Goal: Information Seeking & Learning: Learn about a topic

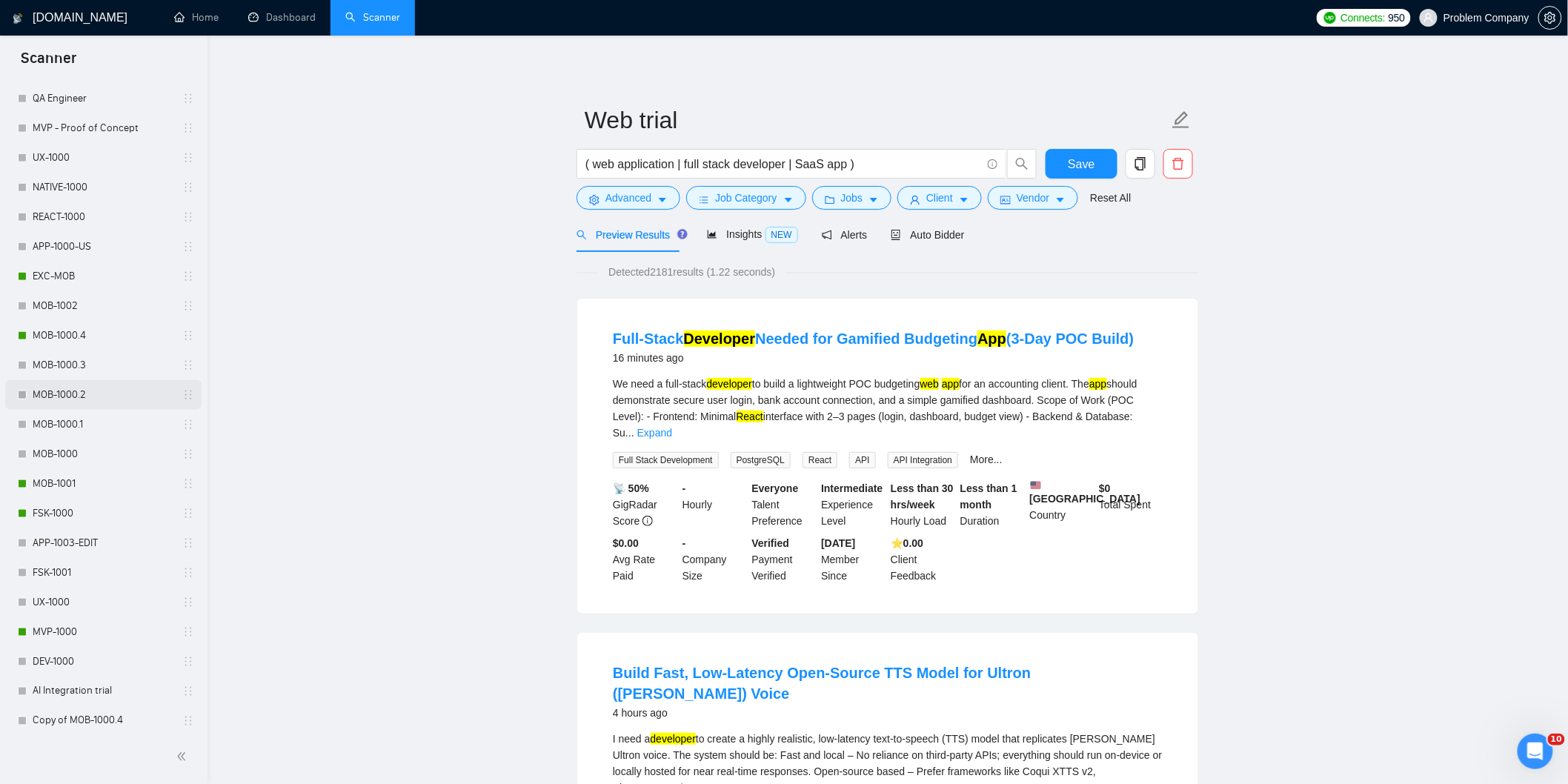
scroll to position [576, 0]
click at [86, 331] on link "MOB-1000.4" at bounding box center [103, 332] width 141 height 30
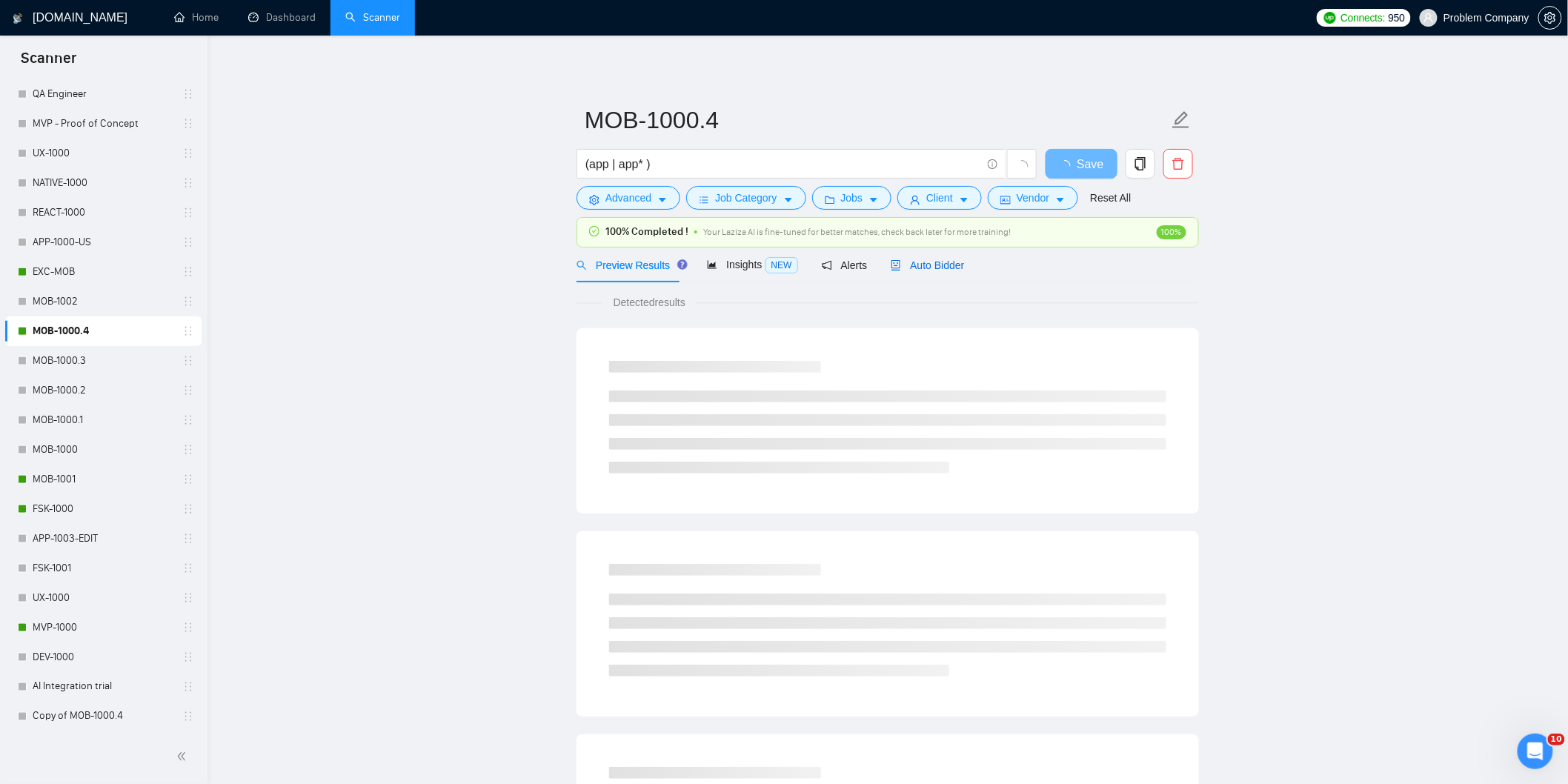
click at [940, 268] on span "Auto Bidder" at bounding box center [927, 265] width 73 height 11
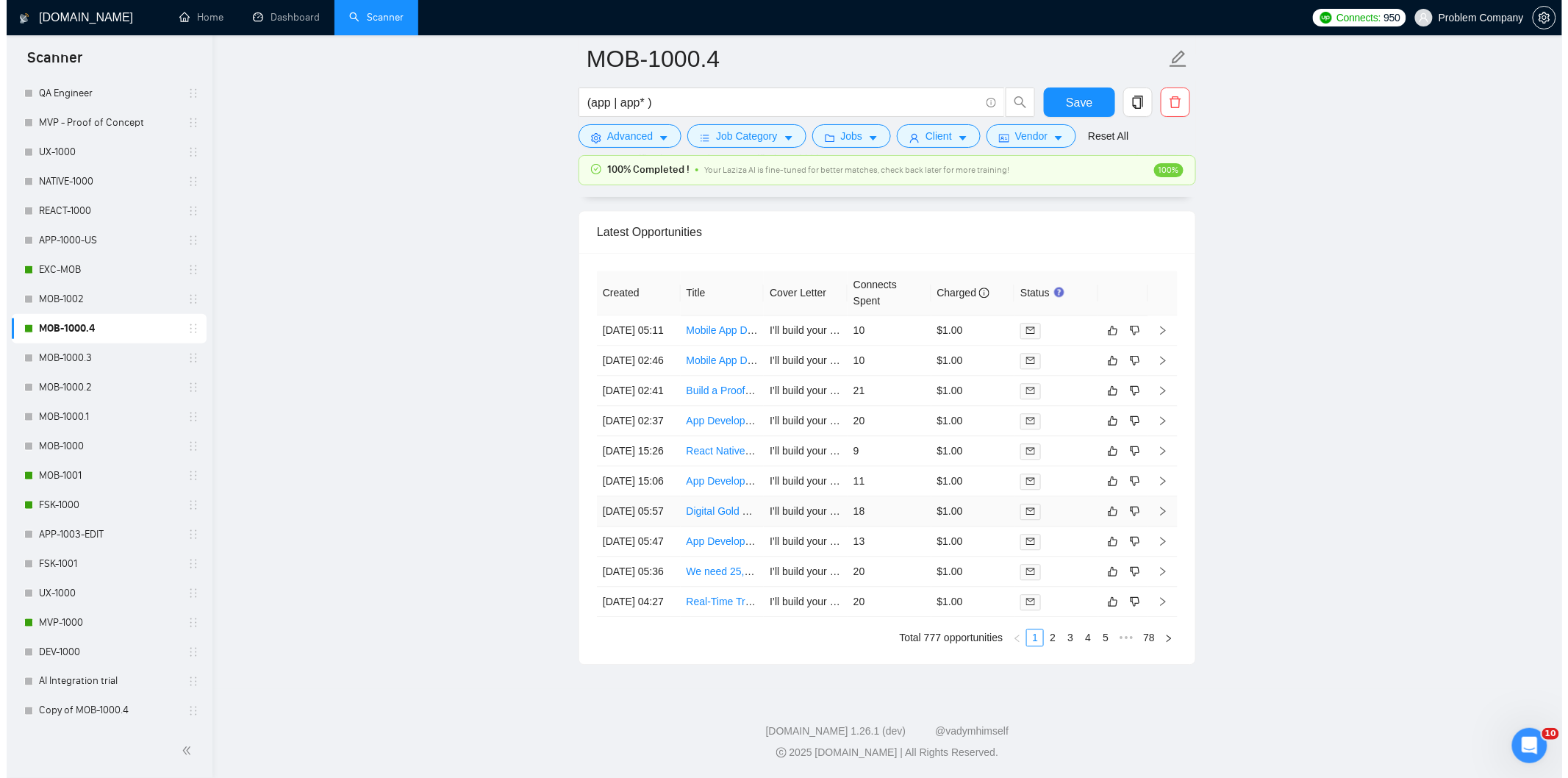
scroll to position [3658, 0]
click at [1045, 645] on link "2" at bounding box center [1046, 637] width 17 height 17
click at [642, 315] on td "[DATE] 23:46" at bounding box center [632, 330] width 84 height 31
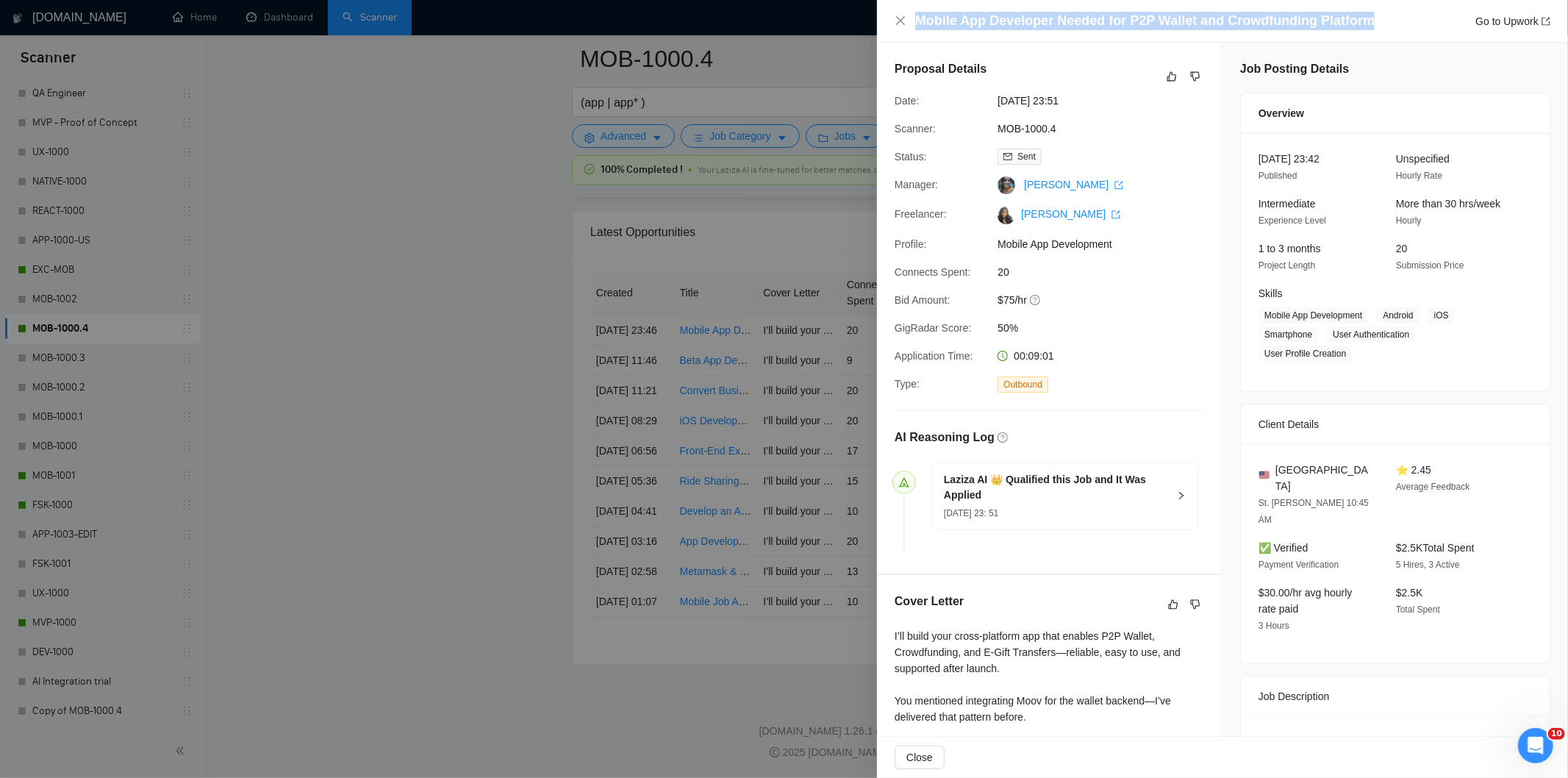
drag, startPoint x: 1375, startPoint y: 21, endPoint x: 914, endPoint y: 24, distance: 461.0
click at [915, 24] on div "Mobile App Developer Needed for P2P Wallet and Crowdfunding Platform Go to Upwo…" at bounding box center [1232, 20] width 635 height 18
copy h4 "Mobile App Developer Needed for P2P Wallet and Crowdfunding Platform"
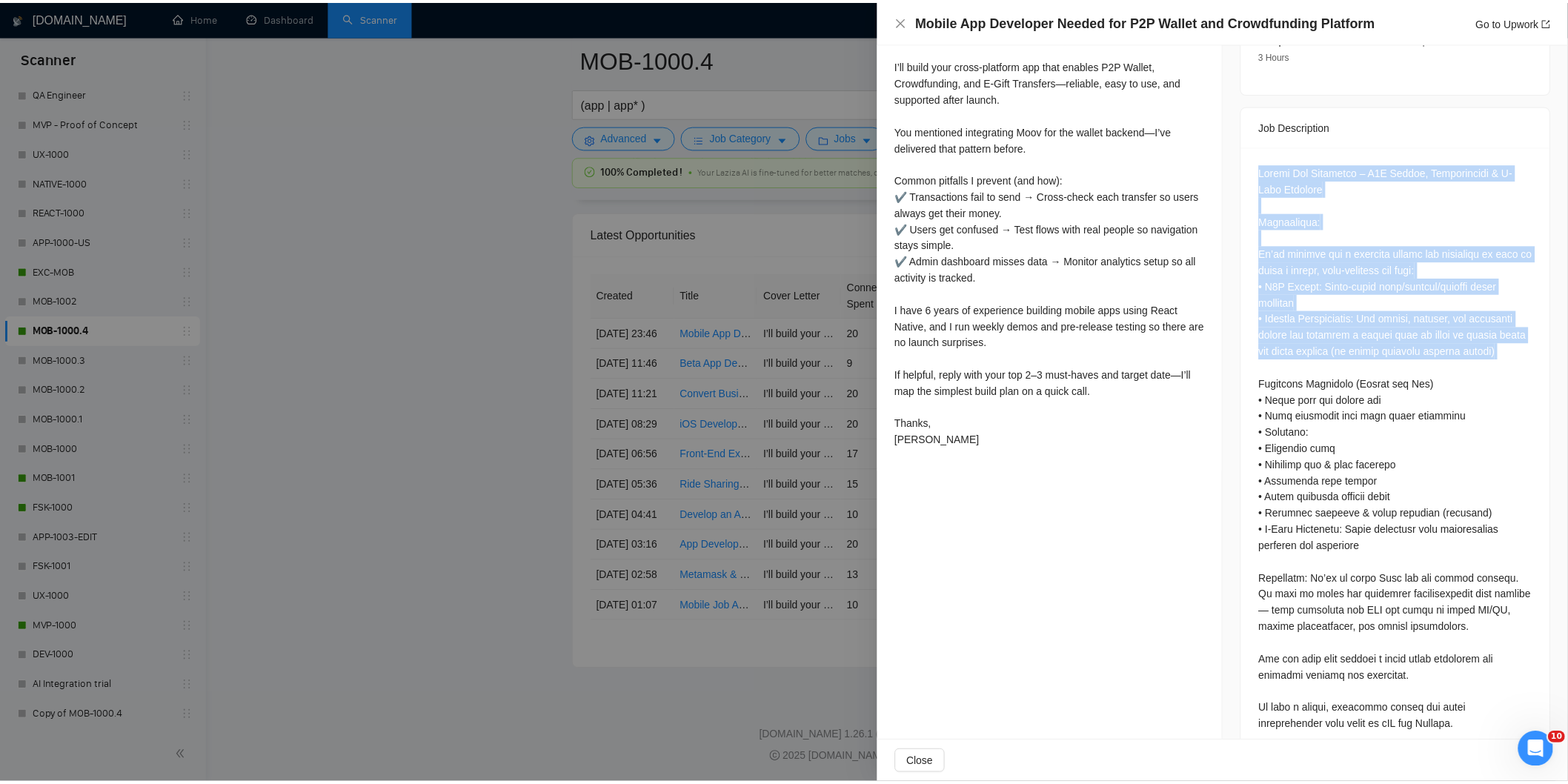
scroll to position [593, 0]
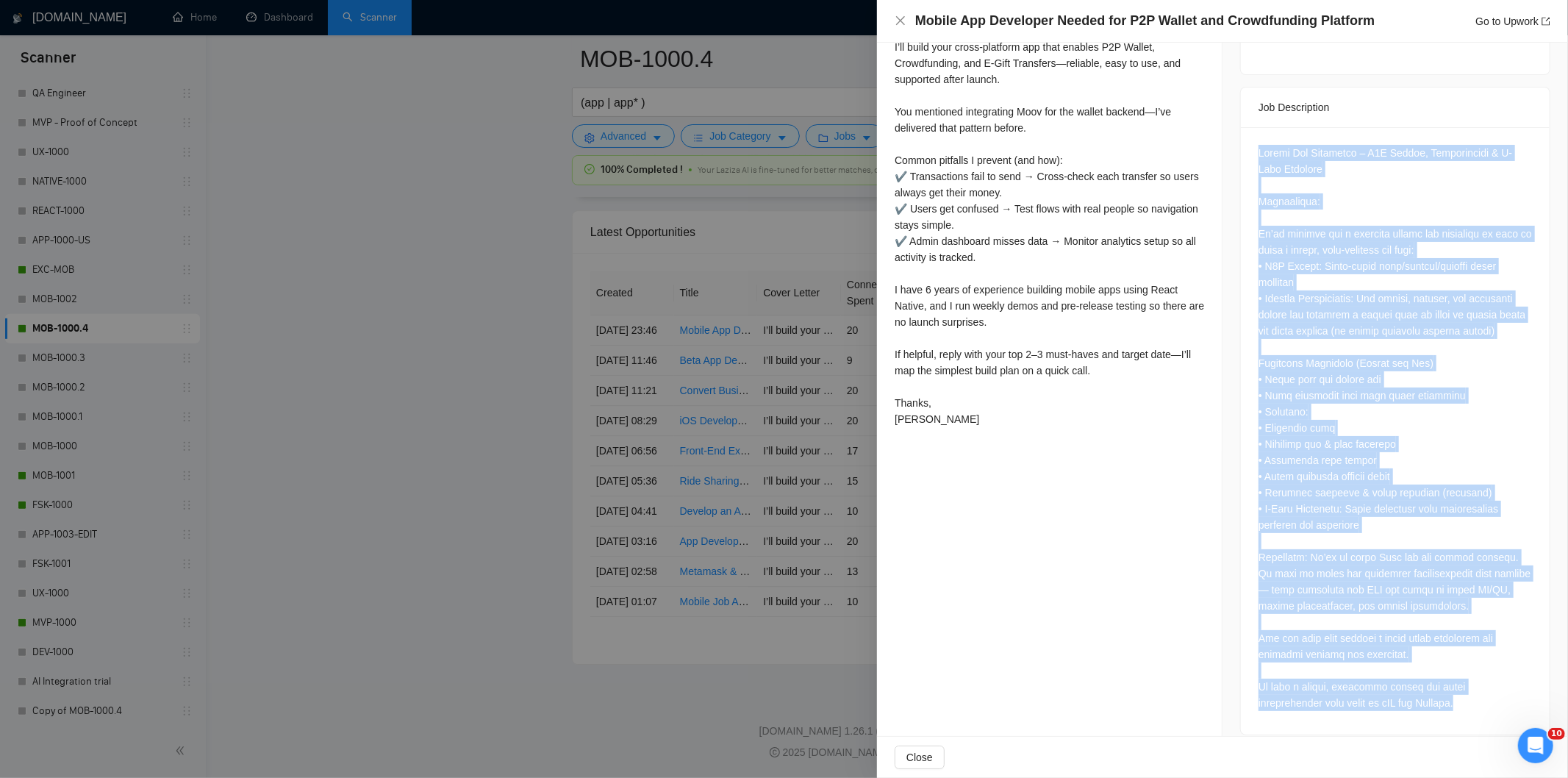
drag, startPoint x: 1250, startPoint y: 133, endPoint x: 1451, endPoint y: 709, distance: 610.1
click at [1451, 709] on div at bounding box center [1395, 430] width 309 height 607
copy div "Loremi Dol Sitametco – A7E Seddoe, Temporincidi & U-Labo Etdolore Magnaaliqua: …"
click at [898, 16] on icon "close" at bounding box center [900, 20] width 11 height 11
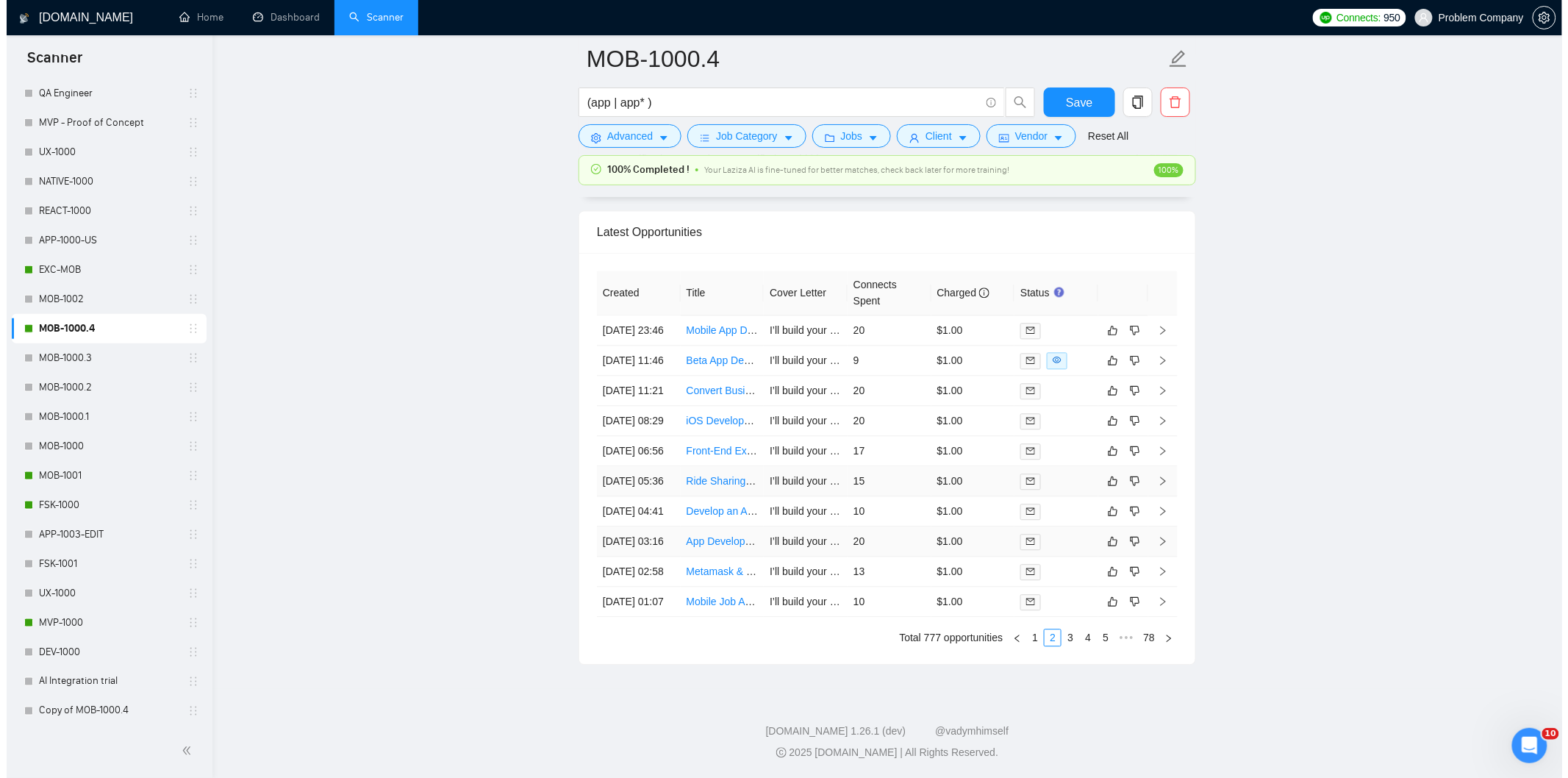
scroll to position [3739, 0]
click at [1026, 641] on link "1" at bounding box center [1028, 637] width 17 height 17
click at [647, 594] on td "[DATE] 04:27" at bounding box center [632, 602] width 84 height 31
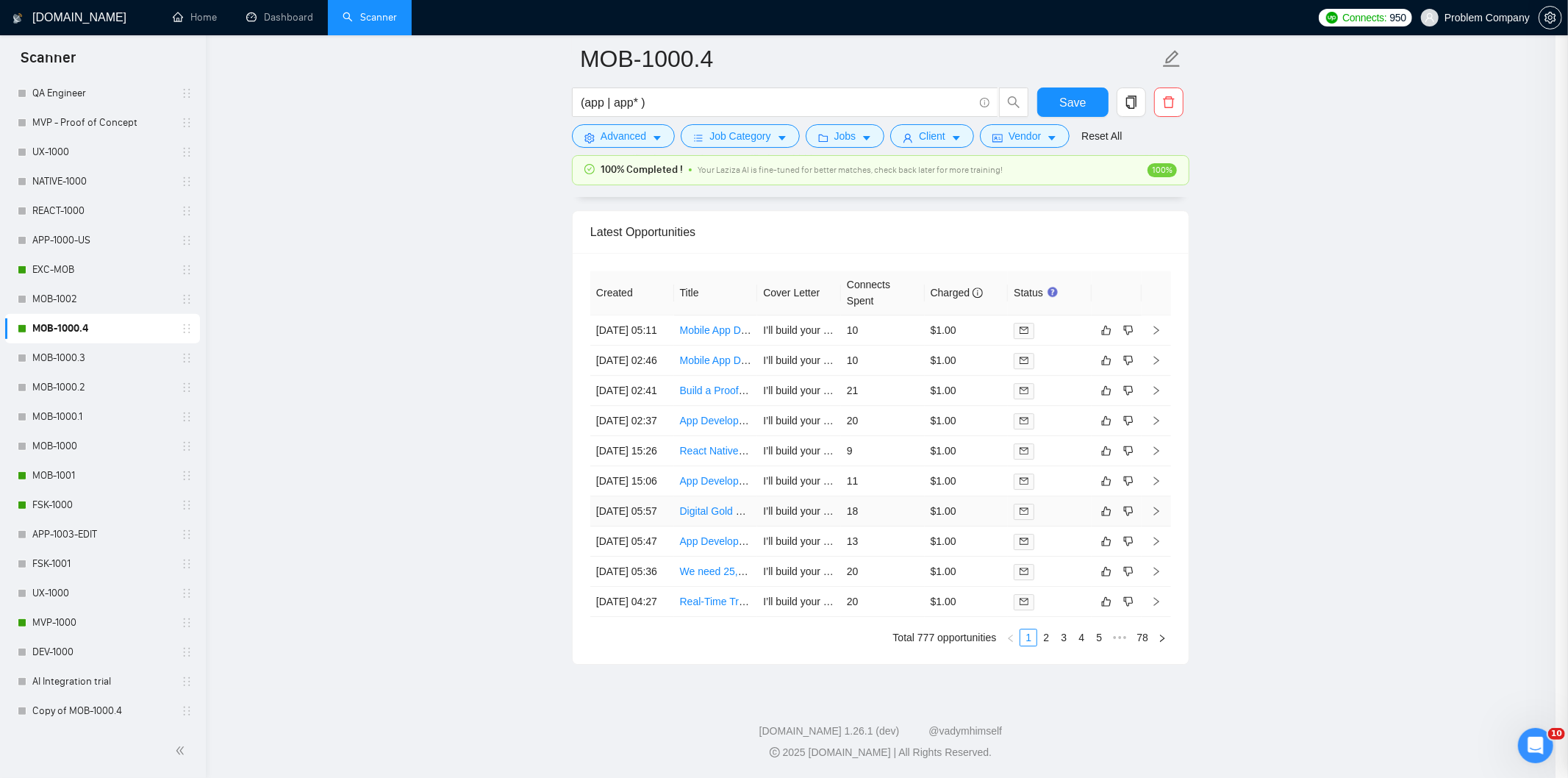
scroll to position [305, 0]
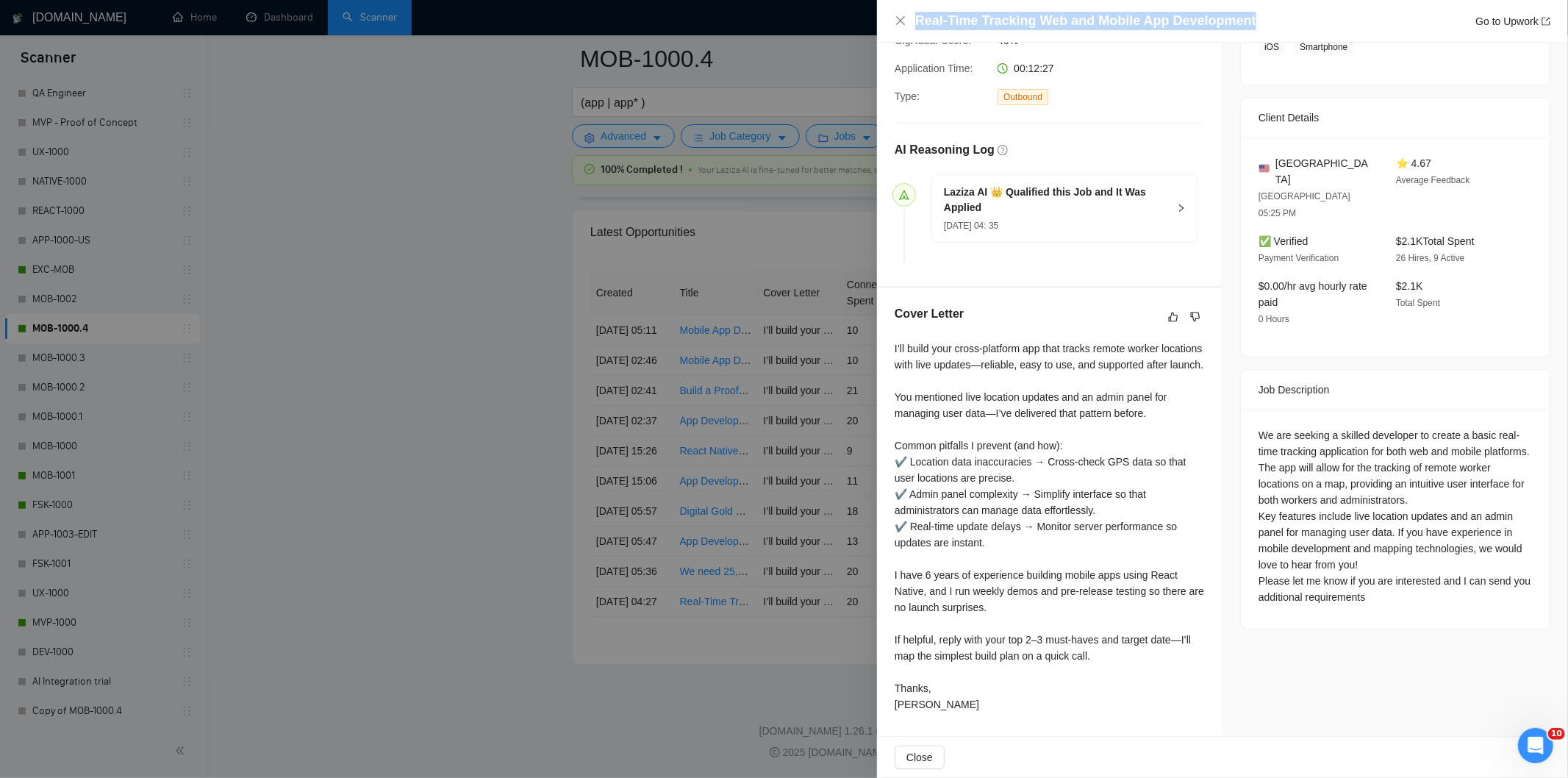
drag, startPoint x: 1265, startPoint y: 12, endPoint x: 884, endPoint y: 17, distance: 381.0
click at [884, 17] on div "Real-Time Tracking Web and Mobile App Development Go to Upwork" at bounding box center [1221, 21] width 691 height 43
copy h4 "Real-Time Tracking Web and Mobile App Development"
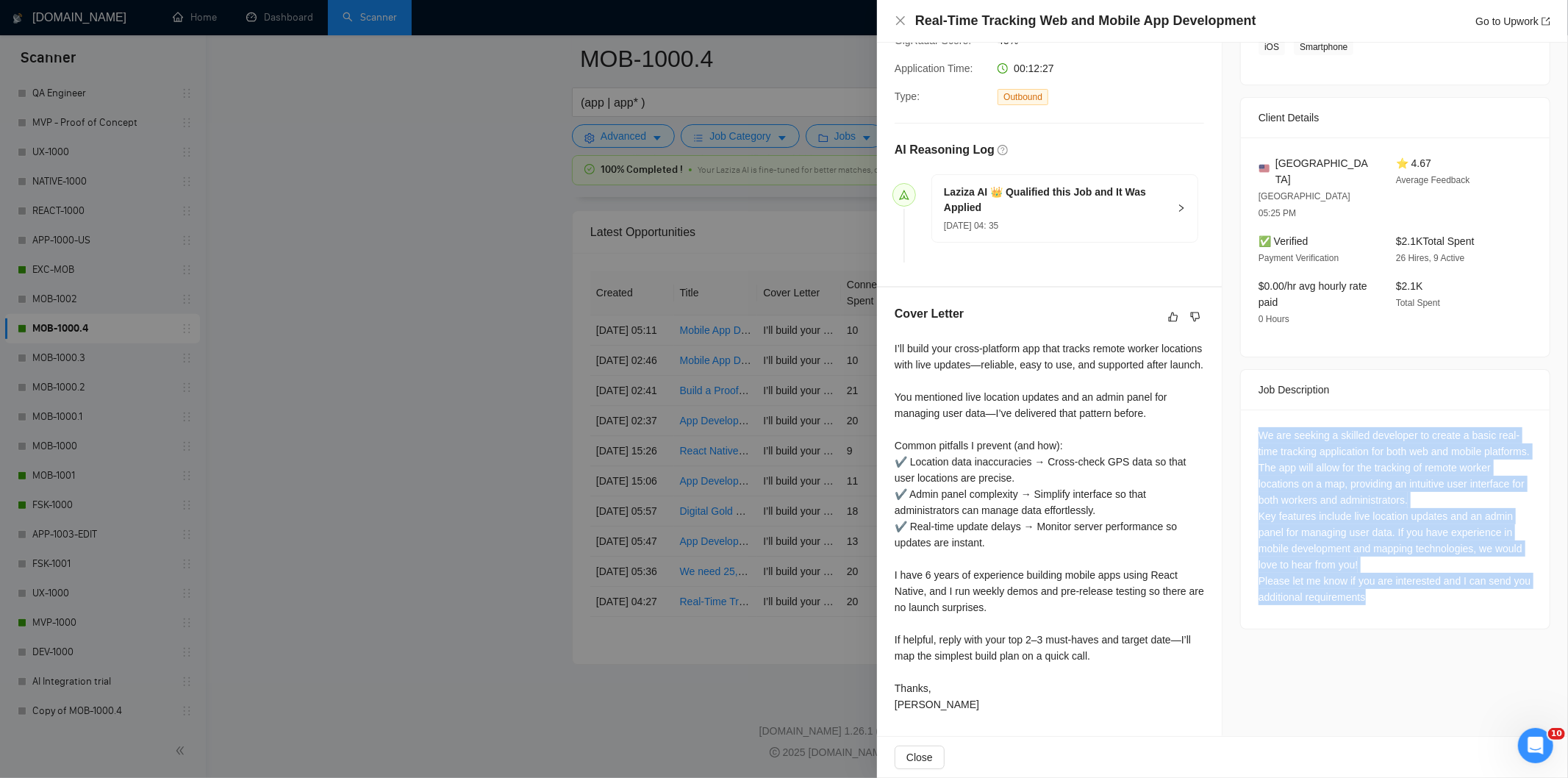
drag, startPoint x: 1253, startPoint y: 383, endPoint x: 1437, endPoint y: 556, distance: 252.6
click at [1437, 554] on div "We are seeking a skilled developer to create a basic real-time tracking applica…" at bounding box center [1394, 516] width 273 height 178
copy div "We are seeking a skilled developer to create a basic real-time tracking applica…"
click at [899, 19] on icon "close" at bounding box center [900, 21] width 9 height 9
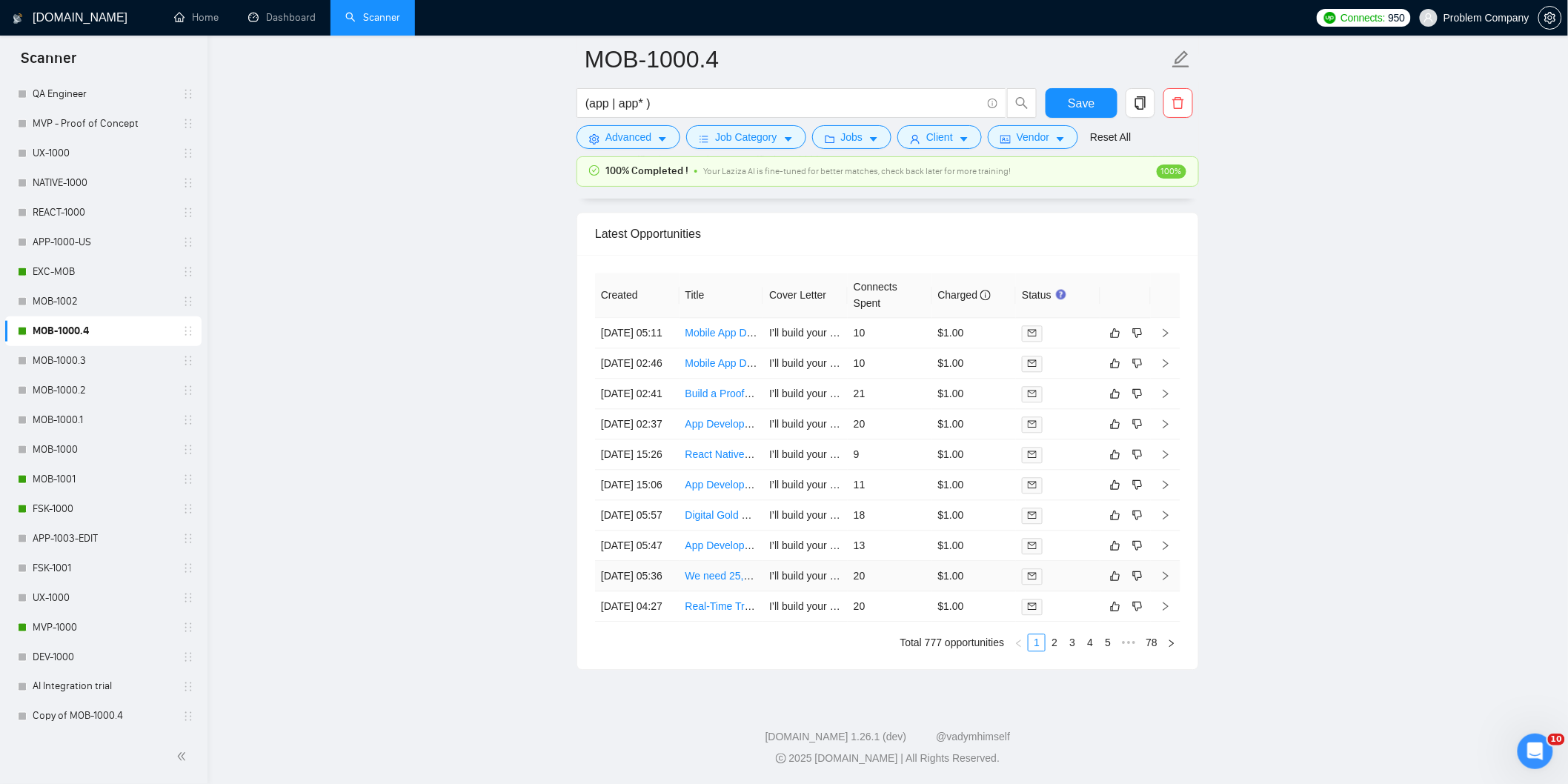
click at [663, 561] on td "[DATE] 05:36" at bounding box center [637, 575] width 84 height 31
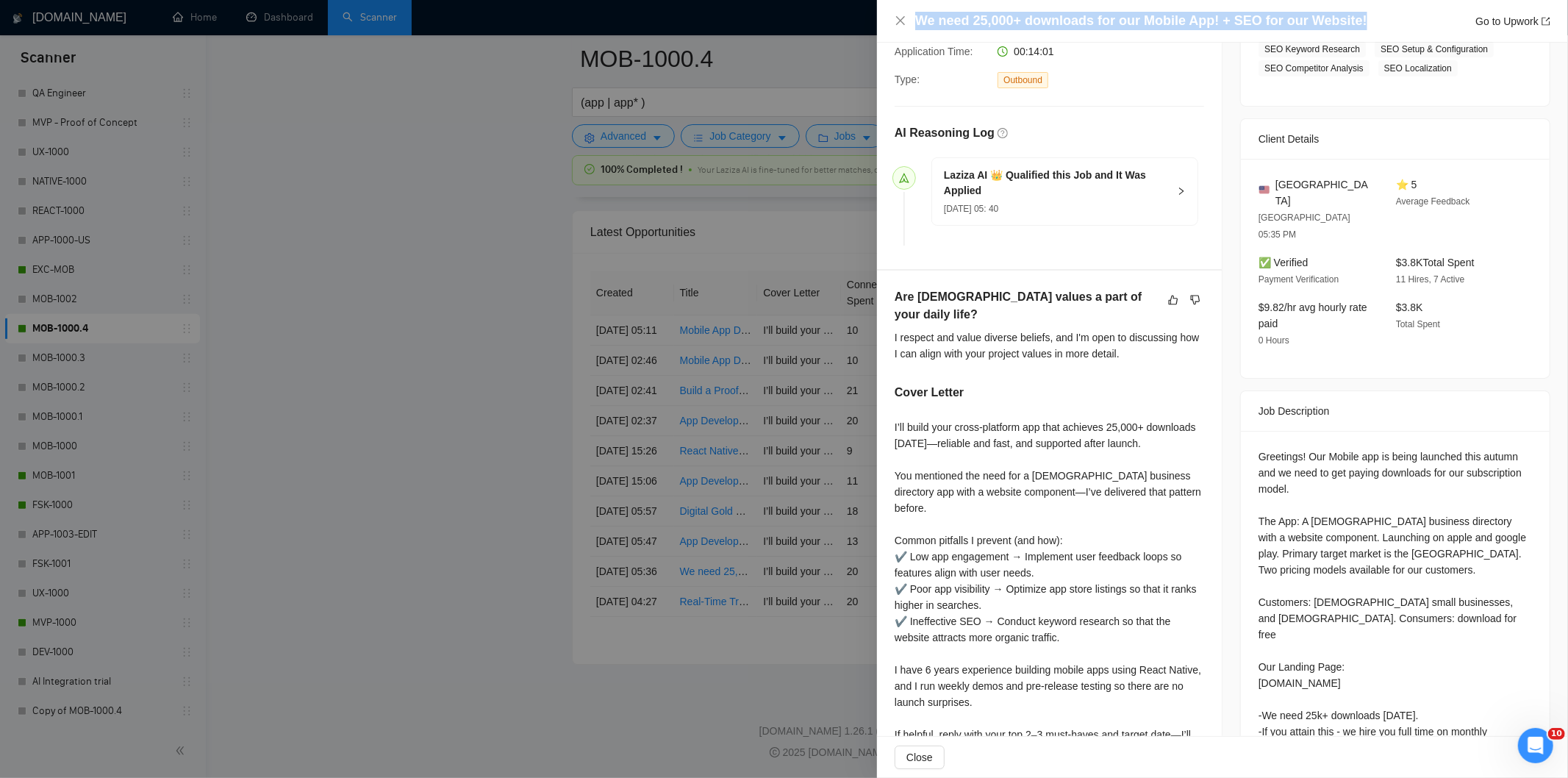
drag, startPoint x: 1371, startPoint y: 20, endPoint x: 910, endPoint y: 24, distance: 461.0
click at [910, 24] on div "We need 25,000+ downloads for our Mobile App! + SEO for our Website! Go to Upwo…" at bounding box center [1222, 20] width 656 height 18
copy h4 "We need 25,000+ downloads for our Mobile App! + SEO for our Website!"
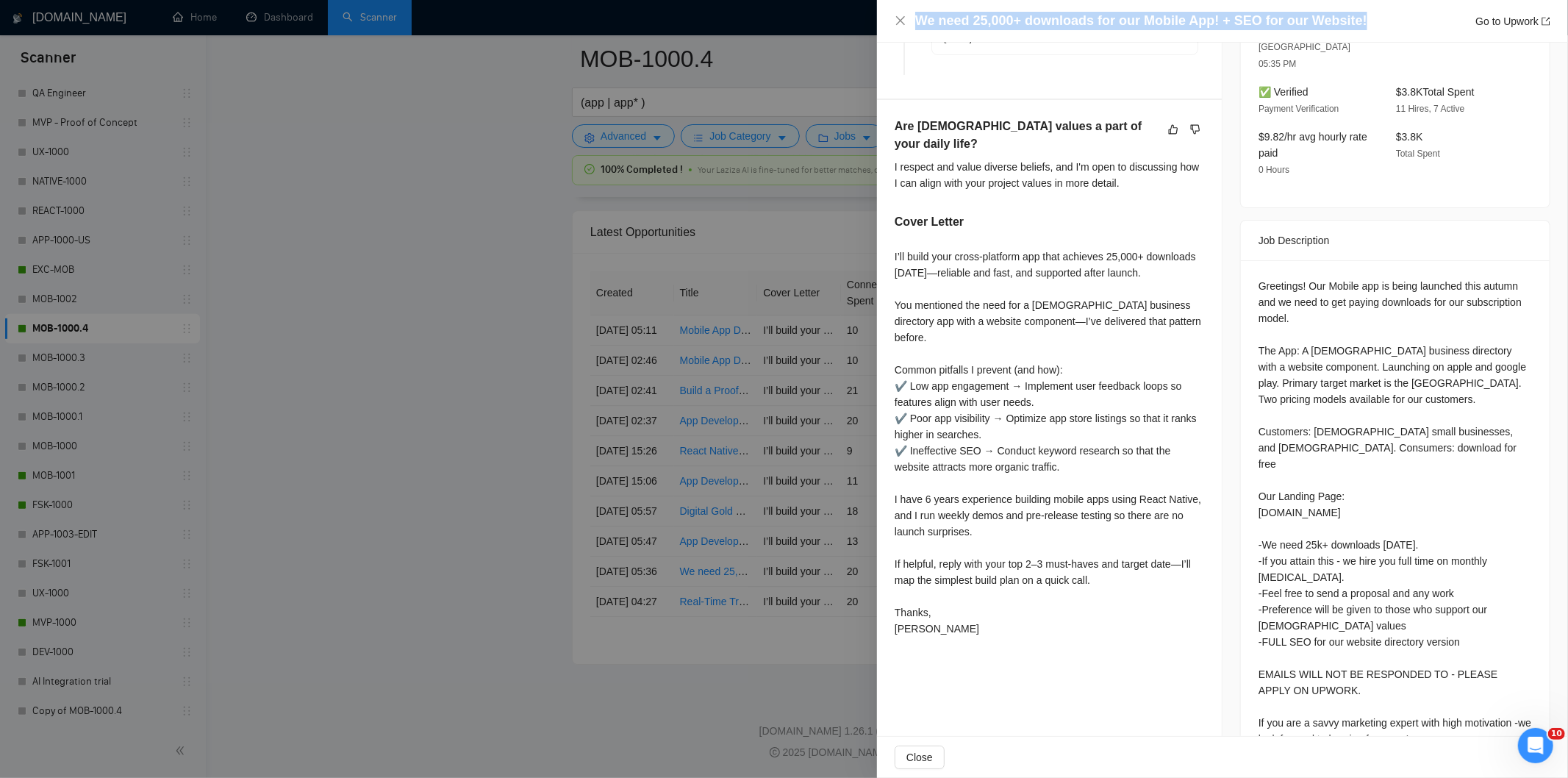
scroll to position [547, 0]
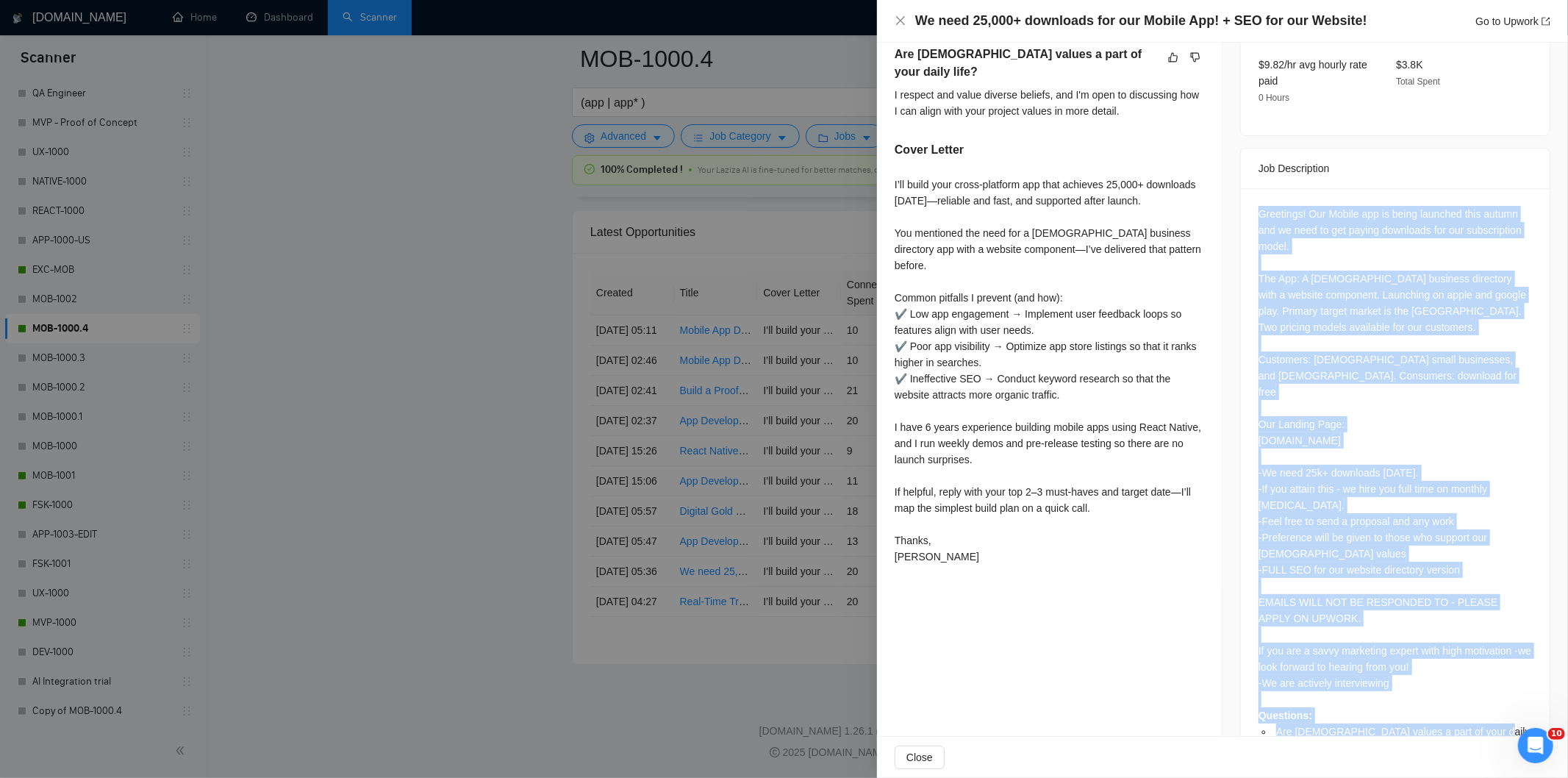
drag, startPoint x: 1248, startPoint y: 177, endPoint x: 1472, endPoint y: 686, distance: 556.1
click at [1472, 686] on div "Greetings! Our Mobile app is being launched this autumn and we need to get payi…" at bounding box center [1395, 486] width 309 height 596
copy div "Greetings! Our Mobile app is being launched this autumn and we need to get payi…"
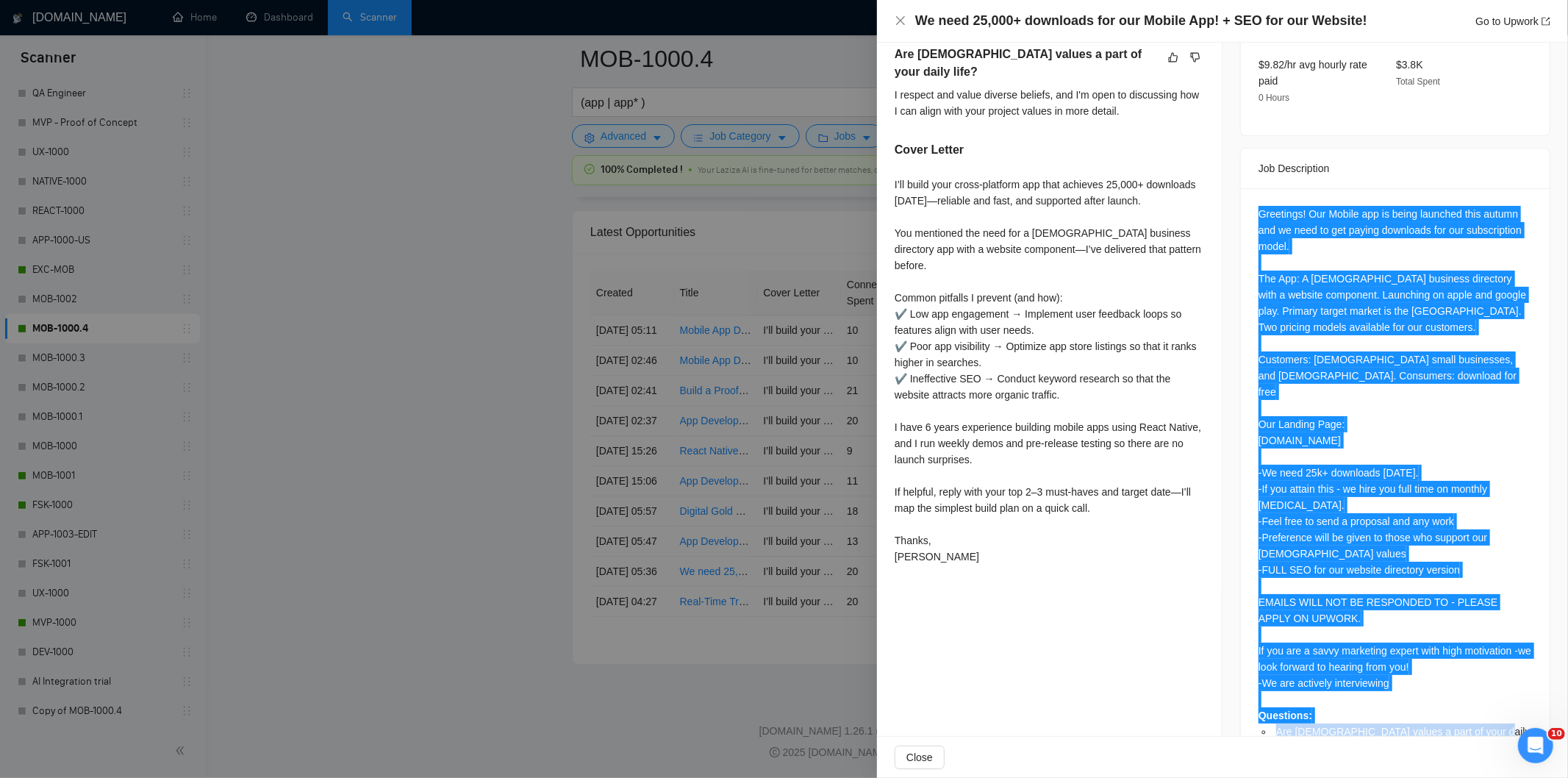
click at [1339, 517] on div "Greetings! Our Mobile app is being launched this autumn and we need to get payi…" at bounding box center [1394, 481] width 273 height 550
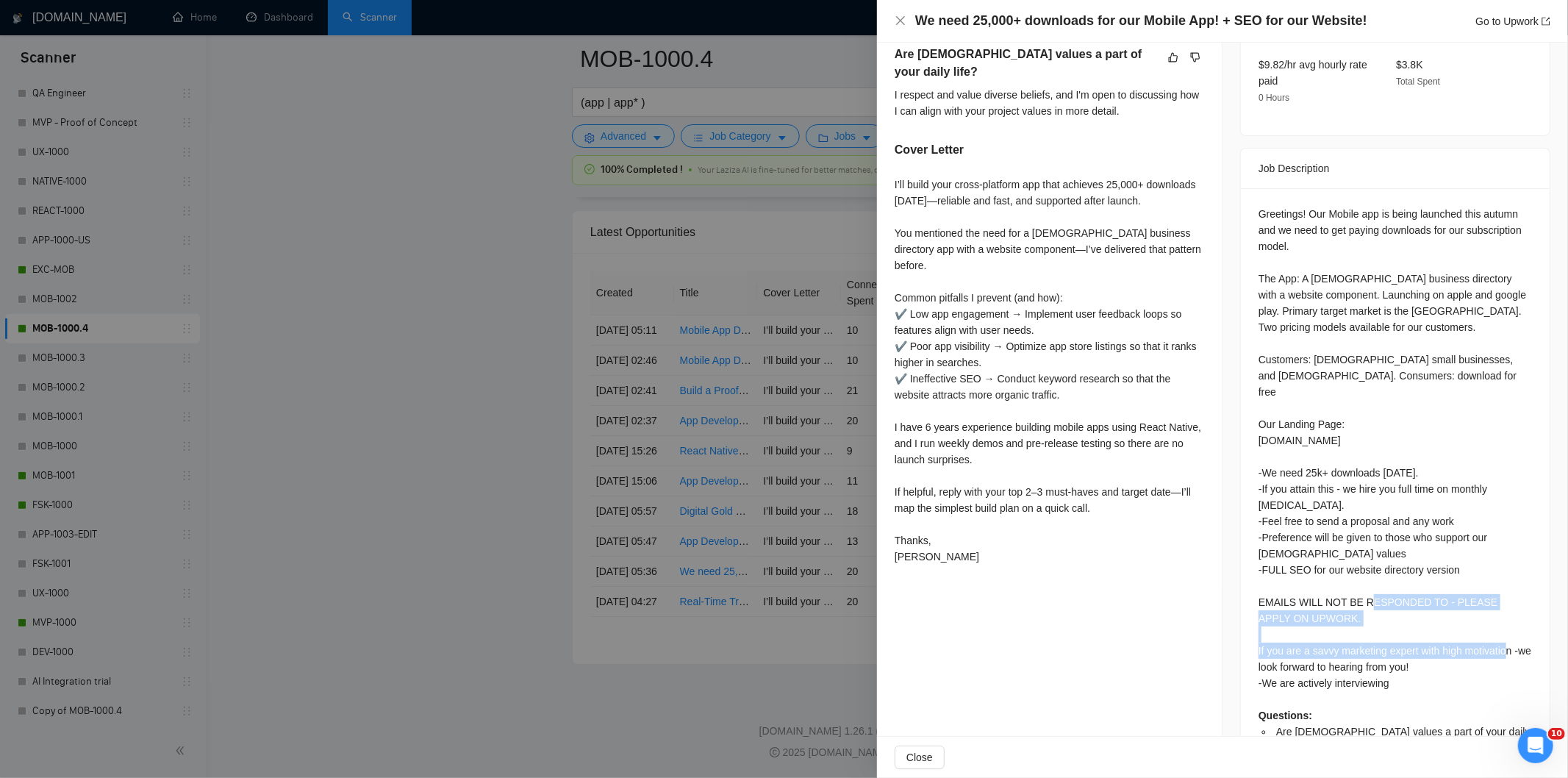
drag, startPoint x: 1248, startPoint y: 607, endPoint x: 1421, endPoint y: 622, distance: 173.6
click at [1421, 622] on div "Greetings! Our Mobile app is being launched this autumn and we need to get payi…" at bounding box center [1395, 486] width 309 height 596
click at [1421, 517] on div "Greetings! Our Mobile app is being launched this autumn and we need to get payi…" at bounding box center [1394, 481] width 273 height 550
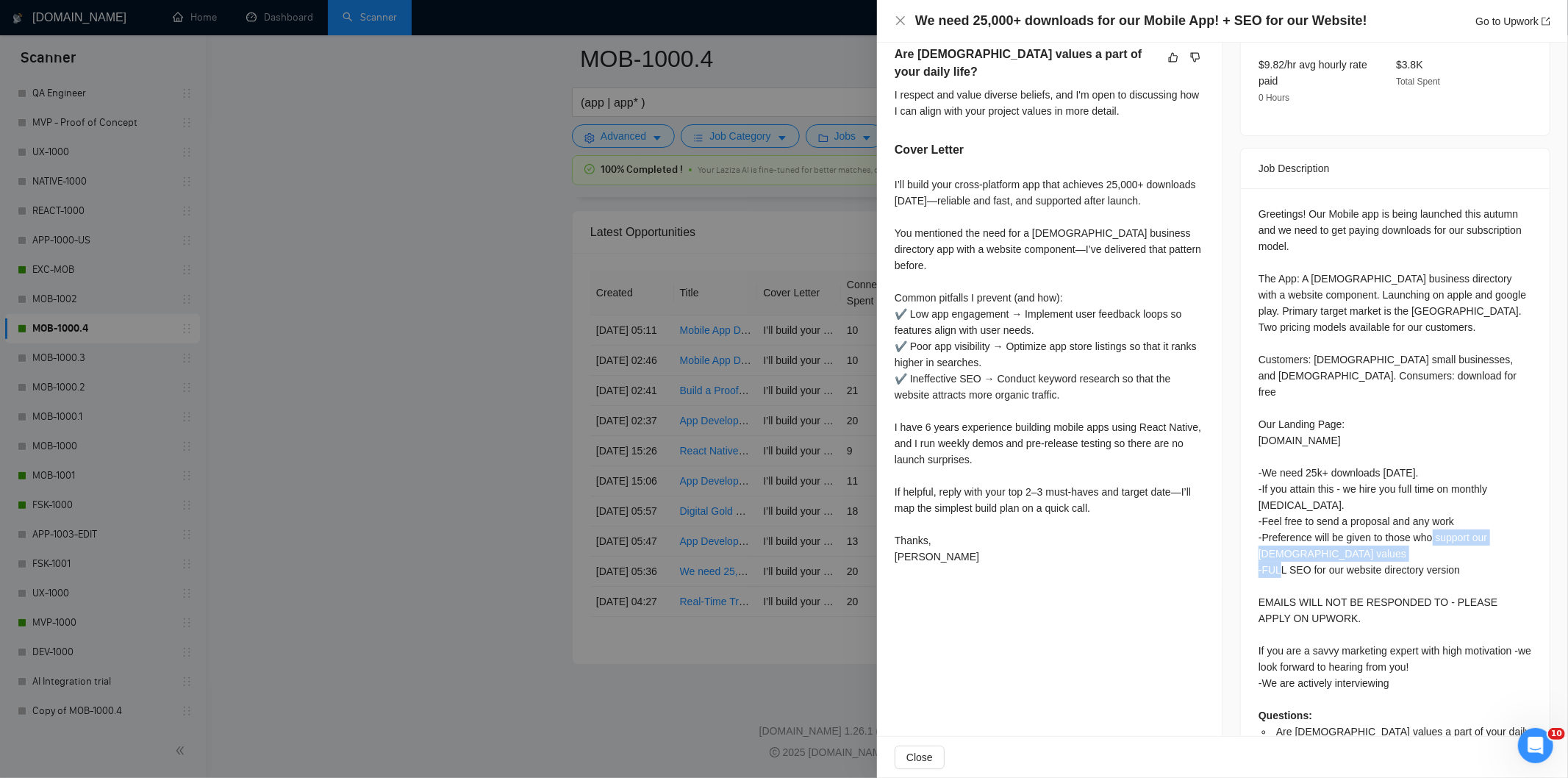
drag, startPoint x: 1454, startPoint y: 526, endPoint x: 1254, endPoint y: 525, distance: 200.0
click at [1258, 525] on div "Greetings! Our Mobile app is being launched this autumn and we need to get payi…" at bounding box center [1394, 481] width 273 height 550
click at [1382, 425] on div "Greetings! Our Mobile app is being launched this autumn and we need to get payi…" at bounding box center [1394, 481] width 273 height 550
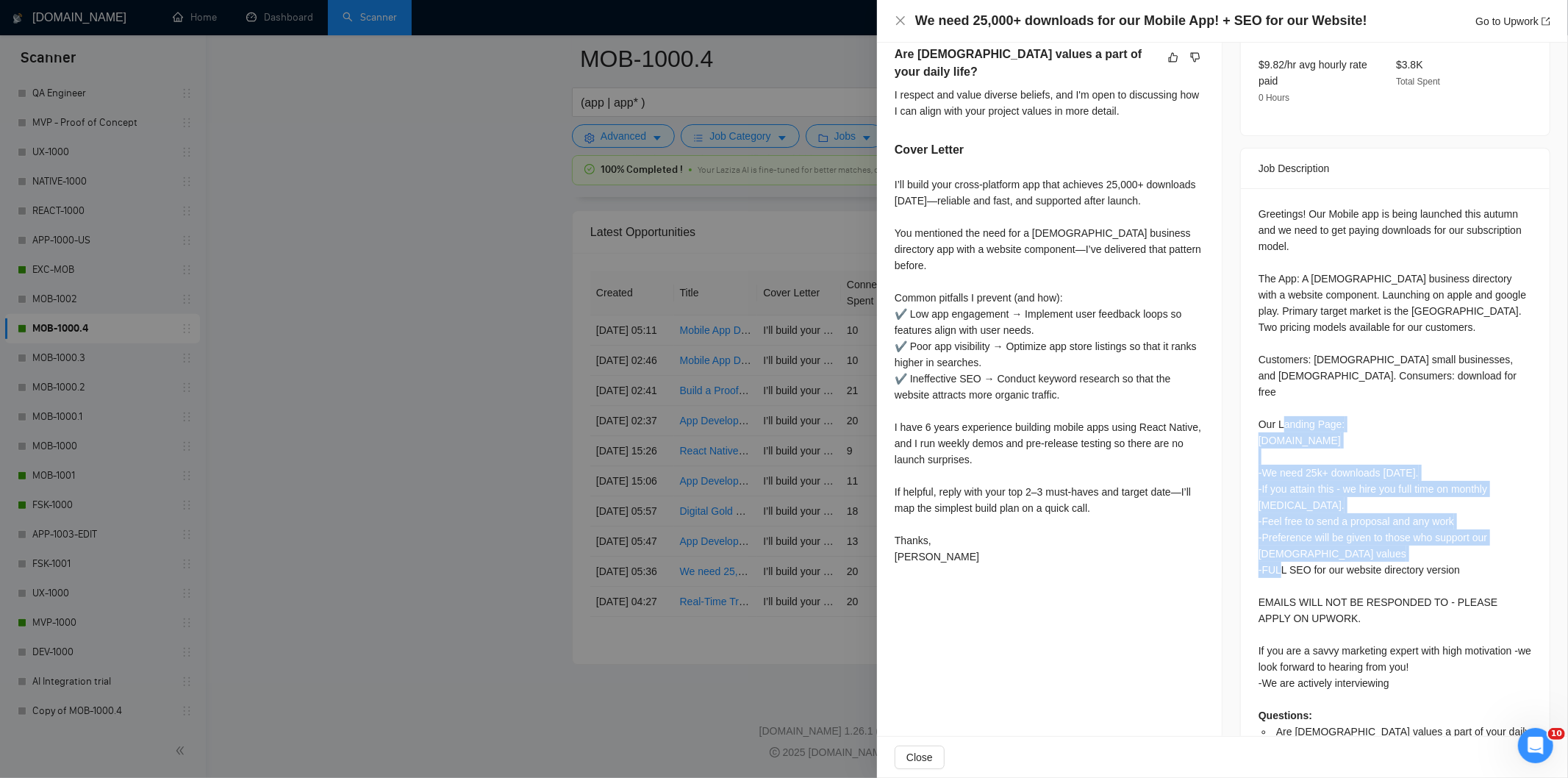
drag, startPoint x: 1251, startPoint y: 424, endPoint x: 1475, endPoint y: 525, distance: 245.7
click at [1475, 525] on div "Greetings! Our Mobile app is being launched this autumn and we need to get payi…" at bounding box center [1395, 486] width 309 height 596
click at [1475, 526] on div "Greetings! Our Mobile app is being launched this autumn and we need to get payi…" at bounding box center [1394, 481] width 273 height 550
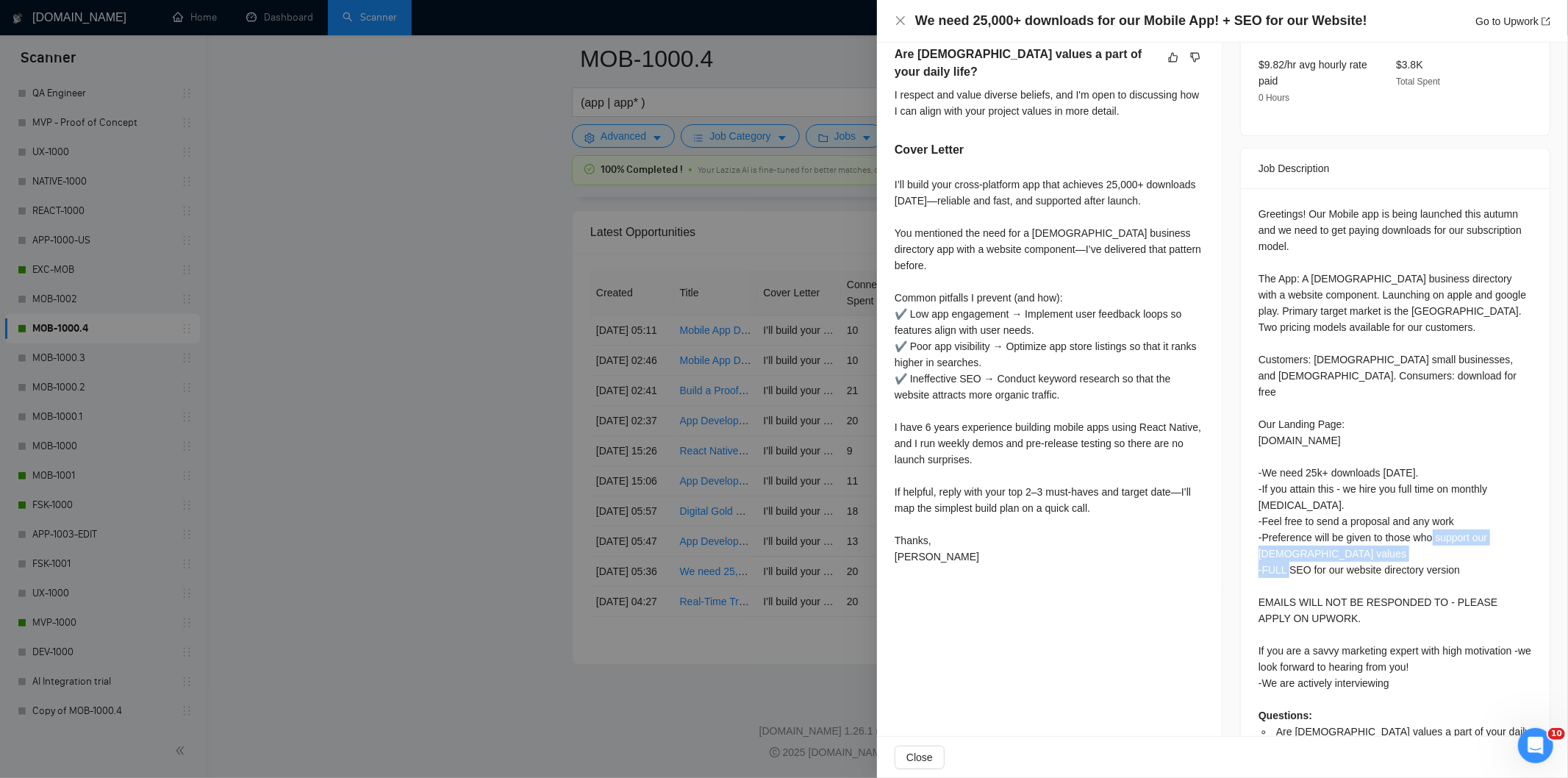
drag, startPoint x: 1470, startPoint y: 529, endPoint x: 1251, endPoint y: 524, distance: 219.1
click at [1251, 524] on div "Greetings! Our Mobile app is being launched this autumn and we need to get payi…" at bounding box center [1395, 486] width 309 height 596
copy div "-FULL SEO for our website directory version"
click at [902, 22] on icon "close" at bounding box center [900, 20] width 11 height 11
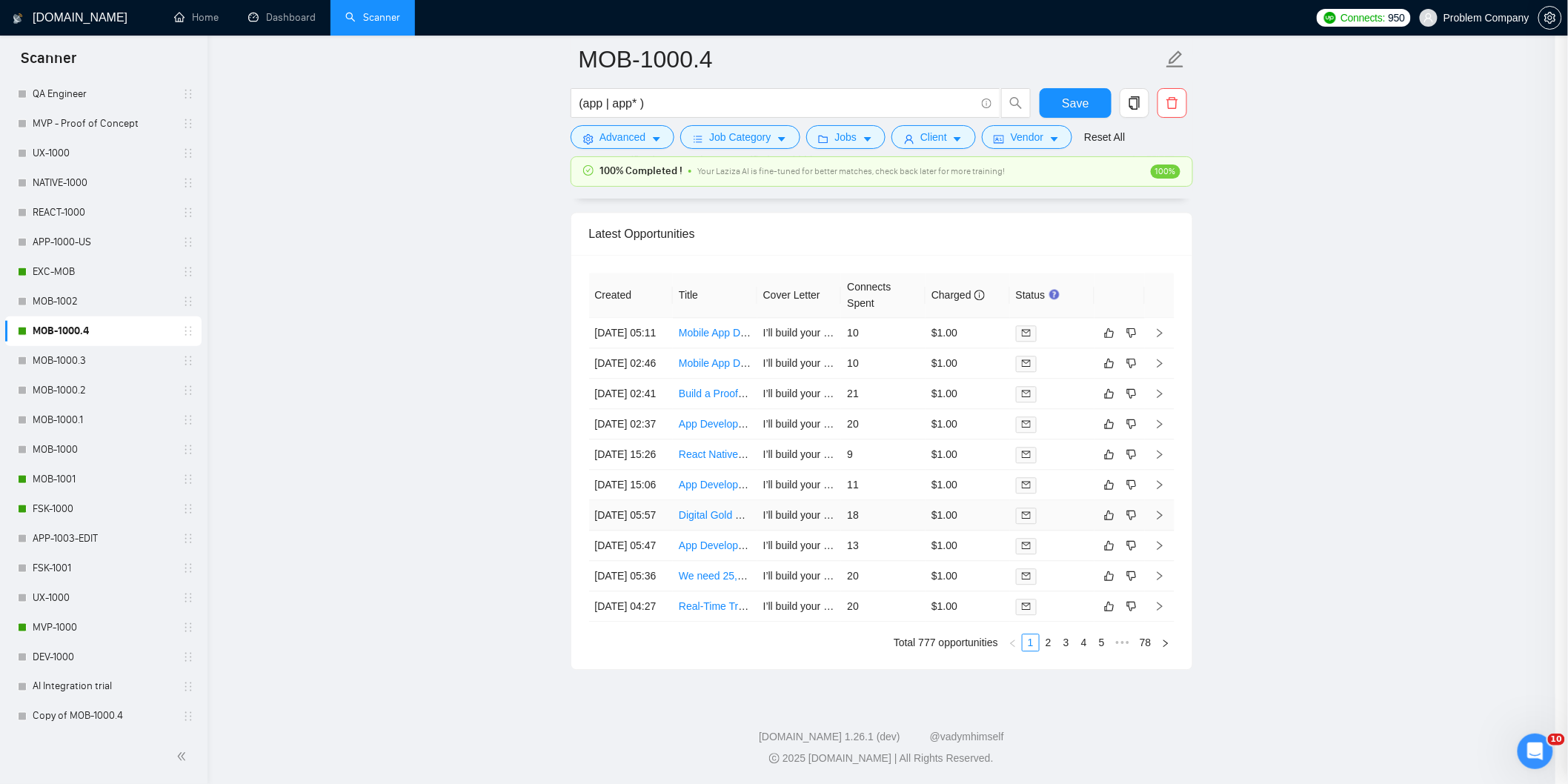
click at [657, 500] on td "[DATE] 05:57" at bounding box center [631, 515] width 84 height 31
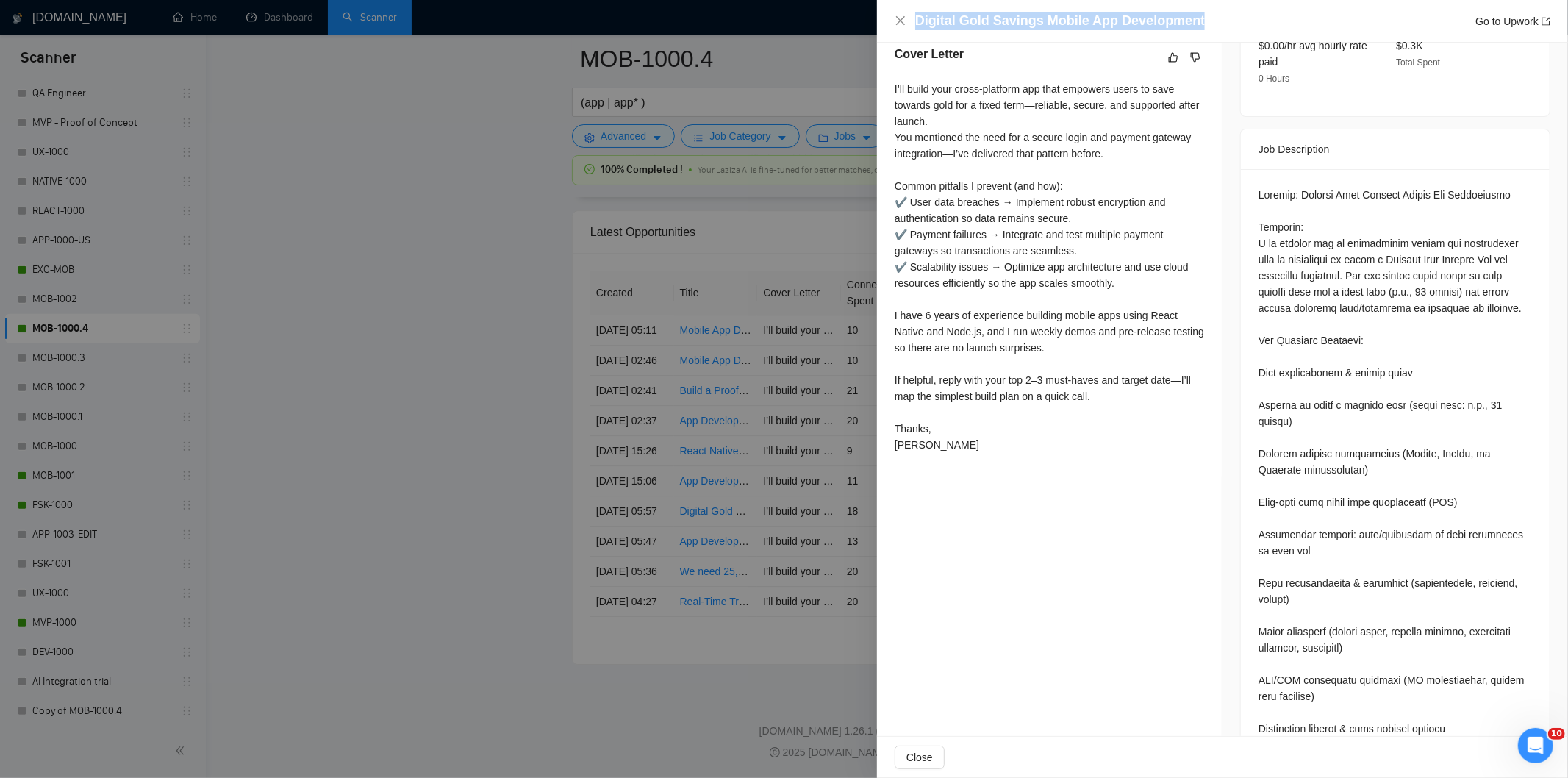
drag, startPoint x: 1200, startPoint y: 10, endPoint x: 910, endPoint y: 31, distance: 290.8
click at [910, 31] on div "Digital Gold Savings Mobile App Development Go to Upwork" at bounding box center [1222, 20] width 656 height 18
click at [1248, 12] on div "Digital Gold Savings Mobile App Development Go to Upwork" at bounding box center [1221, 21] width 691 height 43
copy h4 "Digital Gold Savings Mobile App Development"
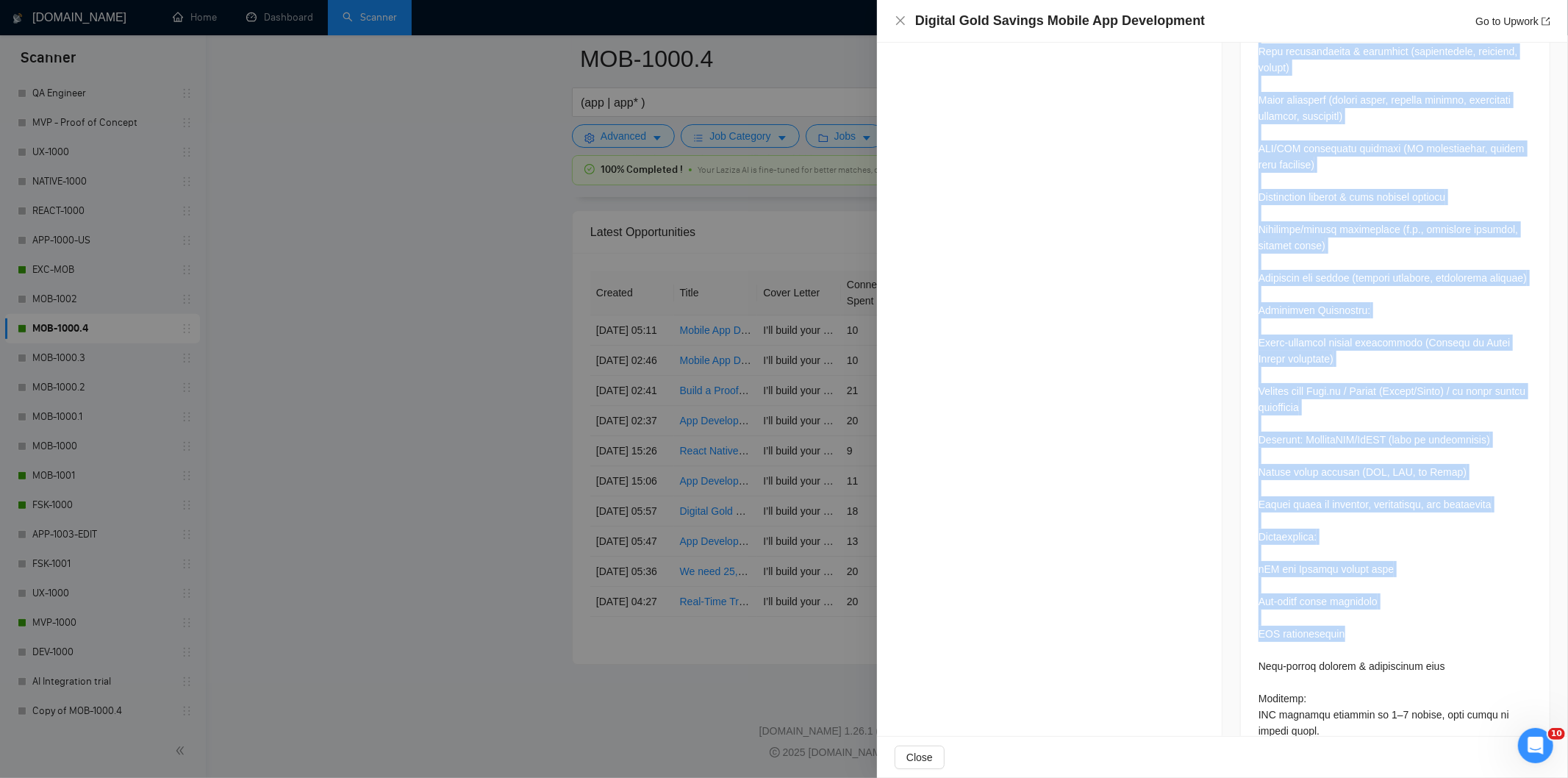
scroll to position [1105, 0]
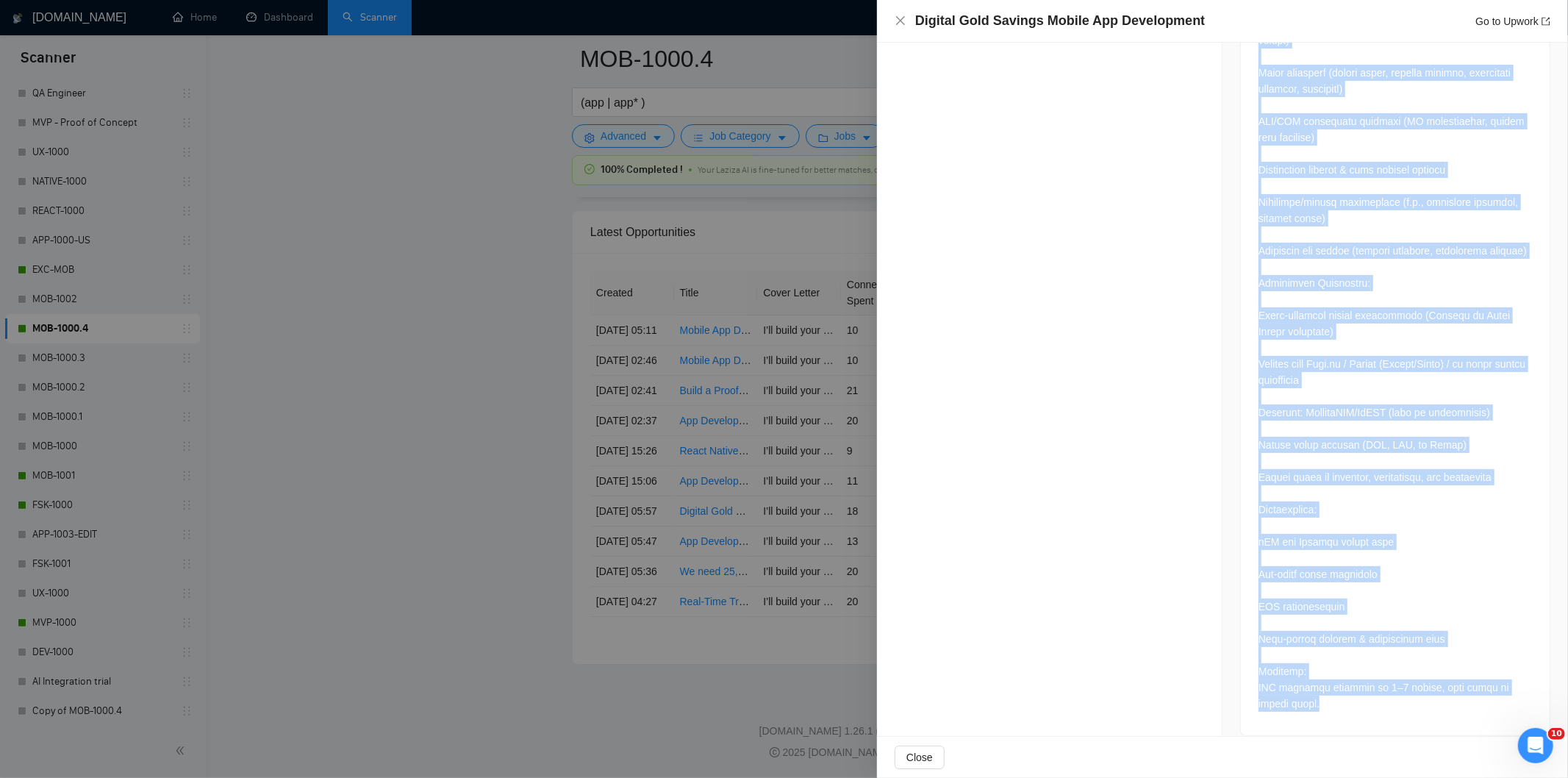
drag, startPoint x: 1258, startPoint y: 157, endPoint x: 1427, endPoint y: 689, distance: 558.2
click at [1427, 689] on div at bounding box center [1394, 169] width 273 height 1084
copy div "roject: Digital Gold Savings Mobile App Development Overview: I am looking for …"
click at [900, 17] on icon "close" at bounding box center [900, 20] width 11 height 11
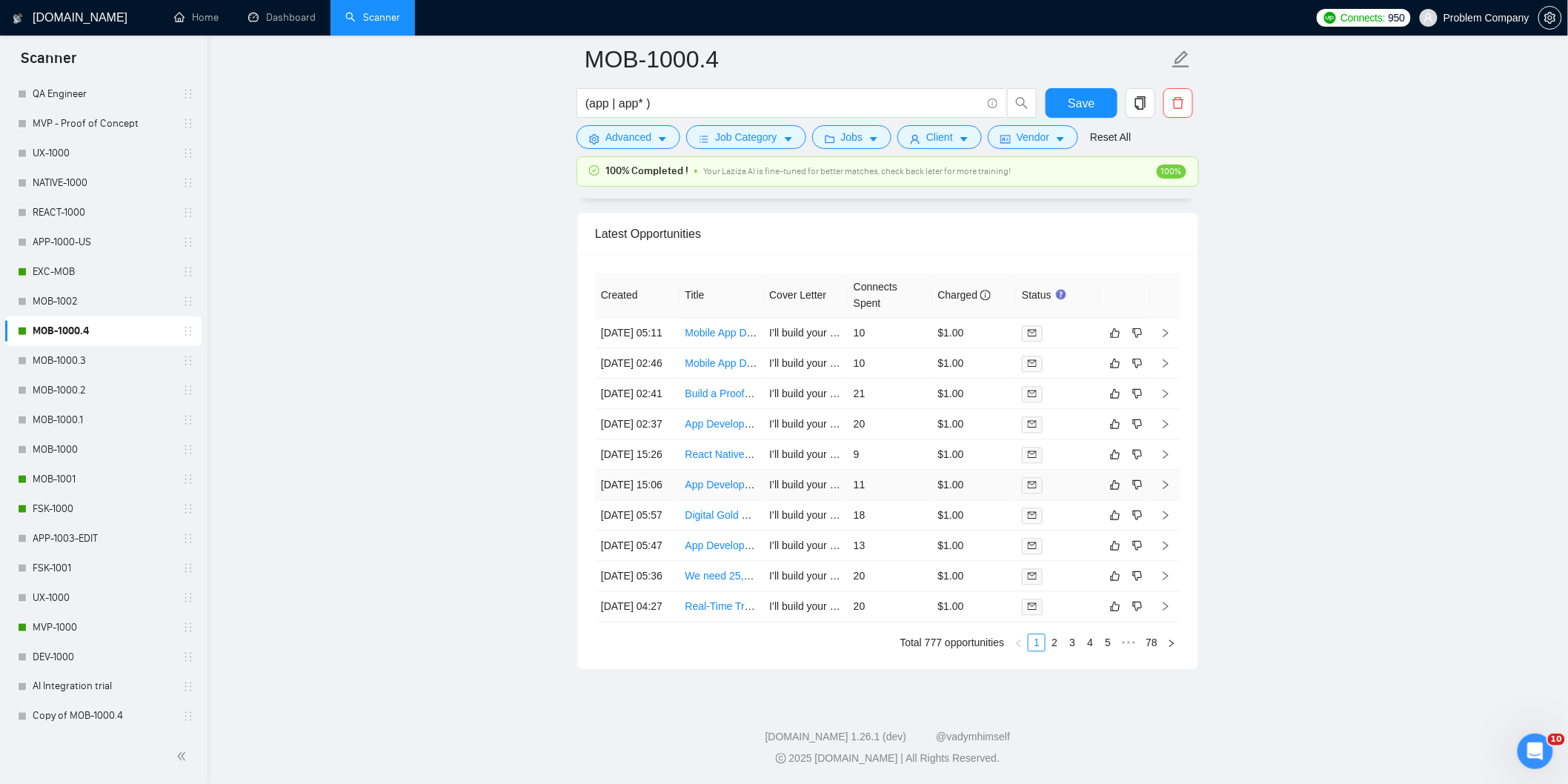
click at [669, 470] on td "[DATE] 15:06" at bounding box center [637, 485] width 84 height 31
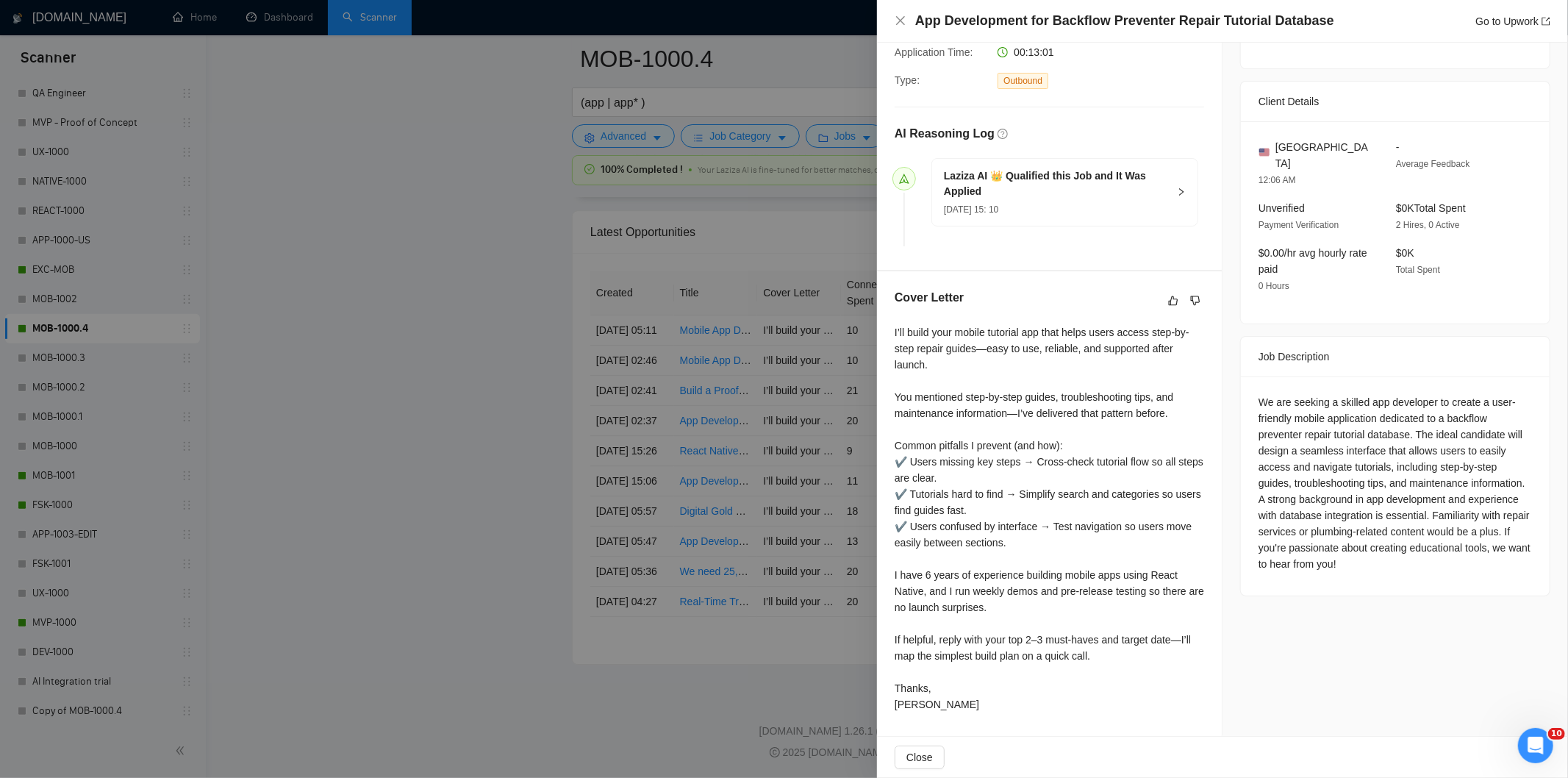
scroll to position [305, 0]
drag, startPoint x: 1316, startPoint y: 17, endPoint x: 886, endPoint y: 26, distance: 430.1
click at [886, 26] on div "App Development for Backflow Preventer Repair Tutorial Database Go to Upwork" at bounding box center [1221, 21] width 691 height 43
copy h4 "App Development for Backflow Preventer Repair Tutorial Database"
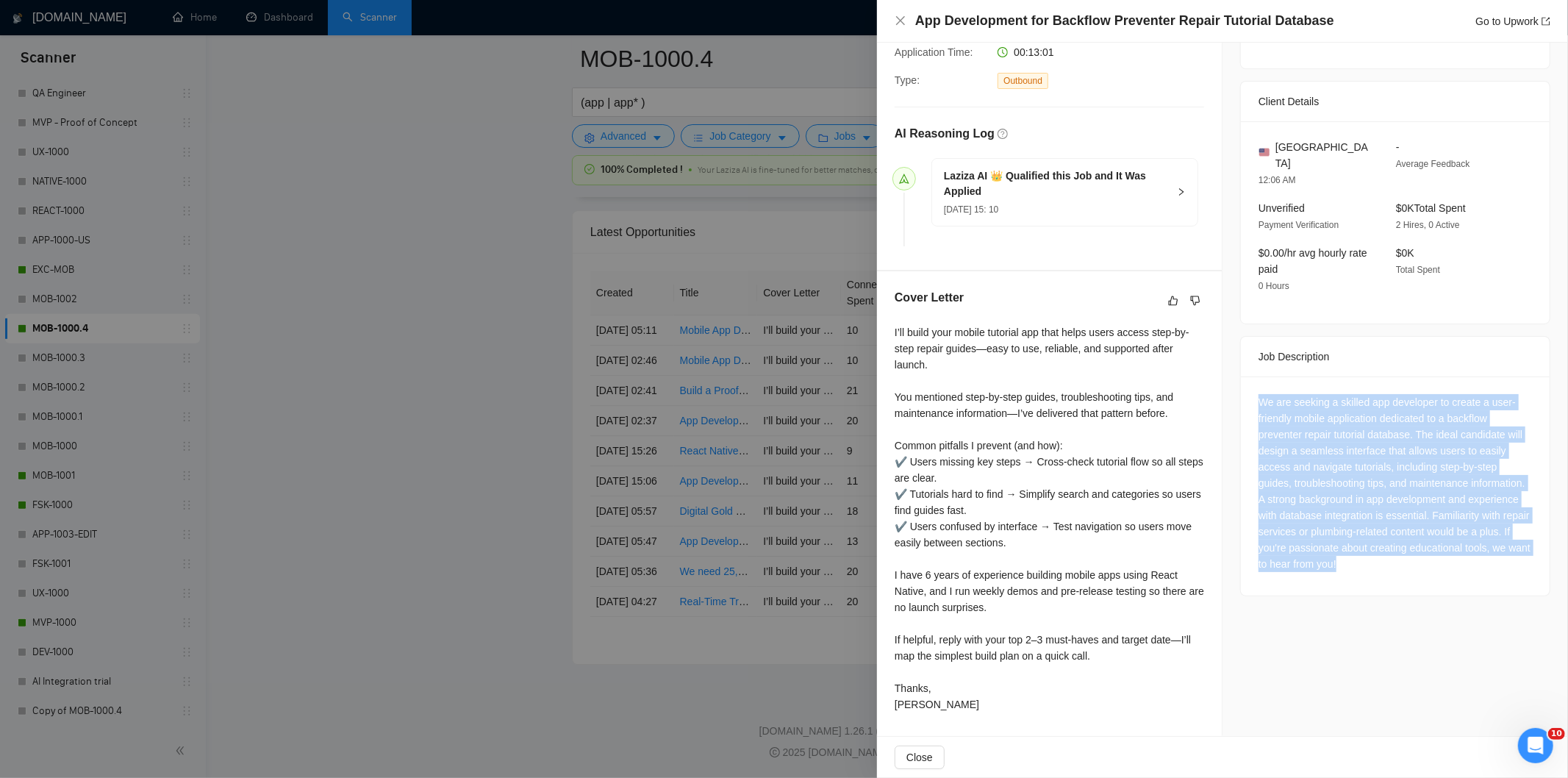
drag, startPoint x: 1249, startPoint y: 386, endPoint x: 1512, endPoint y: 550, distance: 309.9
click at [1512, 550] on div "We are seeking a skilled app developer to create a user-friendly mobile applica…" at bounding box center [1395, 485] width 309 height 219
click at [1342, 458] on div "We are seeking a skilled app developer to create a user-friendly mobile applica…" at bounding box center [1394, 483] width 273 height 178
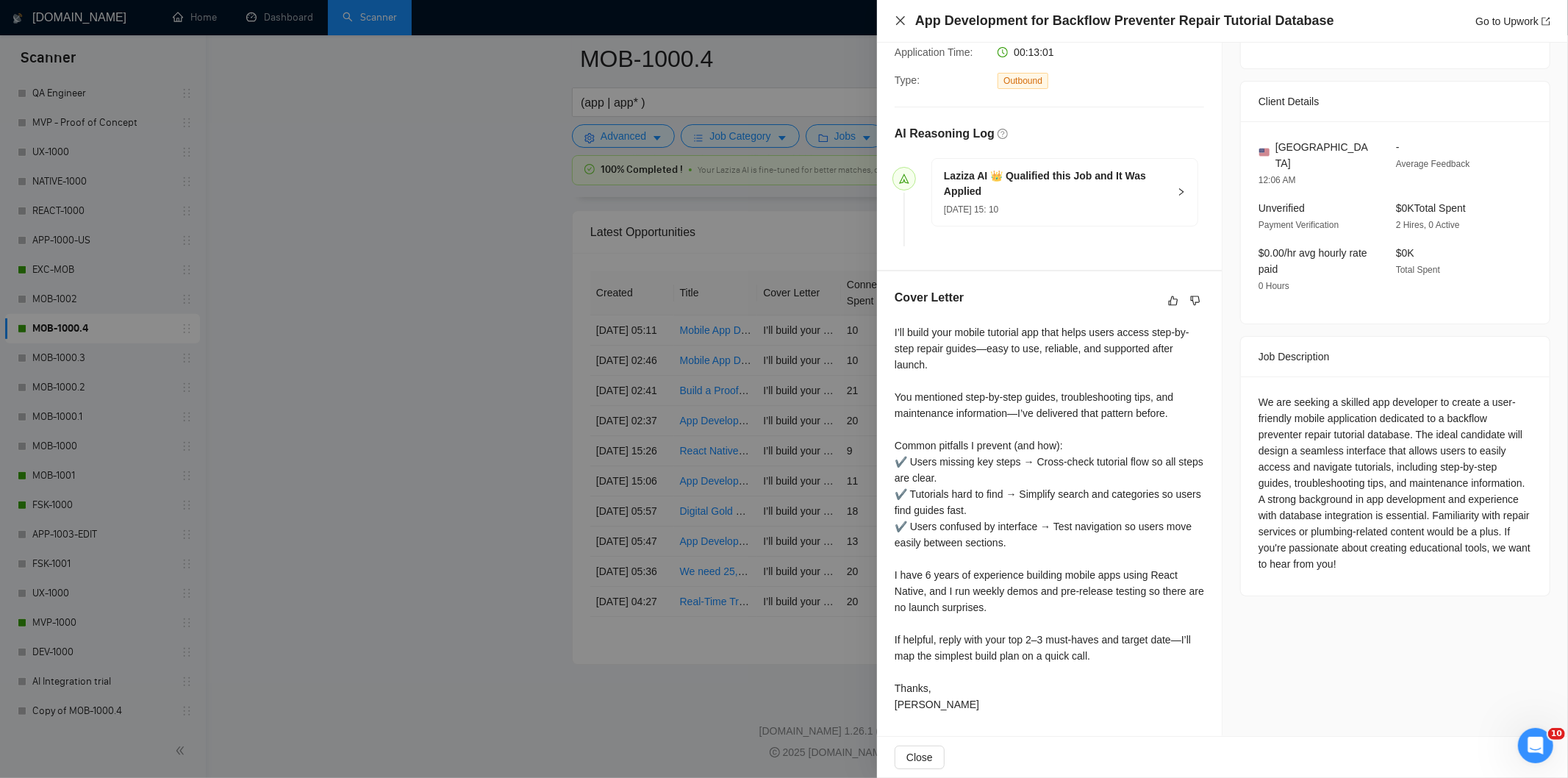
click at [900, 17] on icon "close" at bounding box center [900, 20] width 11 height 11
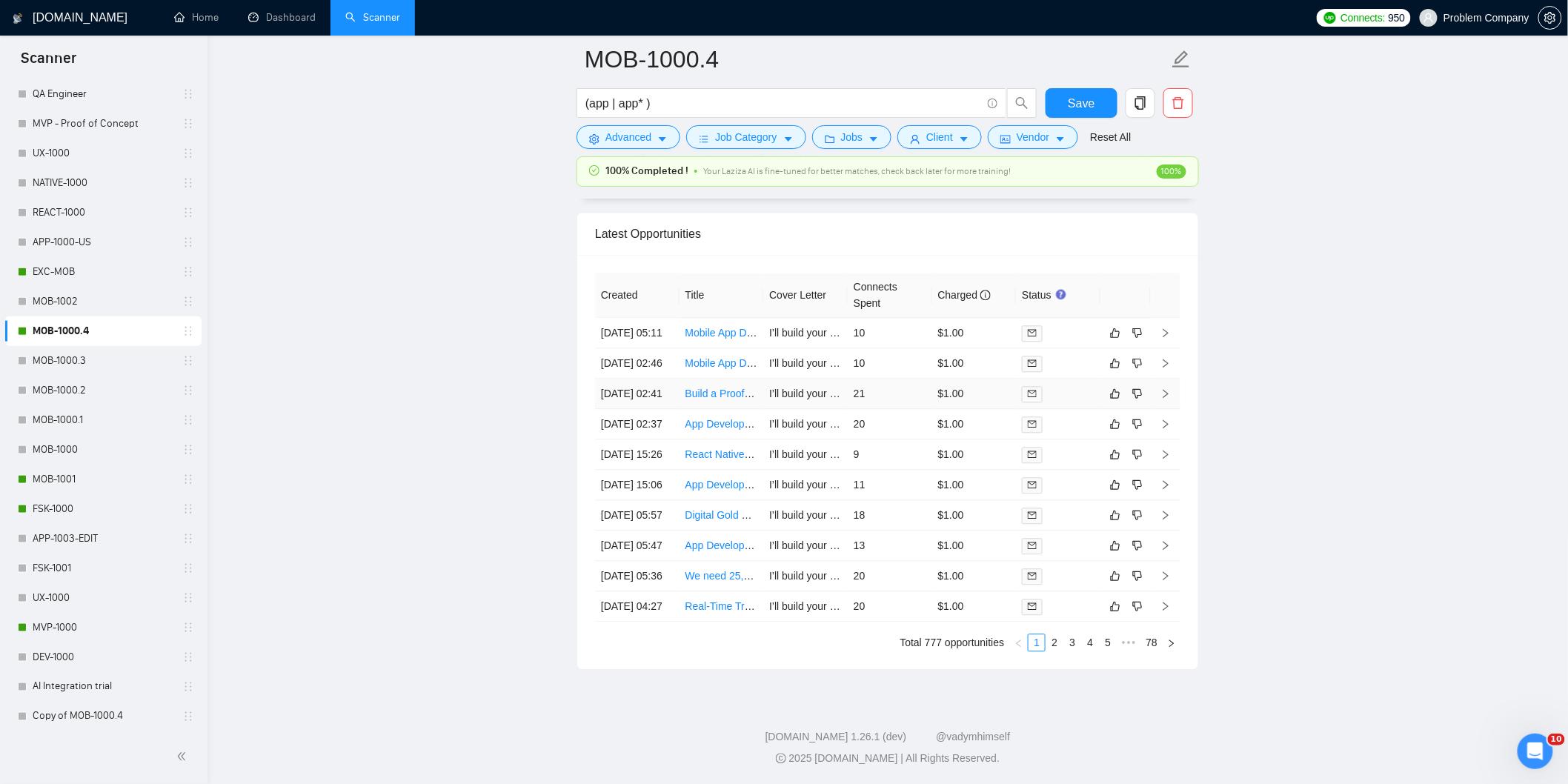
click at [650, 378] on td "[DATE] 02:41" at bounding box center [637, 393] width 84 height 31
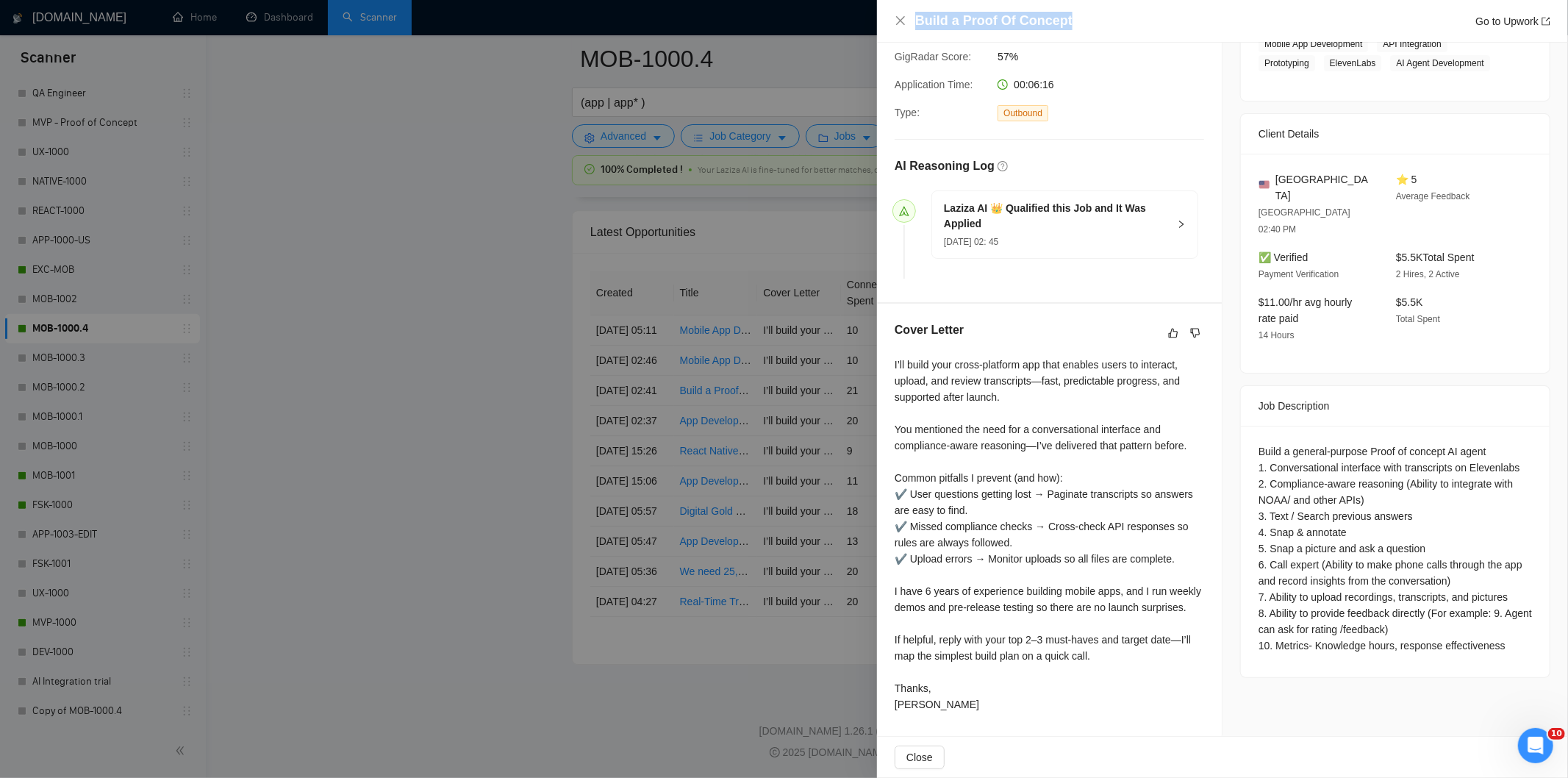
drag, startPoint x: 1077, startPoint y: 10, endPoint x: 1088, endPoint y: 17, distance: 13.0
click at [1088, 17] on div "Build a Proof Of Concept Go to Upwork" at bounding box center [1221, 21] width 691 height 43
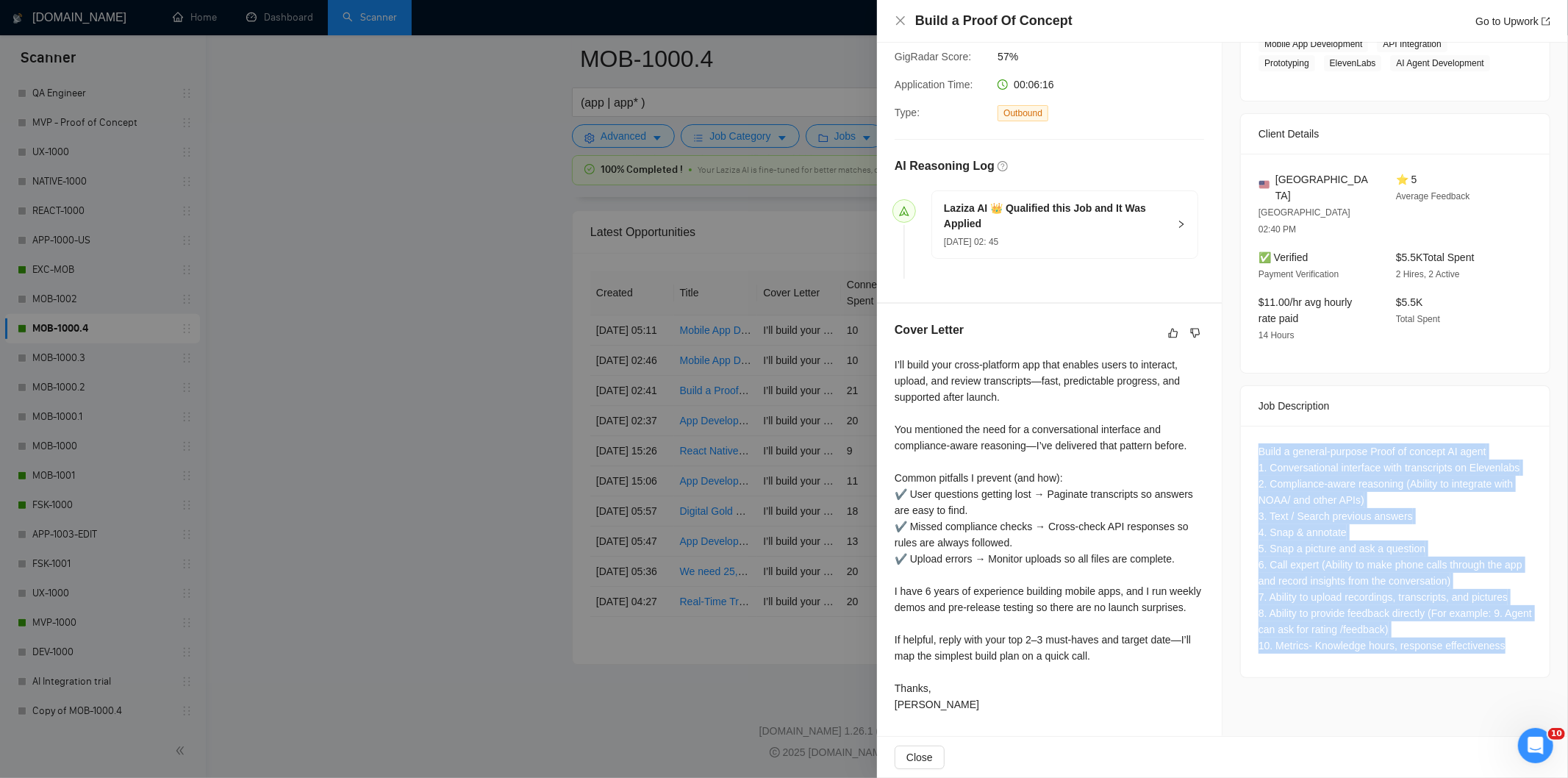
drag, startPoint x: 1248, startPoint y: 398, endPoint x: 1496, endPoint y: 612, distance: 327.6
click at [1496, 612] on div "Build a general-purpose Proof of concept AI agent 1. Conversational interface w…" at bounding box center [1395, 552] width 309 height 251
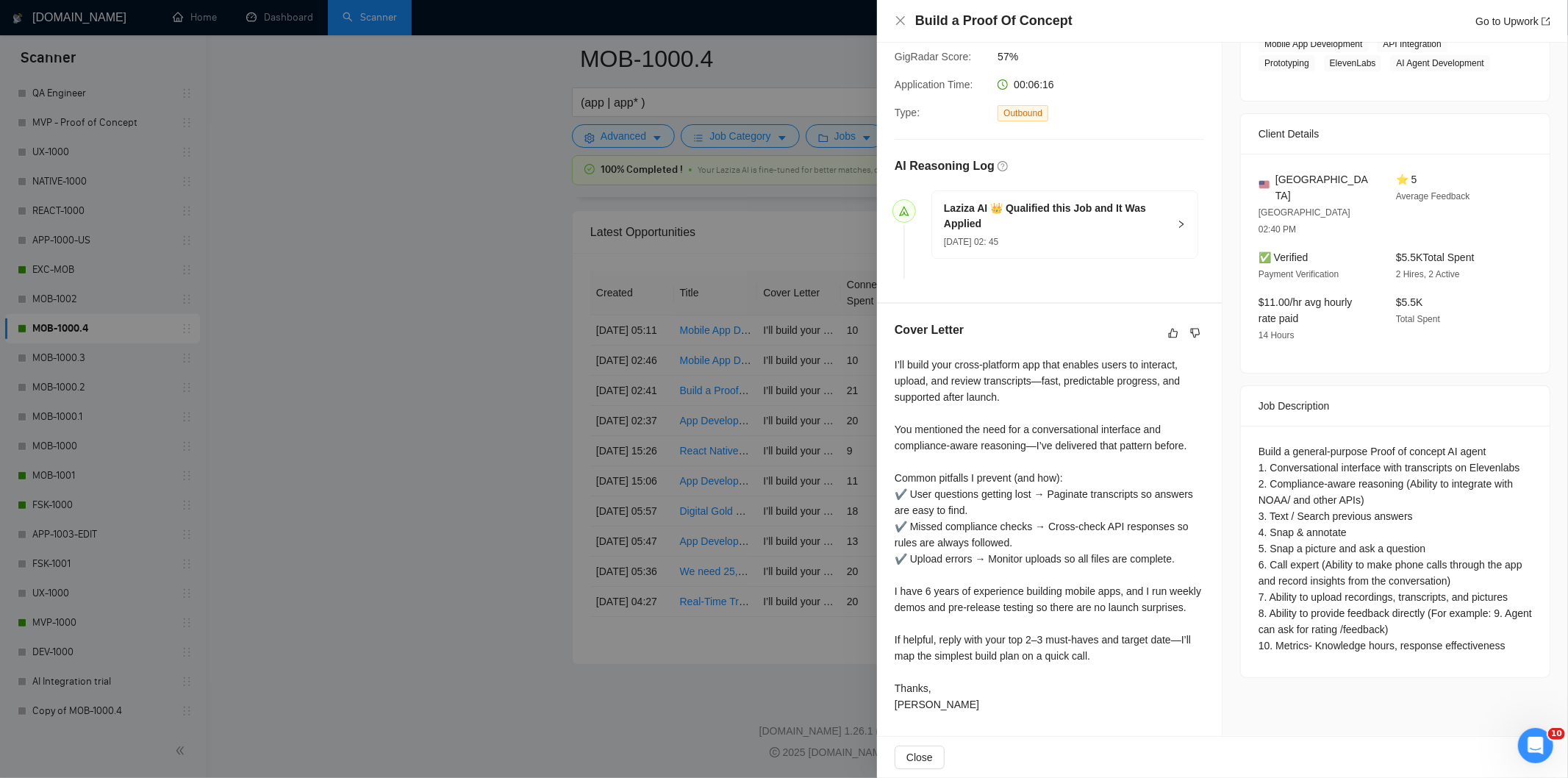
click at [893, 21] on div "Build a Proof Of Concept Go to Upwork" at bounding box center [1221, 21] width 691 height 43
click at [899, 18] on icon "close" at bounding box center [900, 20] width 11 height 11
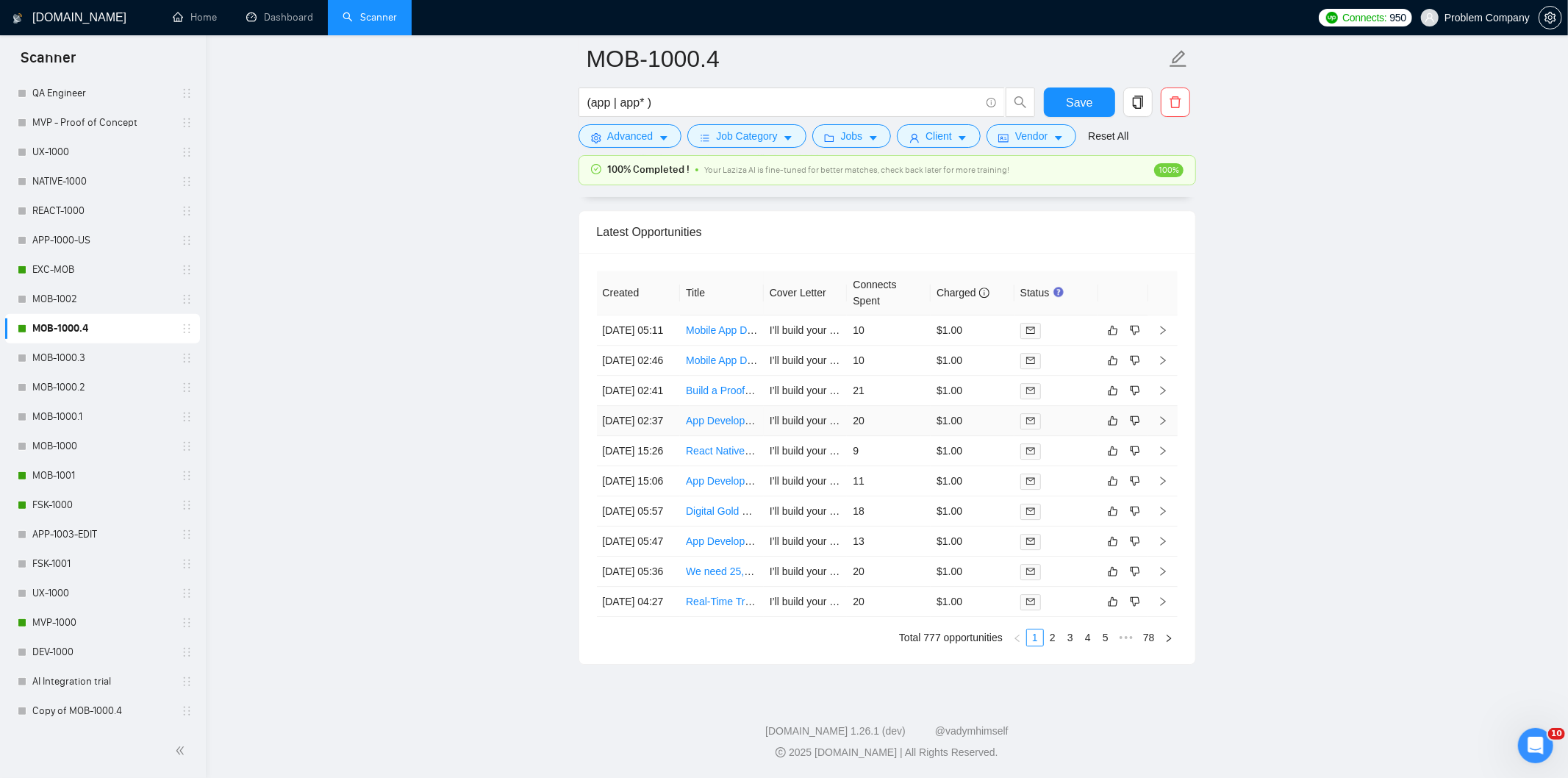
scroll to position [3658, 0]
click at [650, 346] on td "[DATE] 02:46" at bounding box center [632, 361] width 84 height 31
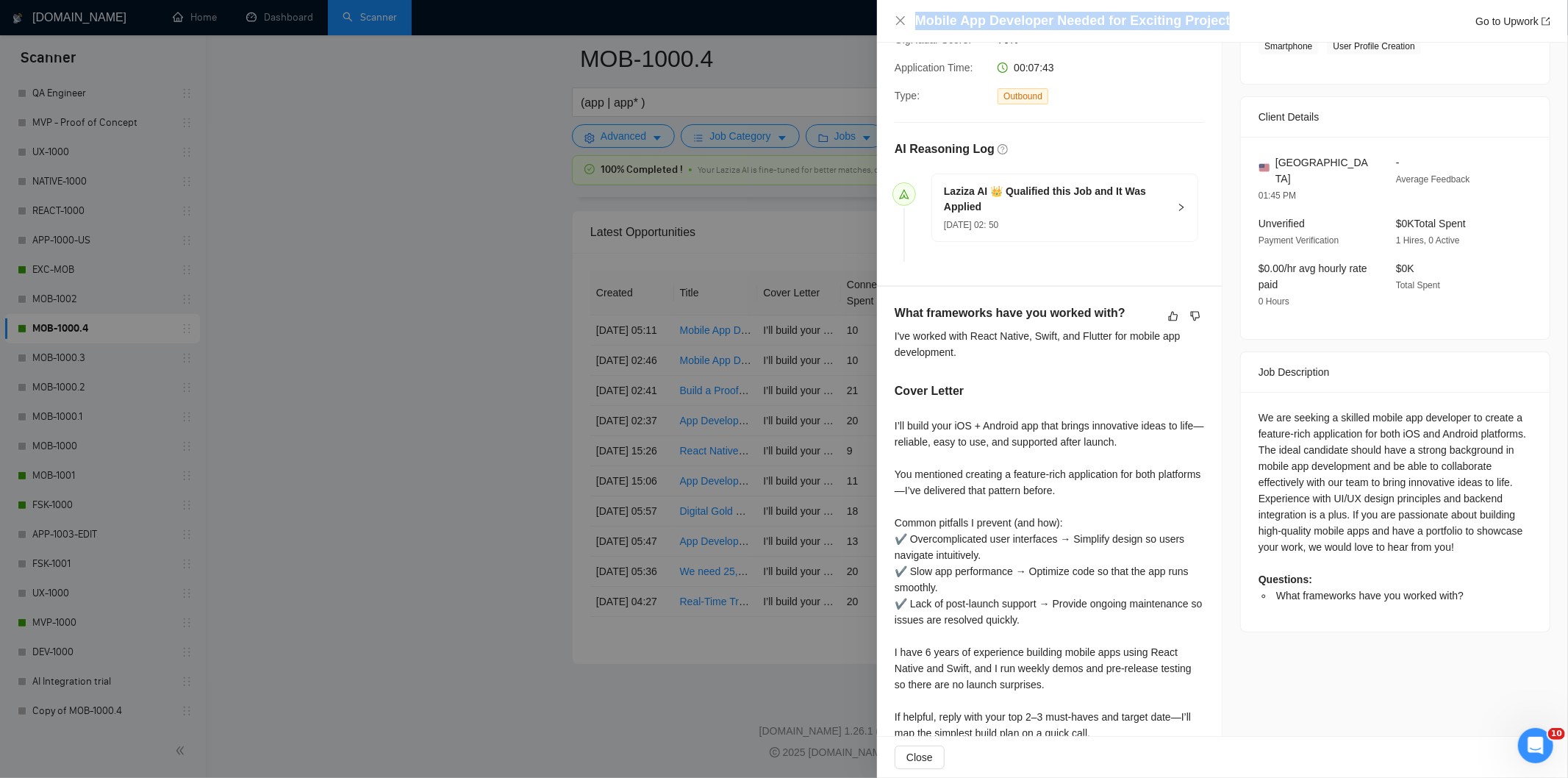
drag, startPoint x: 1255, startPoint y: 23, endPoint x: 904, endPoint y: 13, distance: 351.1
click at [904, 13] on div "Mobile App Developer Needed for Exciting Project Go to Upwork" at bounding box center [1222, 20] width 656 height 18
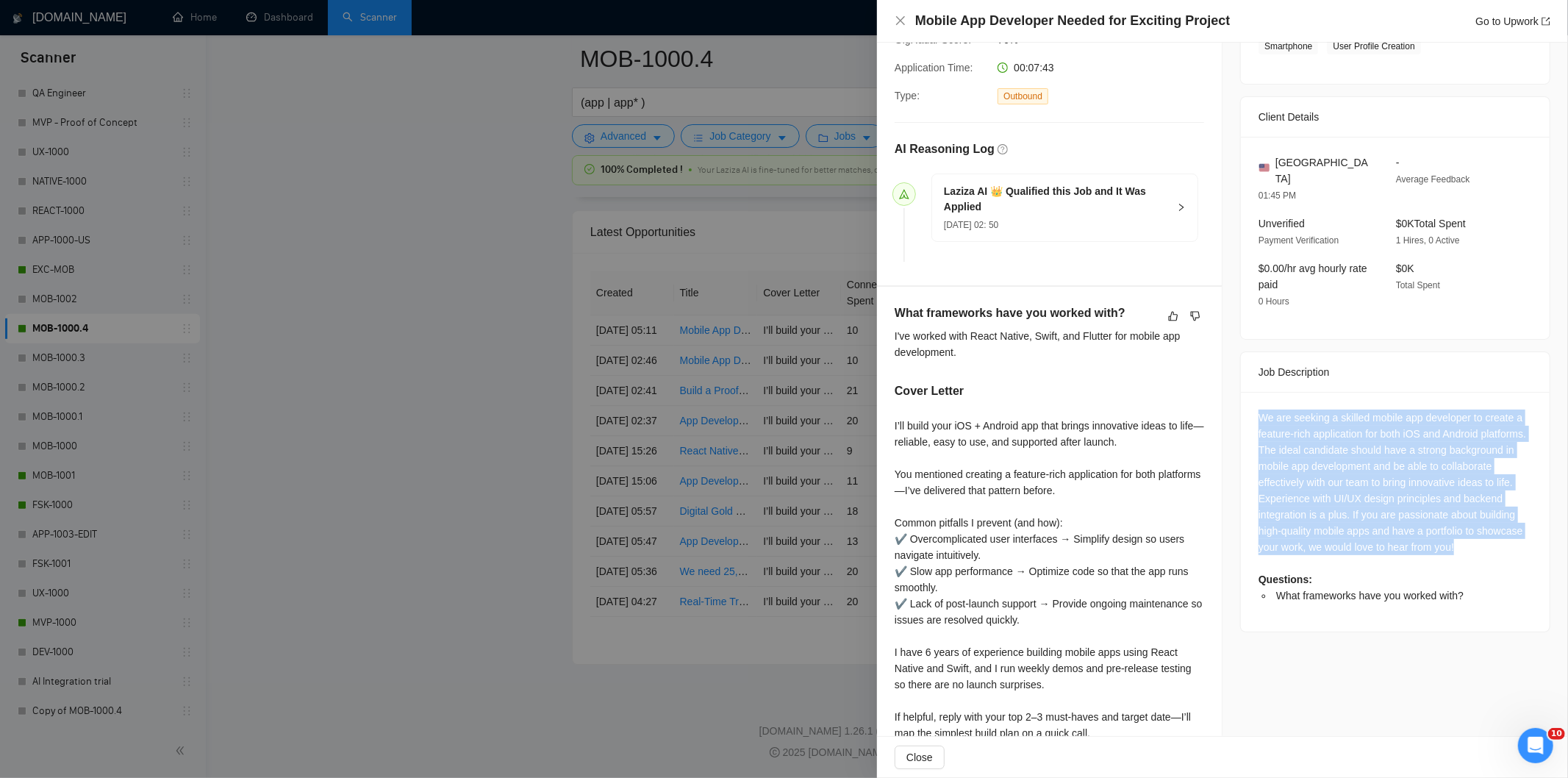
drag, startPoint x: 1250, startPoint y: 401, endPoint x: 1509, endPoint y: 537, distance: 292.5
click at [1509, 537] on div "We are seeking a skilled mobile app developer to create a feature-rich applicat…" at bounding box center [1395, 512] width 309 height 239
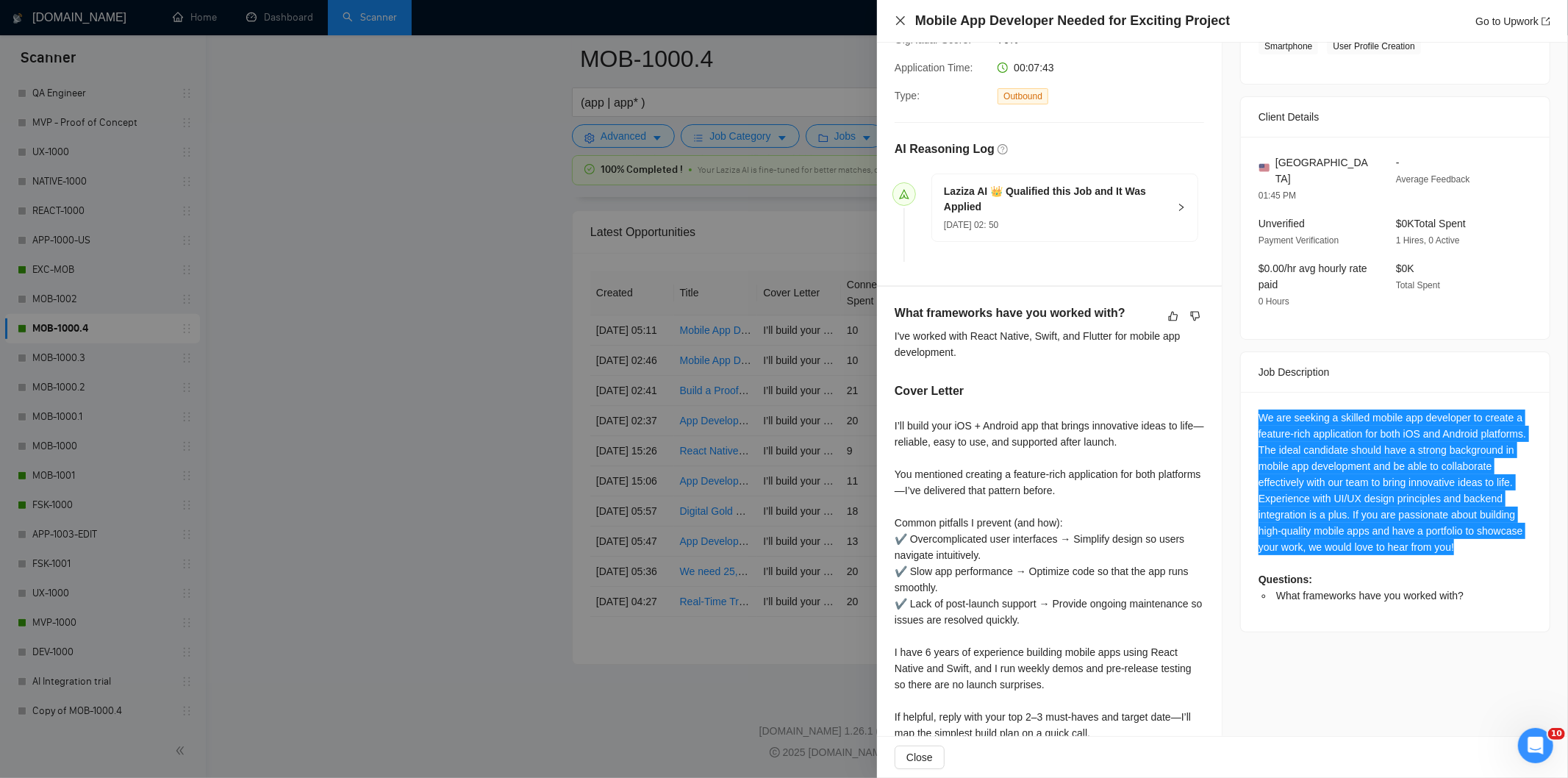
click at [895, 17] on icon "close" at bounding box center [900, 20] width 11 height 11
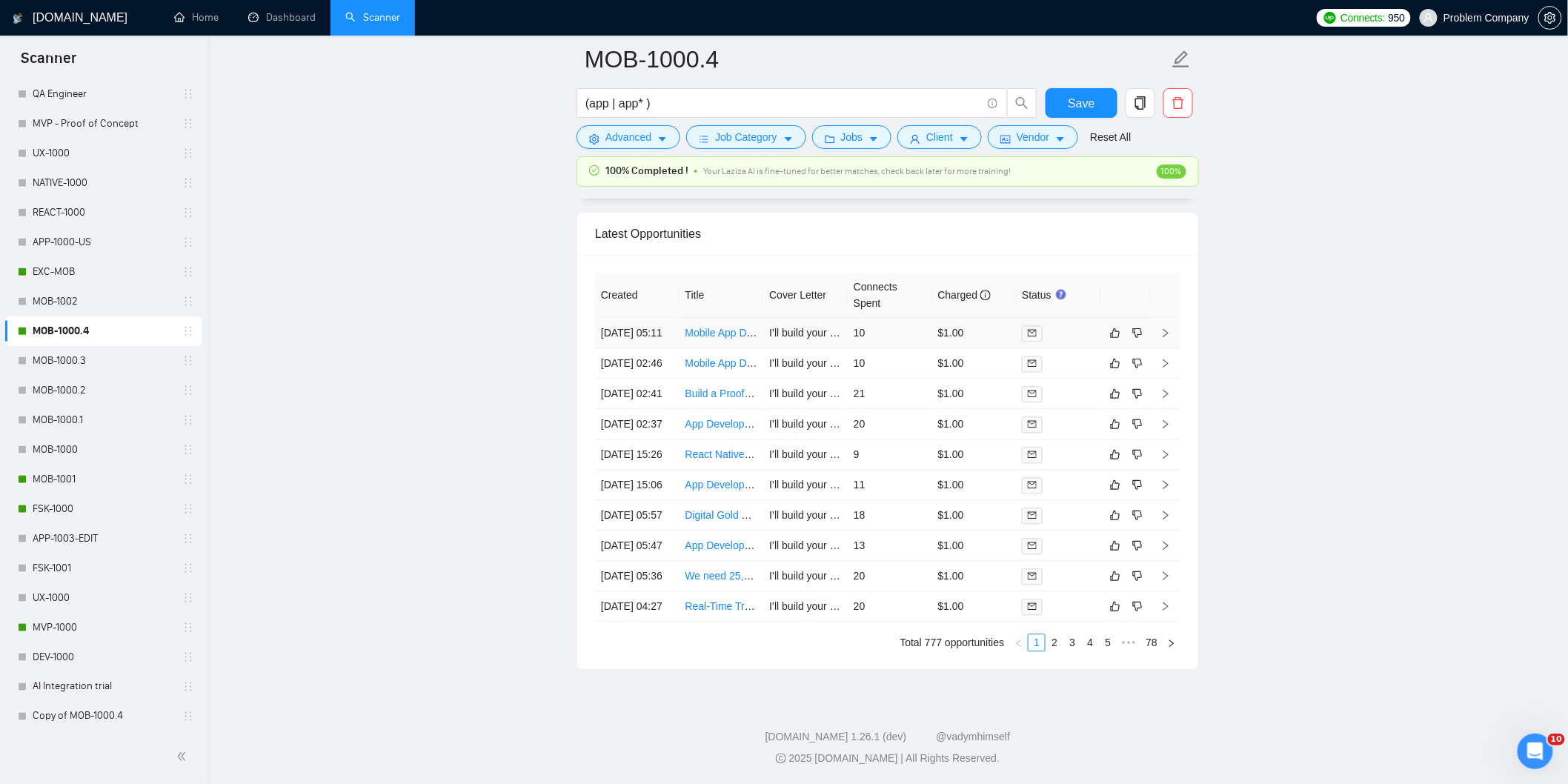
click at [654, 318] on td "[DATE] 05:11" at bounding box center [637, 333] width 84 height 31
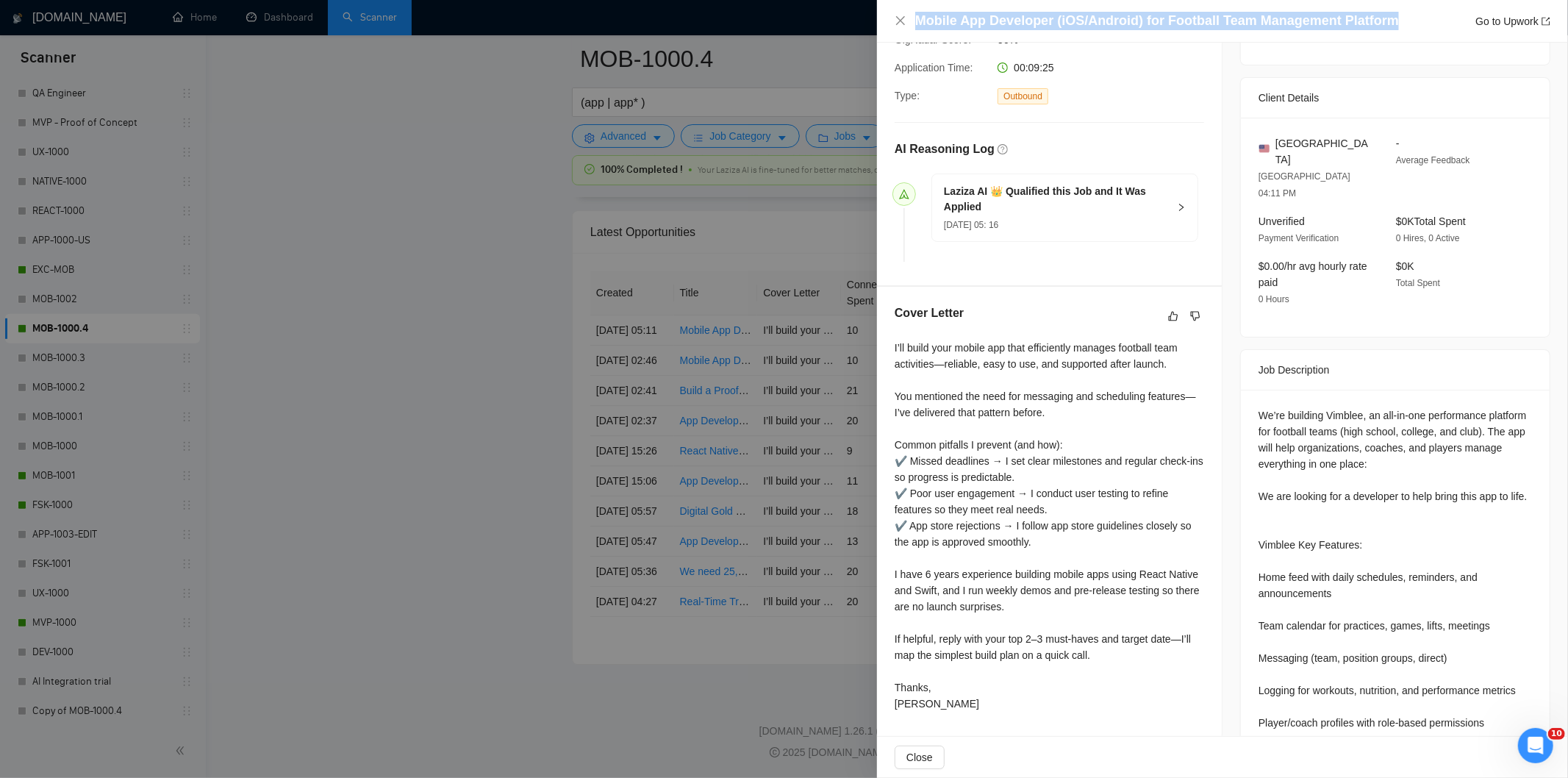
drag, startPoint x: 1395, startPoint y: 22, endPoint x: 914, endPoint y: 21, distance: 481.0
click at [918, 21] on div "Mobile App Developer (iOS/Android) for Football Team Management Platform Go to …" at bounding box center [1232, 20] width 635 height 18
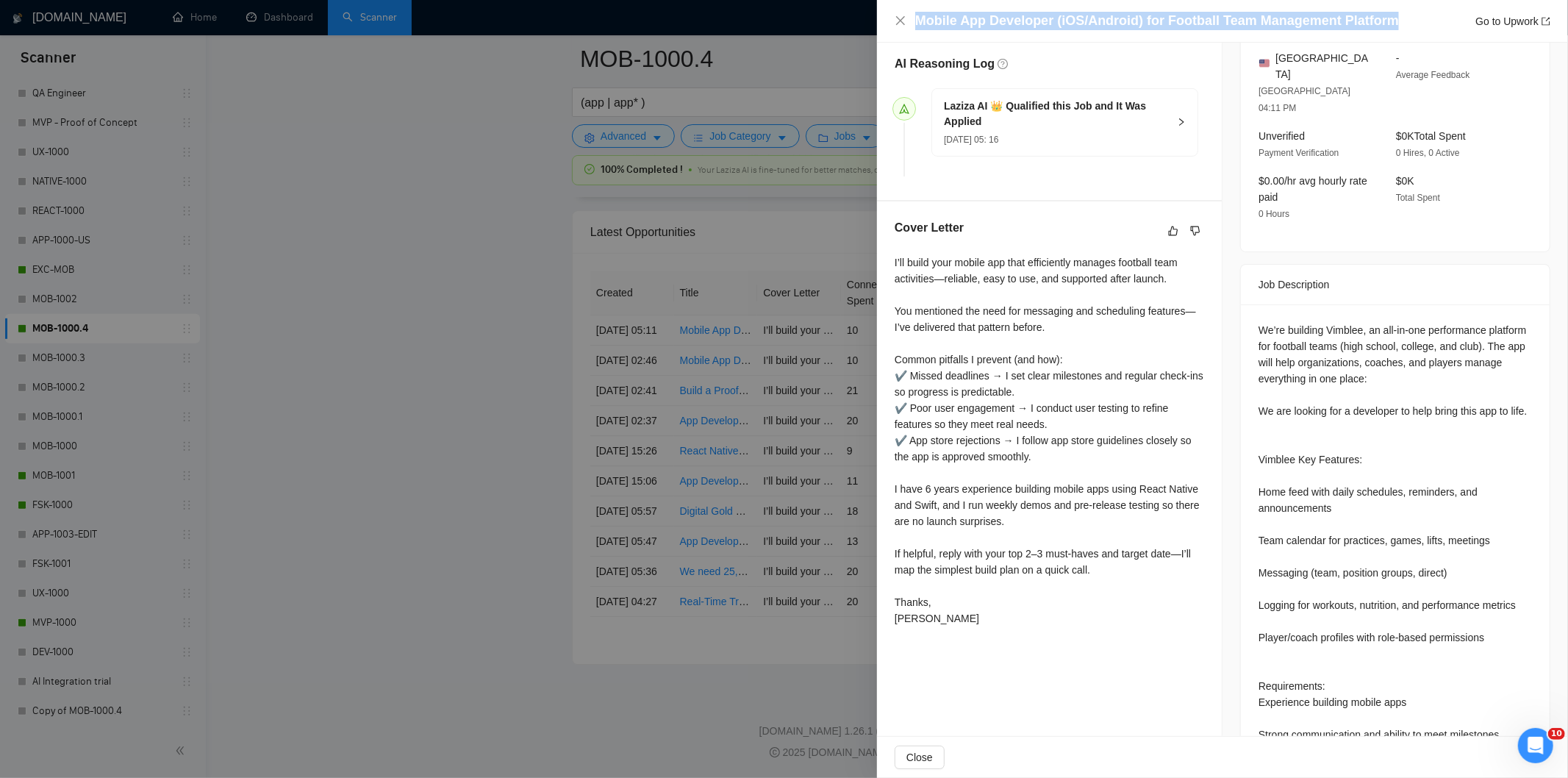
scroll to position [437, 0]
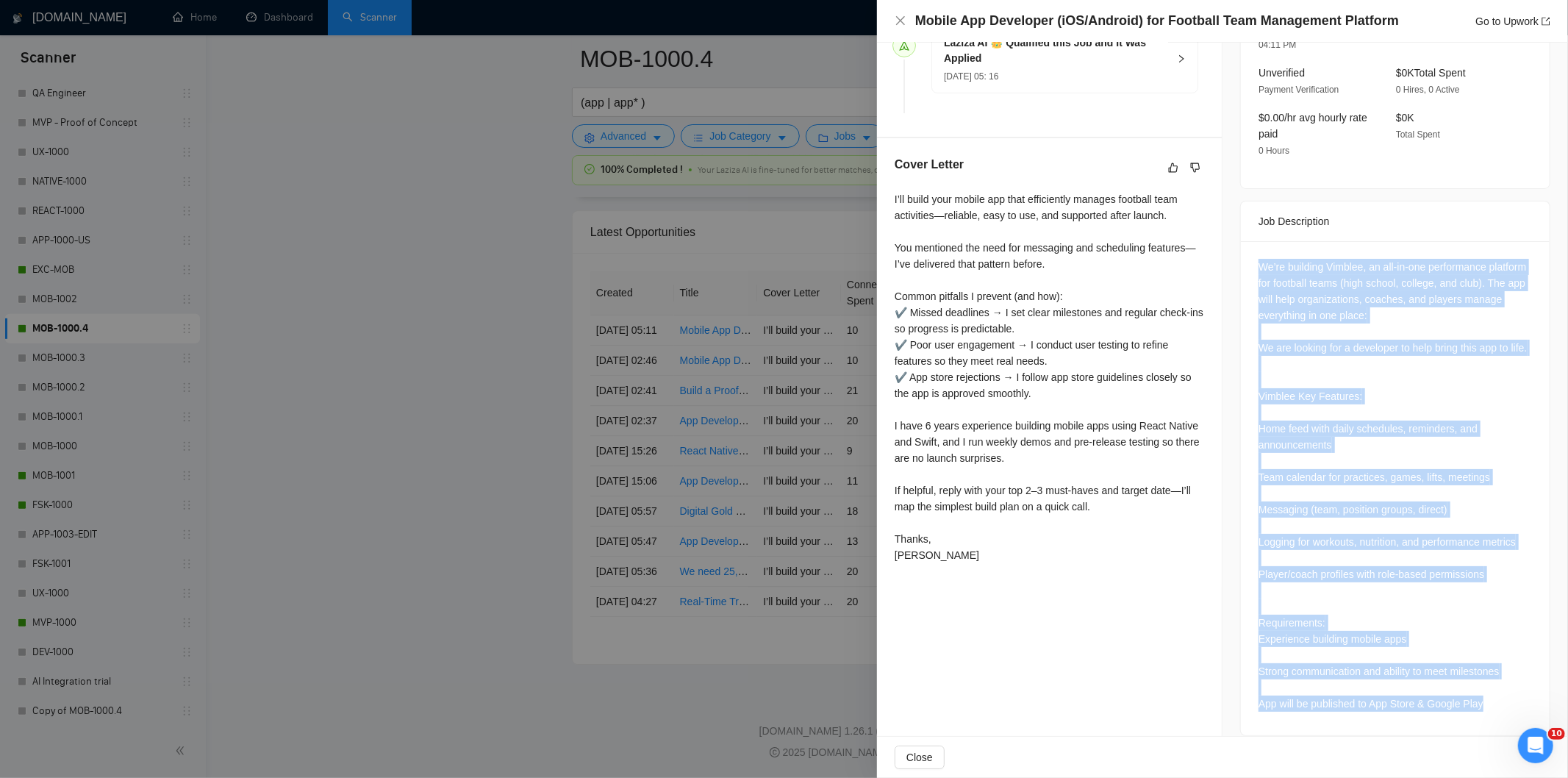
drag, startPoint x: 1255, startPoint y: 238, endPoint x: 1526, endPoint y: 706, distance: 540.8
click at [1526, 706] on div "We’re building Vimblee, an all-in-one performance platform for football teams (…" at bounding box center [1395, 488] width 309 height 494
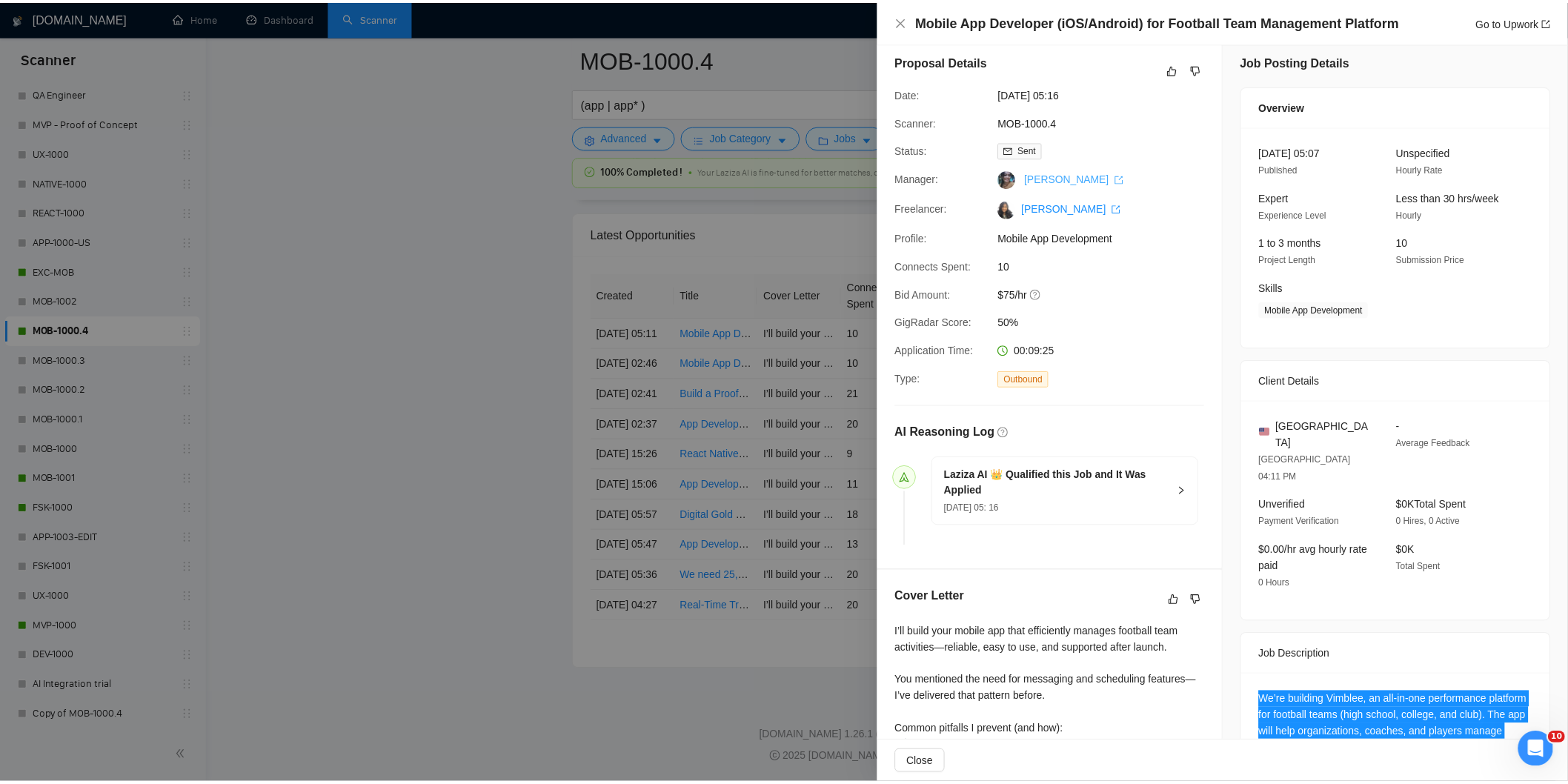
scroll to position [0, 0]
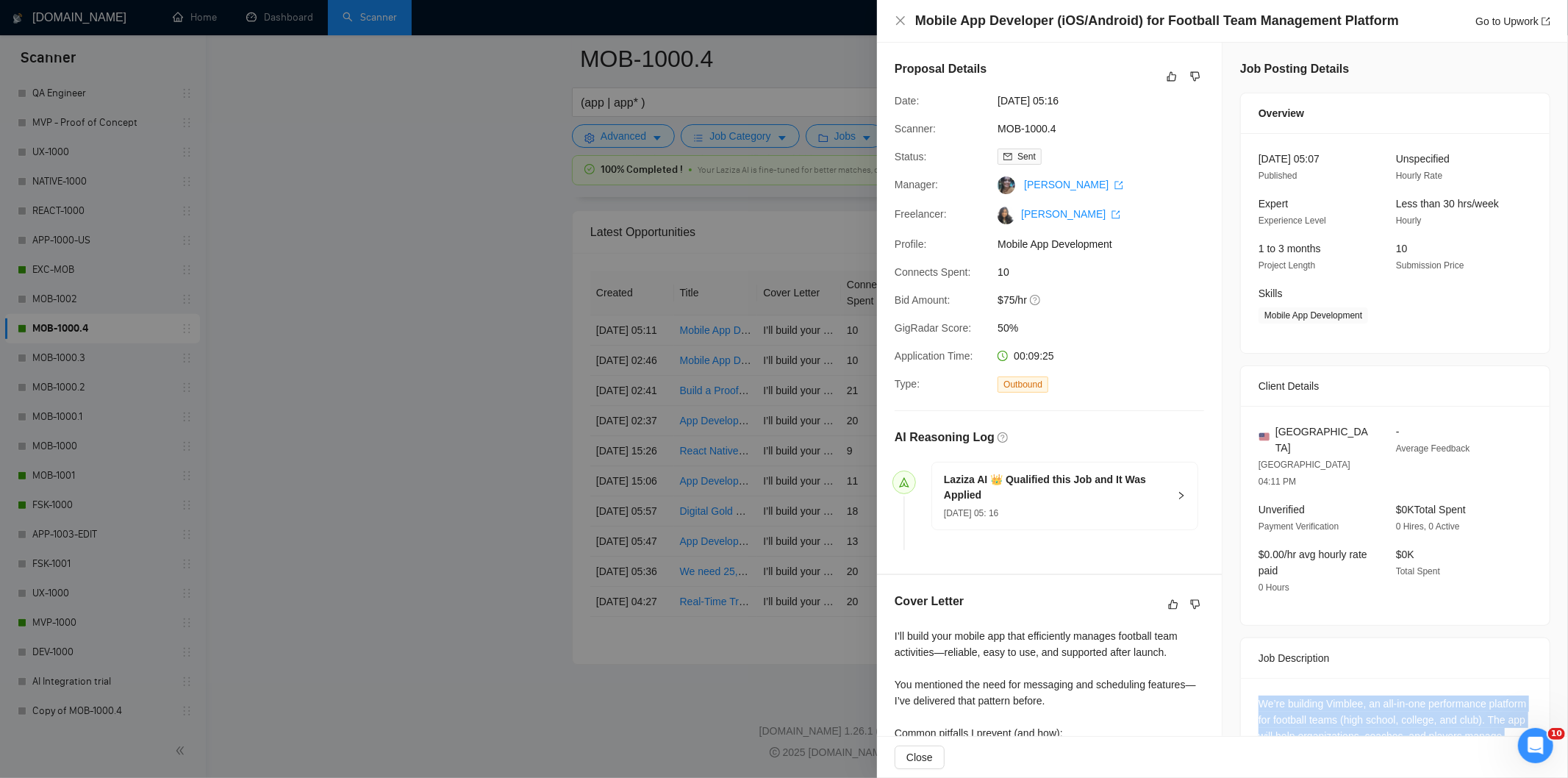
drag, startPoint x: 1094, startPoint y: 103, endPoint x: 980, endPoint y: 100, distance: 114.0
click at [980, 100] on div "Date: [DATE] 05:16" at bounding box center [1043, 100] width 309 height 17
click at [898, 19] on icon "close" at bounding box center [900, 21] width 9 height 9
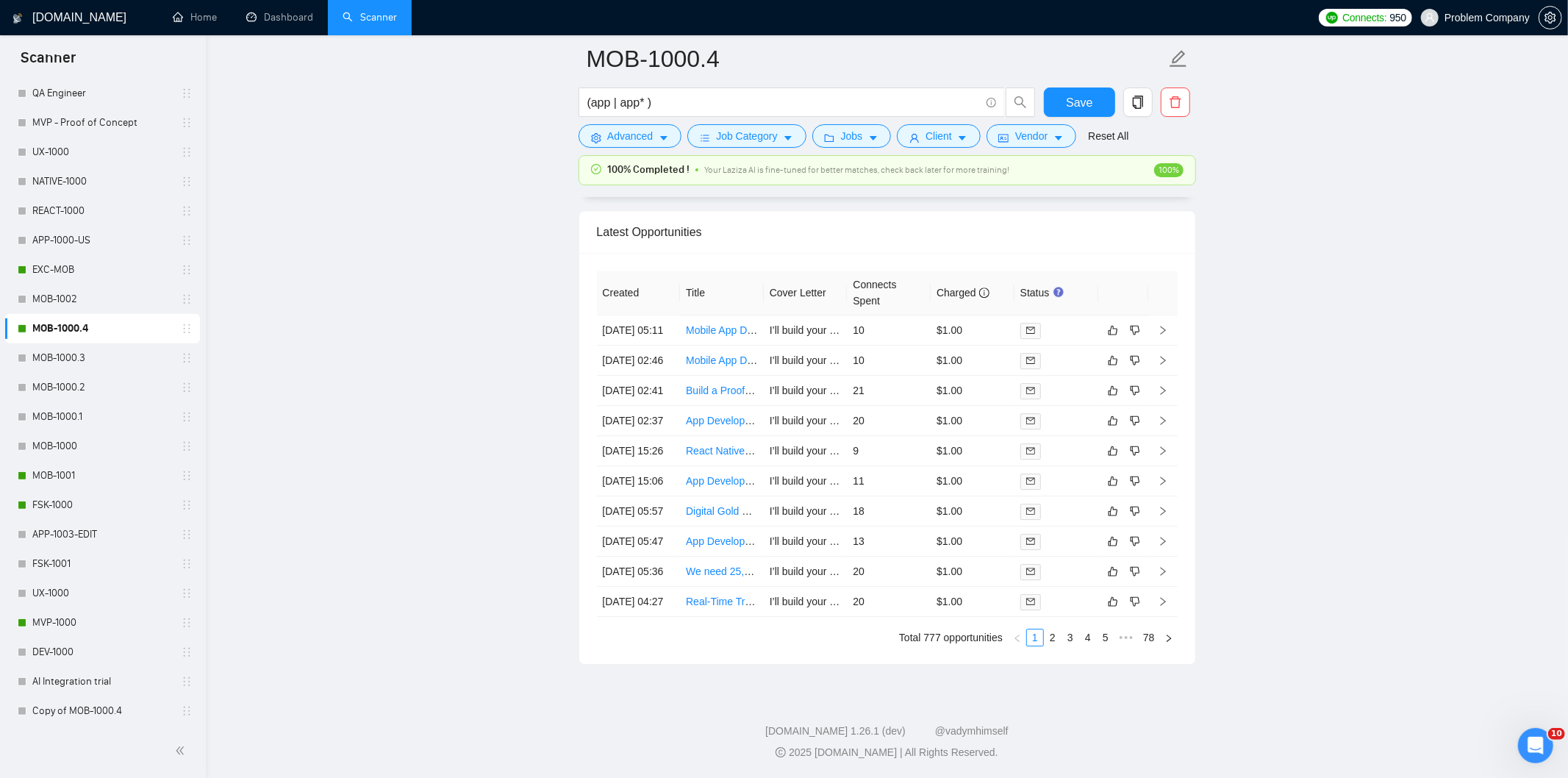
click at [86, 472] on link "MOB-1001" at bounding box center [102, 476] width 140 height 30
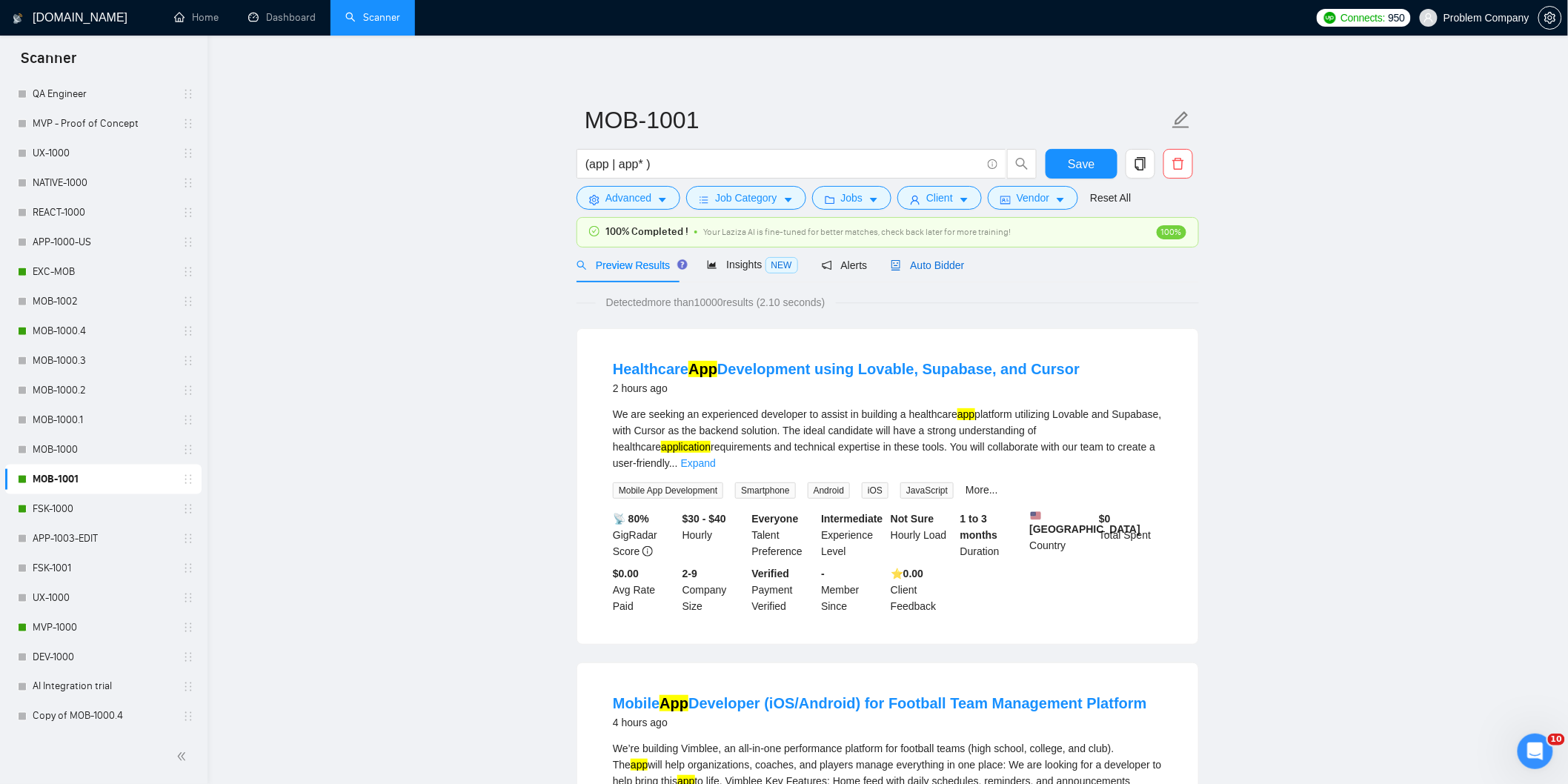
click at [928, 267] on span "Auto Bidder" at bounding box center [927, 265] width 73 height 11
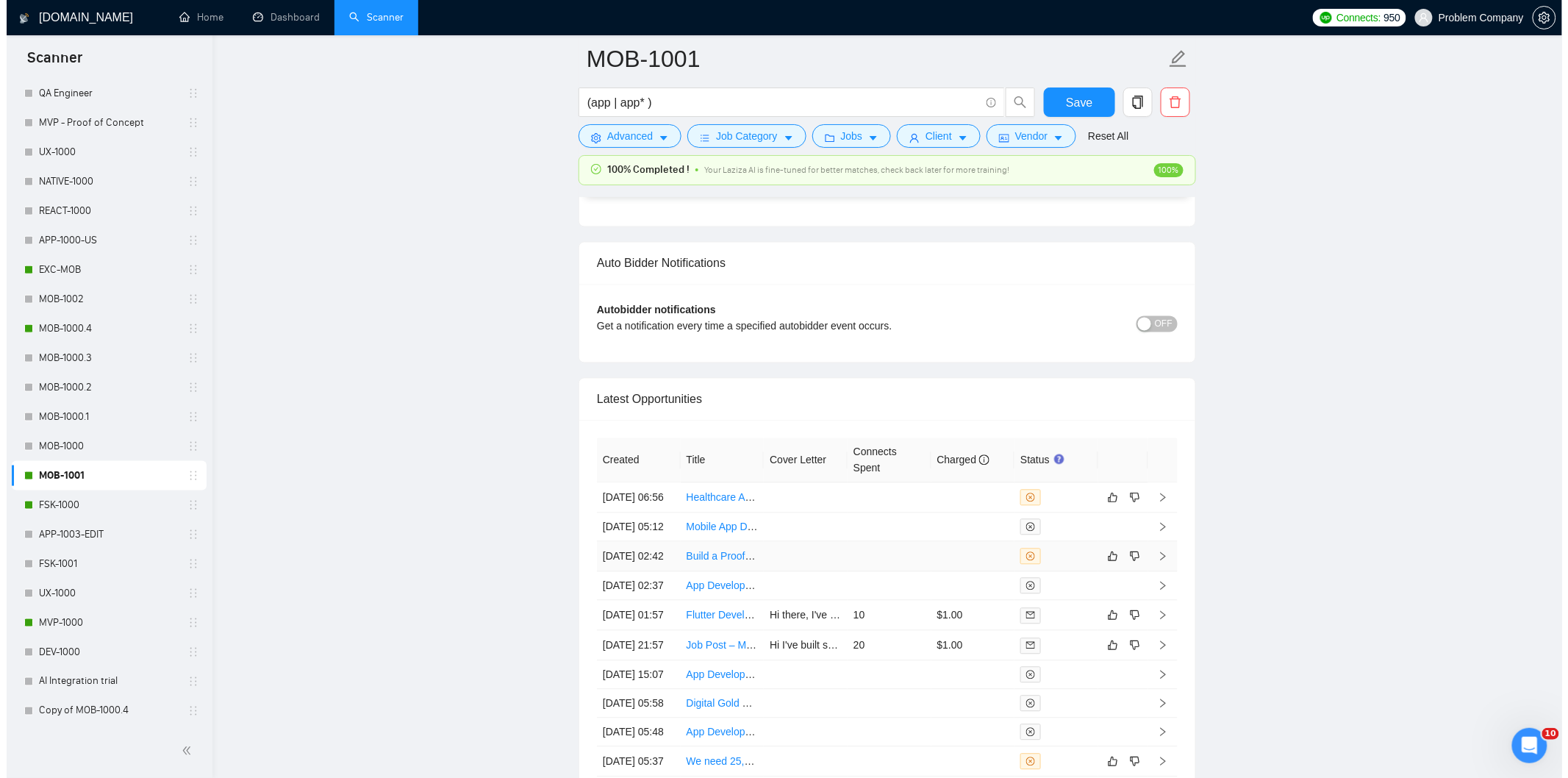
scroll to position [3658, 0]
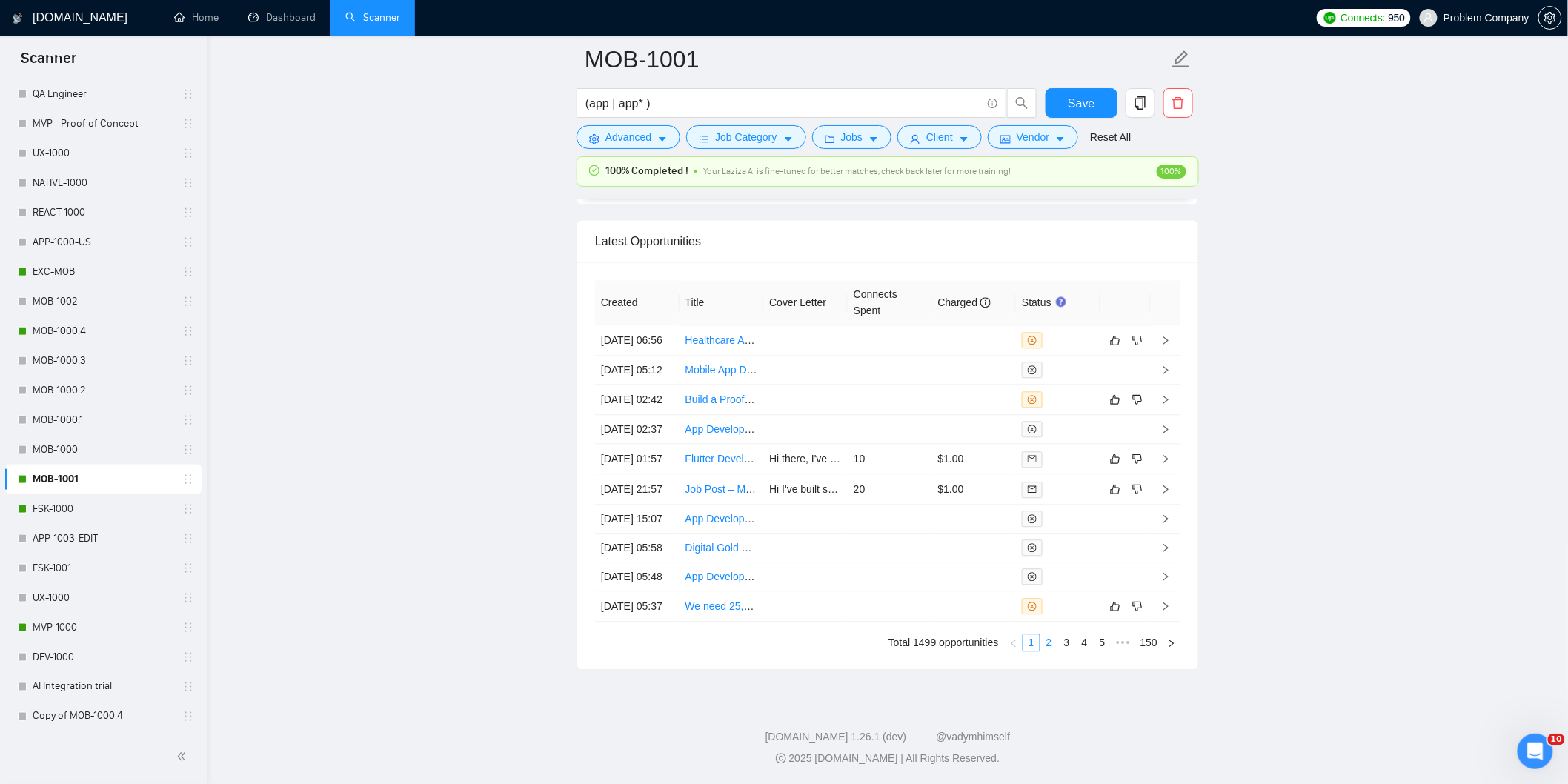
click at [1053, 650] on link "2" at bounding box center [1049, 642] width 17 height 17
click at [654, 423] on td "[DATE] 16:51" at bounding box center [637, 430] width 84 height 31
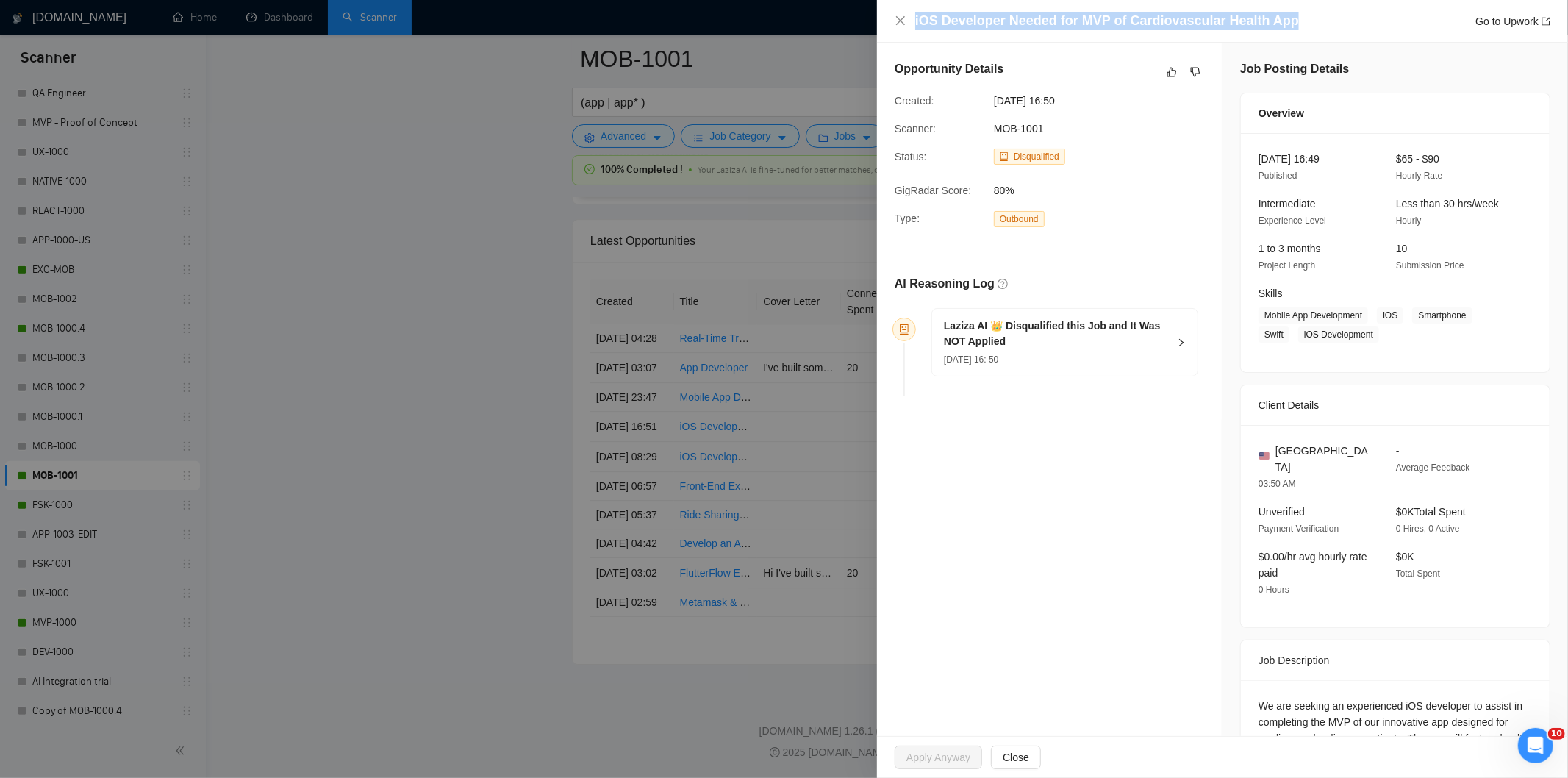
drag, startPoint x: 1310, startPoint y: 27, endPoint x: 914, endPoint y: 30, distance: 396.0
click at [914, 30] on div "iOS Developer Needed for MVP of Cardiovascular Health App Go to Upwork" at bounding box center [1222, 20] width 656 height 18
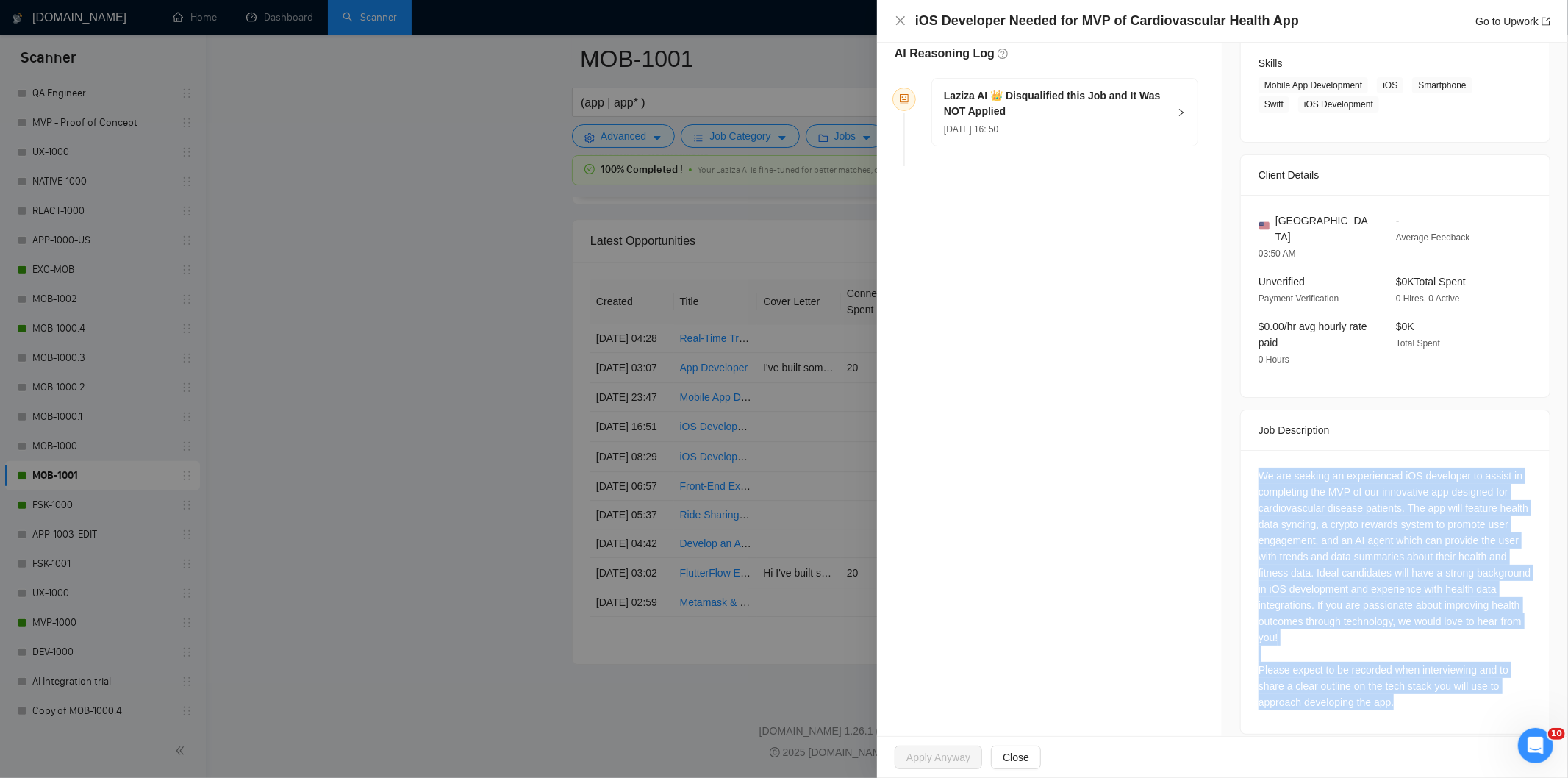
drag, startPoint x: 1375, startPoint y: 682, endPoint x: 1250, endPoint y: 467, distance: 248.7
click at [1250, 467] on div "We are seeking an experienced iOS developer to assist in completing the MVP of …" at bounding box center [1395, 591] width 309 height 284
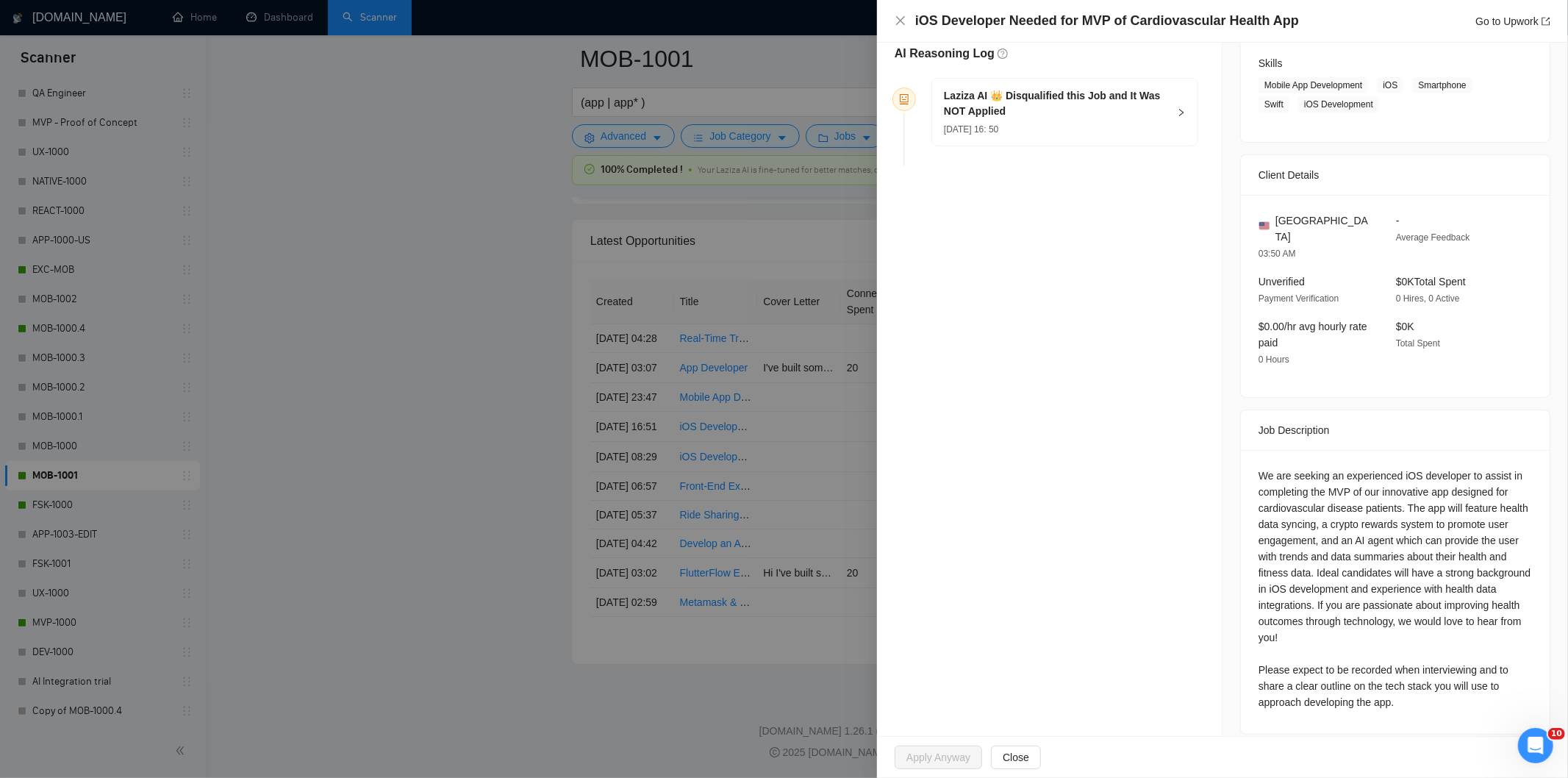
click at [1128, 134] on div "[DATE] 16: 50" at bounding box center [1056, 128] width 224 height 17
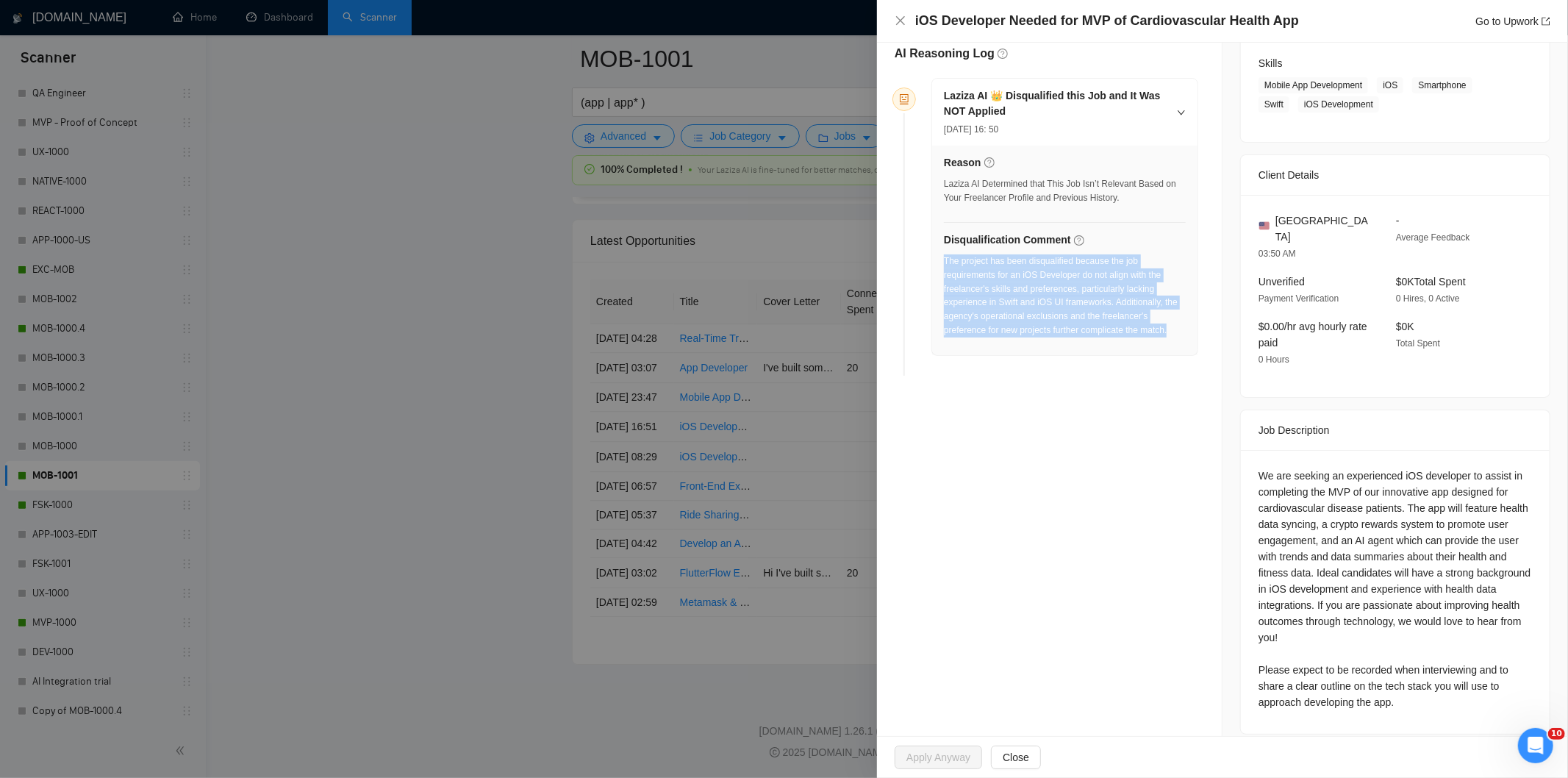
drag, startPoint x: 1174, startPoint y: 334, endPoint x: 944, endPoint y: 262, distance: 241.0
click at [944, 262] on div "The project has been disqualified because the job requirements for an iOS Devel…" at bounding box center [1064, 295] width 242 height 83
click at [899, 23] on icon "close" at bounding box center [900, 21] width 9 height 9
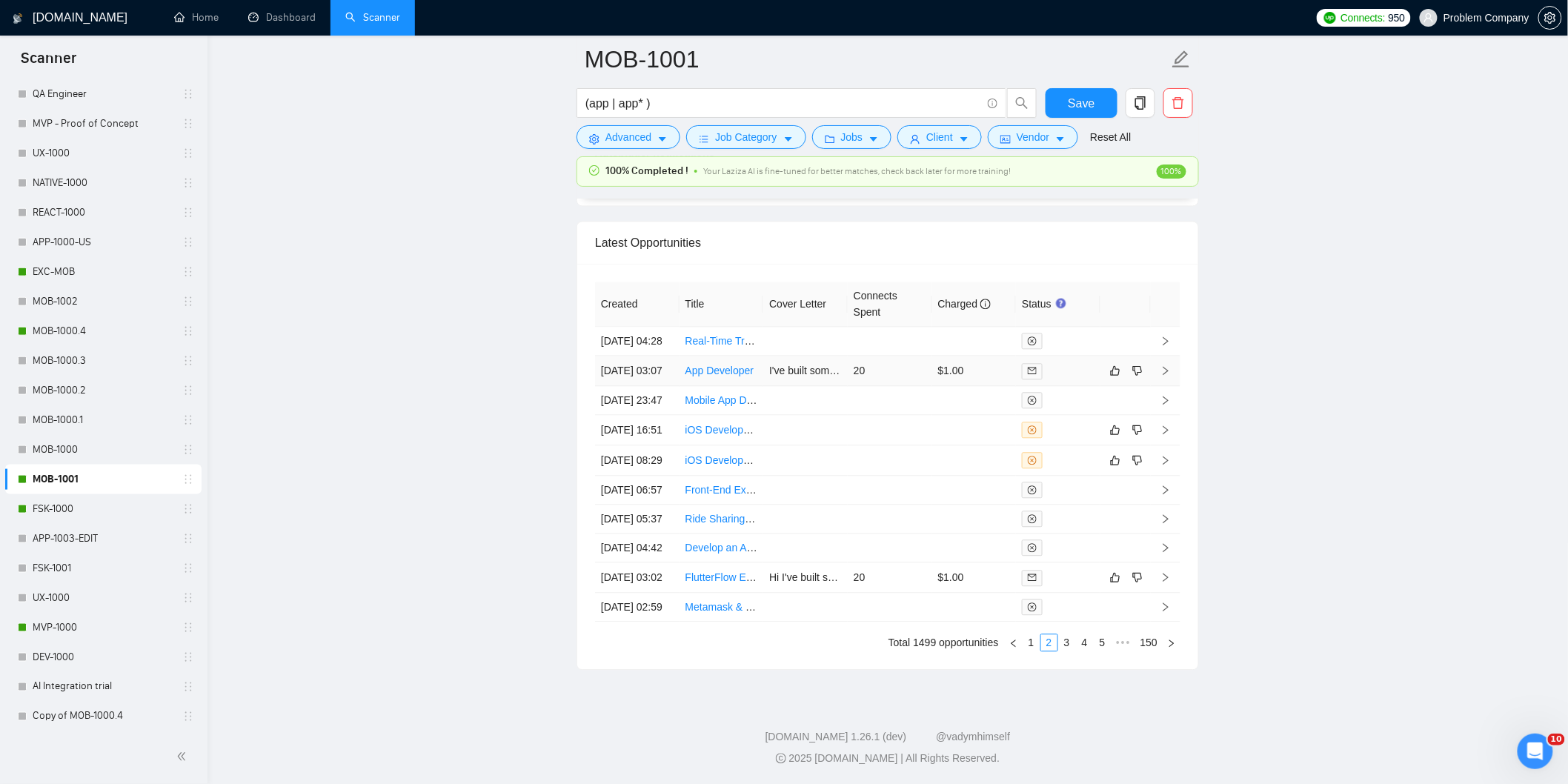
click at [663, 355] on td "[DATE] 03:07" at bounding box center [637, 370] width 84 height 31
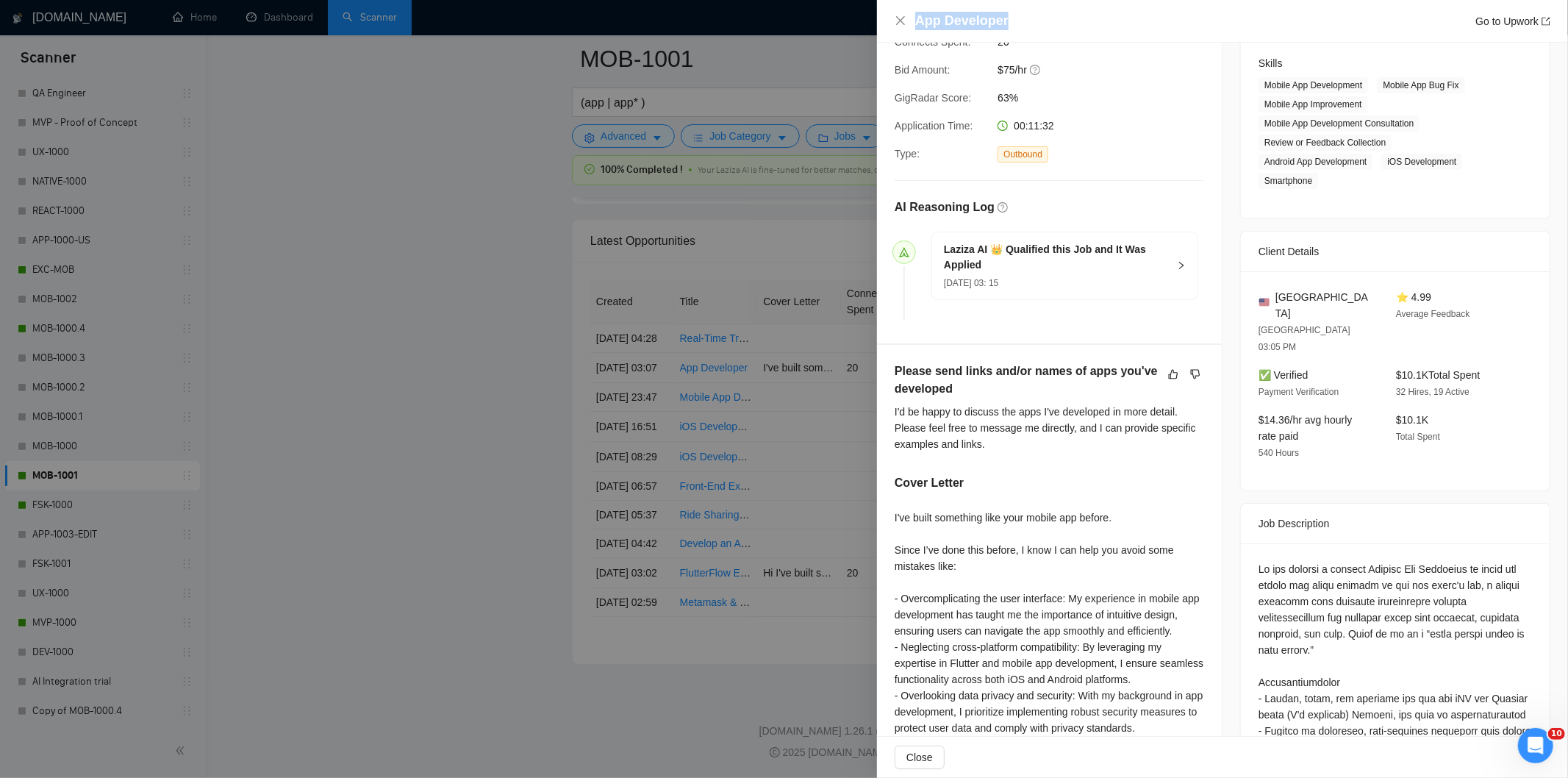
drag, startPoint x: 1030, startPoint y: 19, endPoint x: 912, endPoint y: 26, distance: 118.2
click at [912, 26] on div "App Developer Go to Upwork" at bounding box center [1222, 20] width 656 height 18
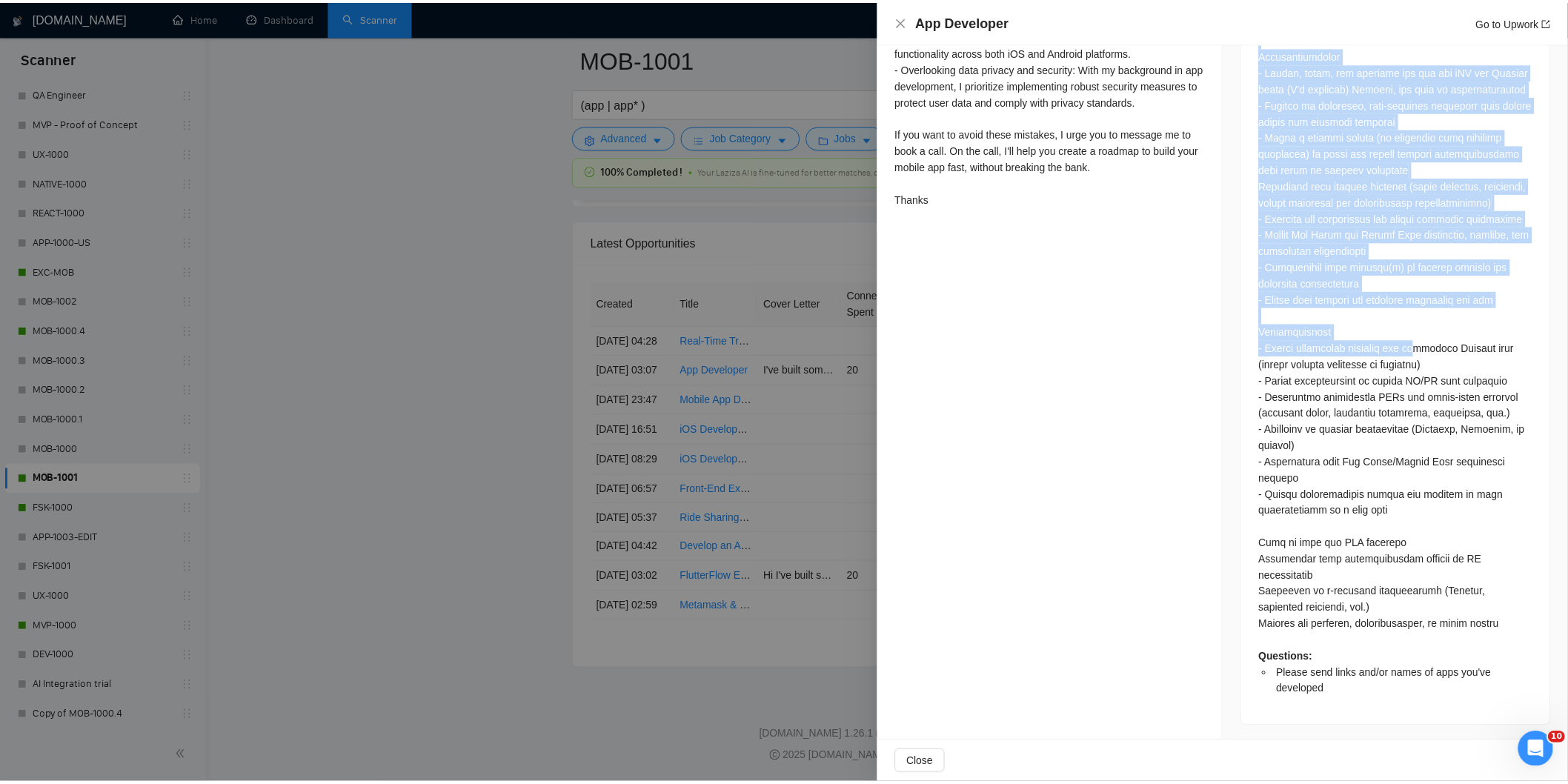
scroll to position [867, 0]
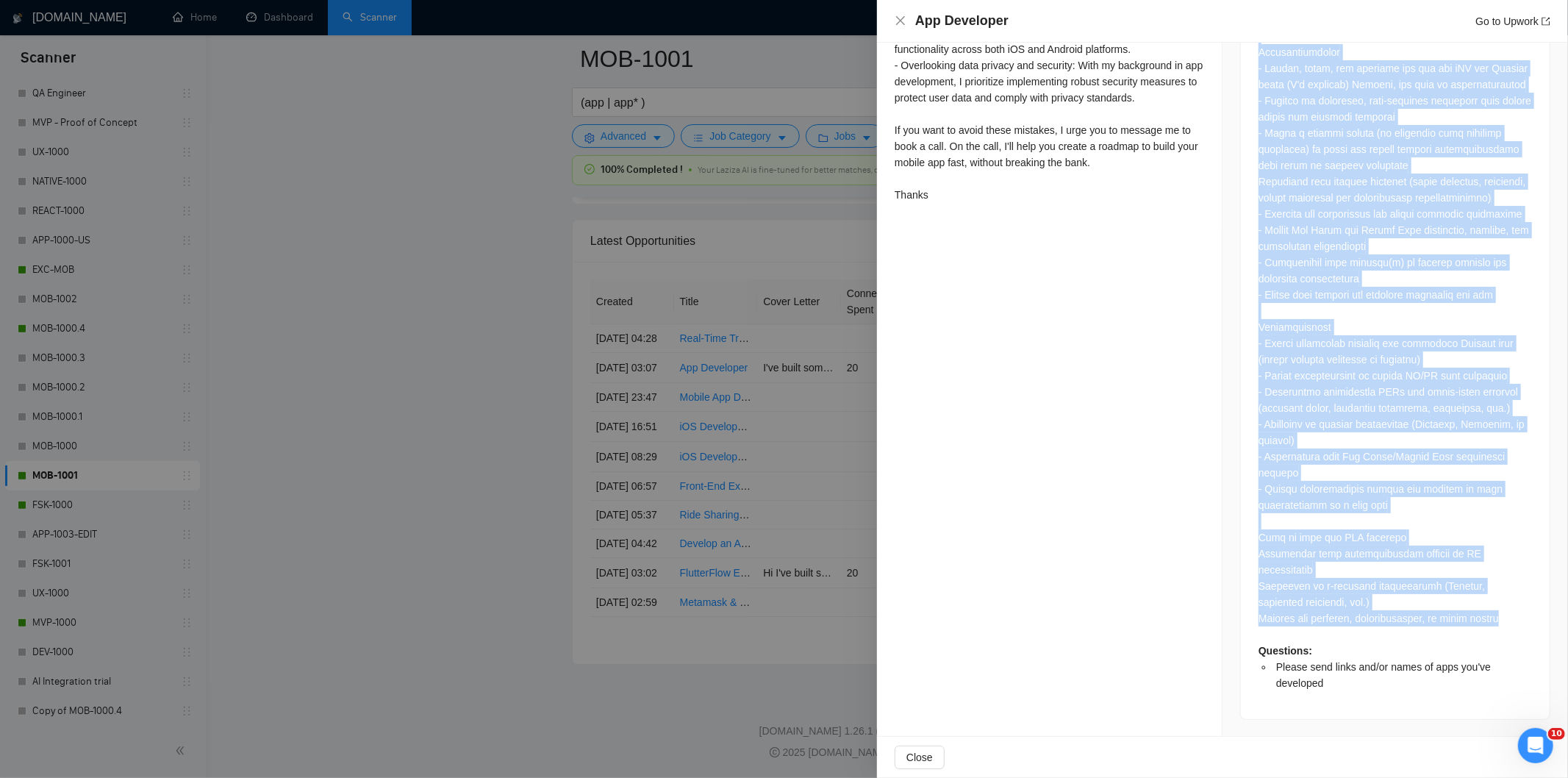
drag, startPoint x: 1245, startPoint y: 204, endPoint x: 1486, endPoint y: 623, distance: 483.4
click at [1486, 623] on div "Questions: Please send links and/or names of apps you've developed" at bounding box center [1395, 316] width 309 height 806
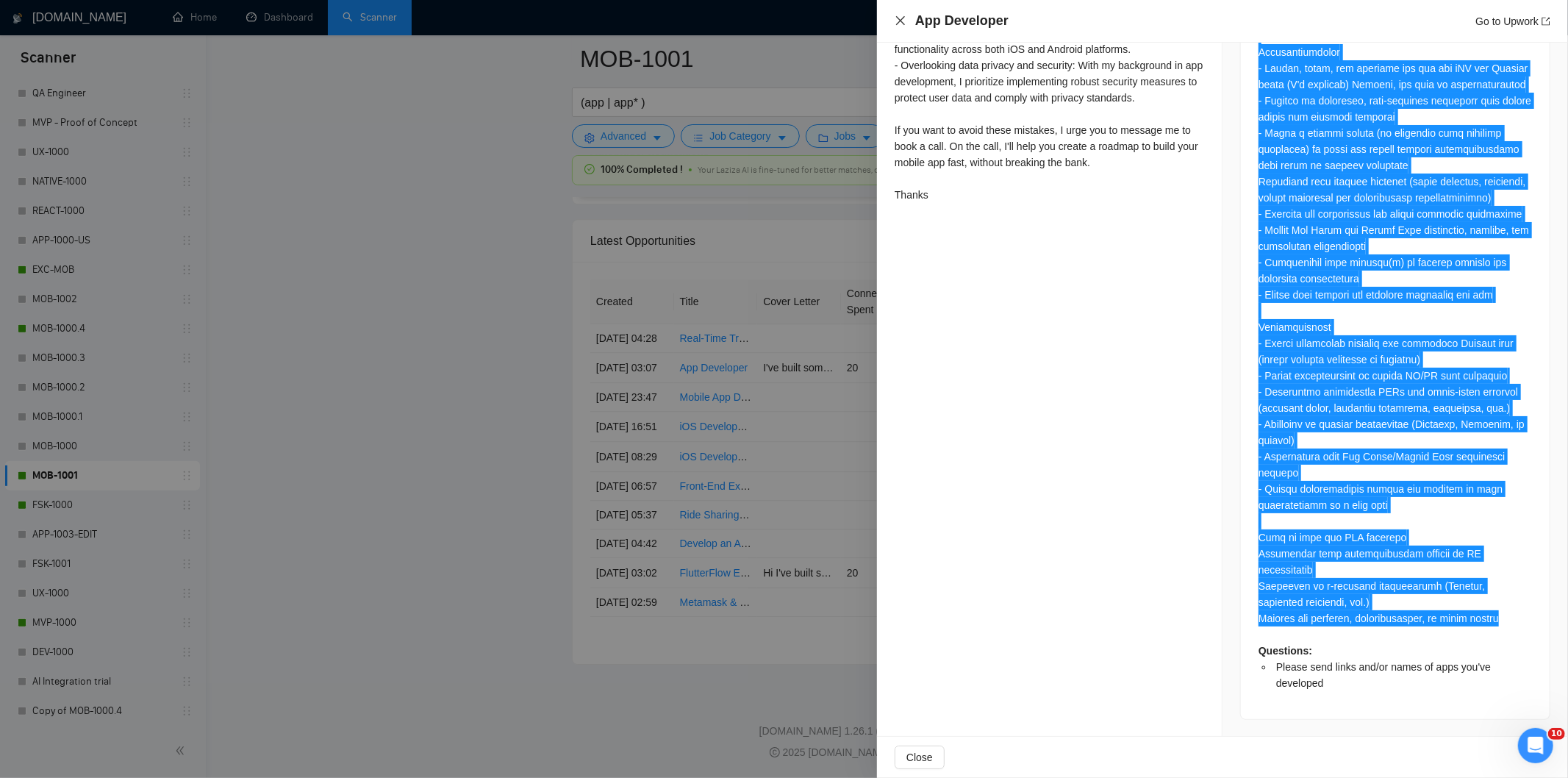
click at [897, 23] on icon "close" at bounding box center [900, 20] width 11 height 11
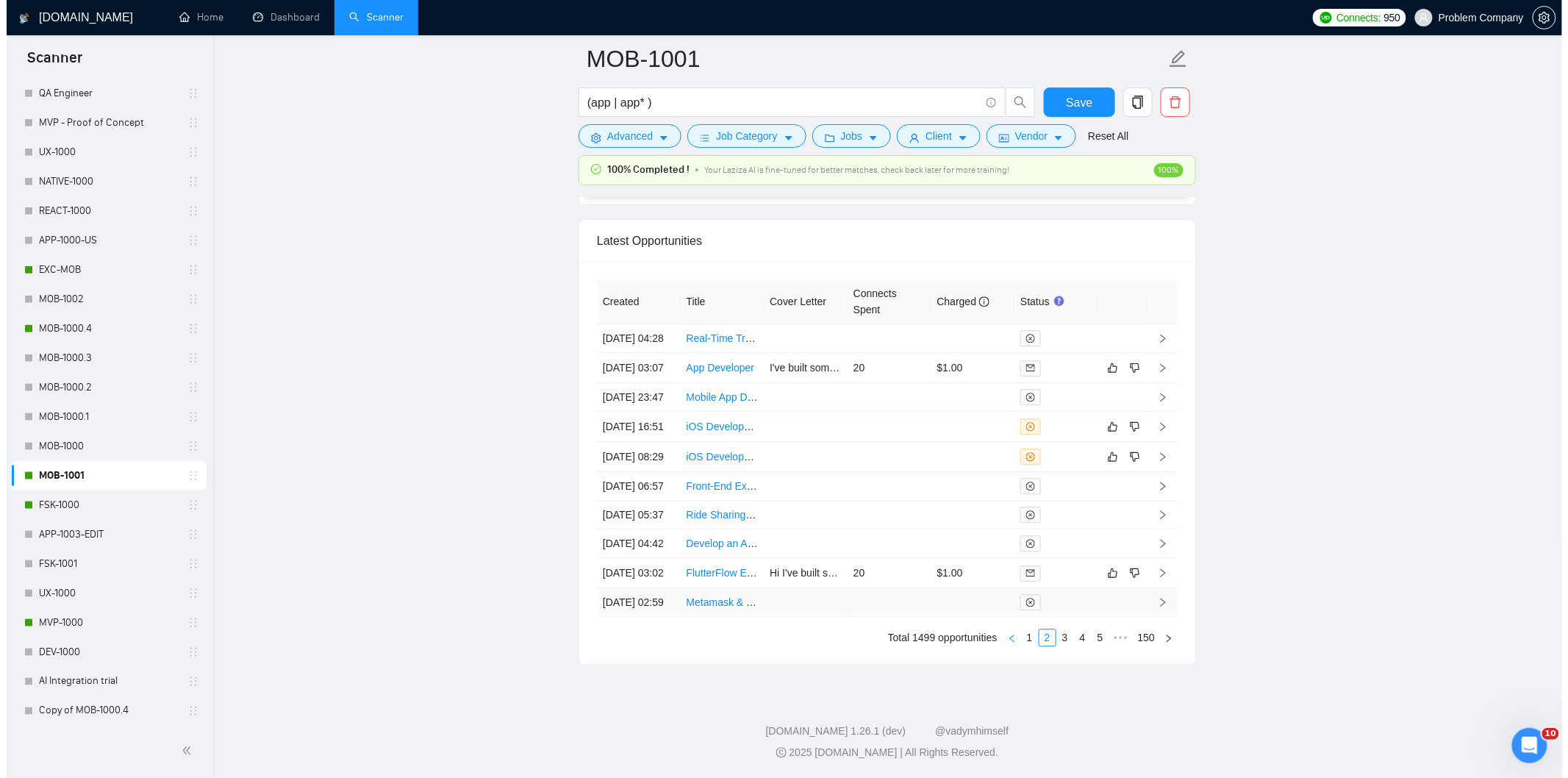
scroll to position [3739, 0]
click at [1018, 642] on link "1" at bounding box center [1023, 637] width 17 height 17
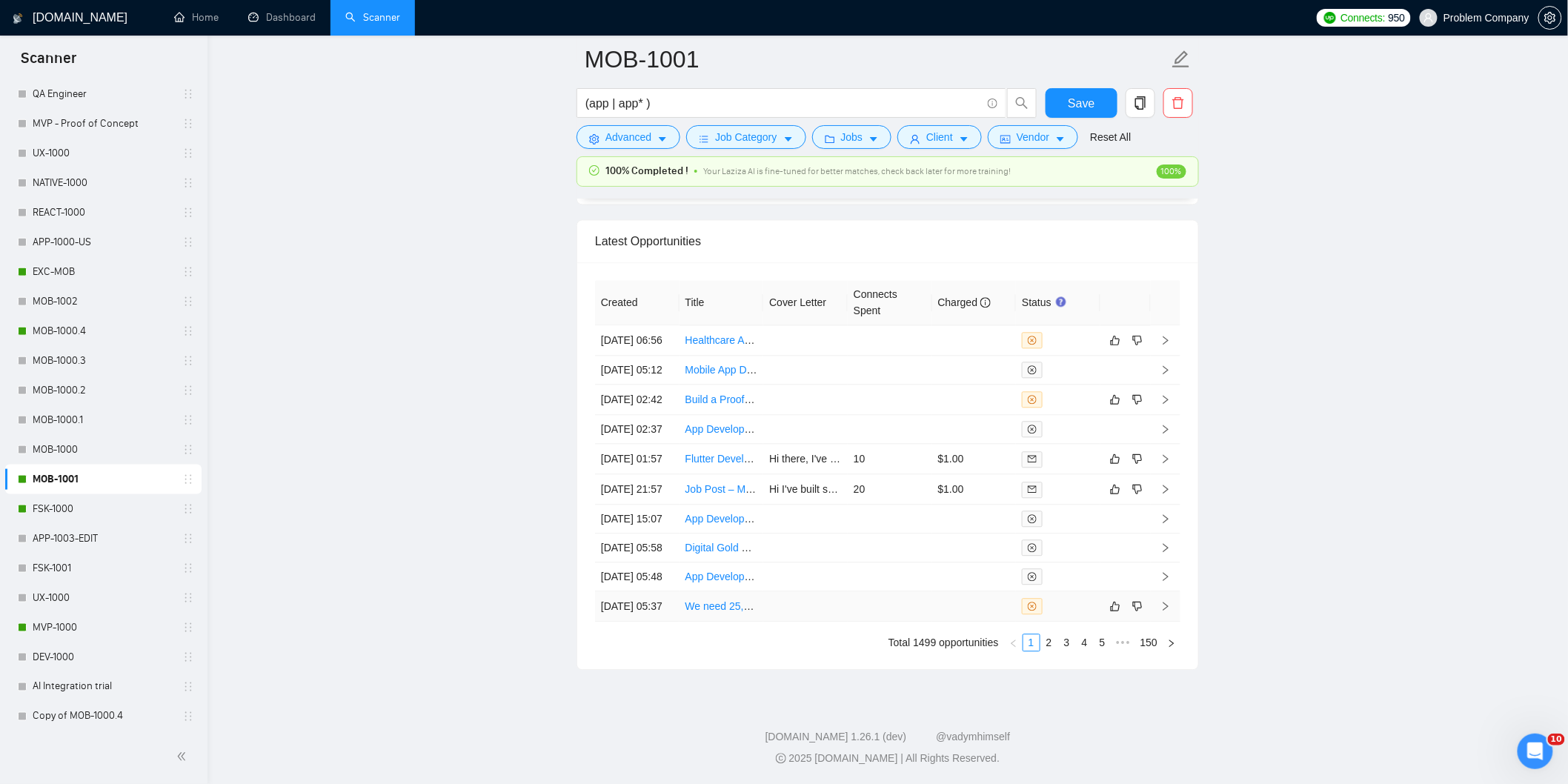
click at [648, 604] on td "[DATE] 05:37" at bounding box center [637, 606] width 84 height 31
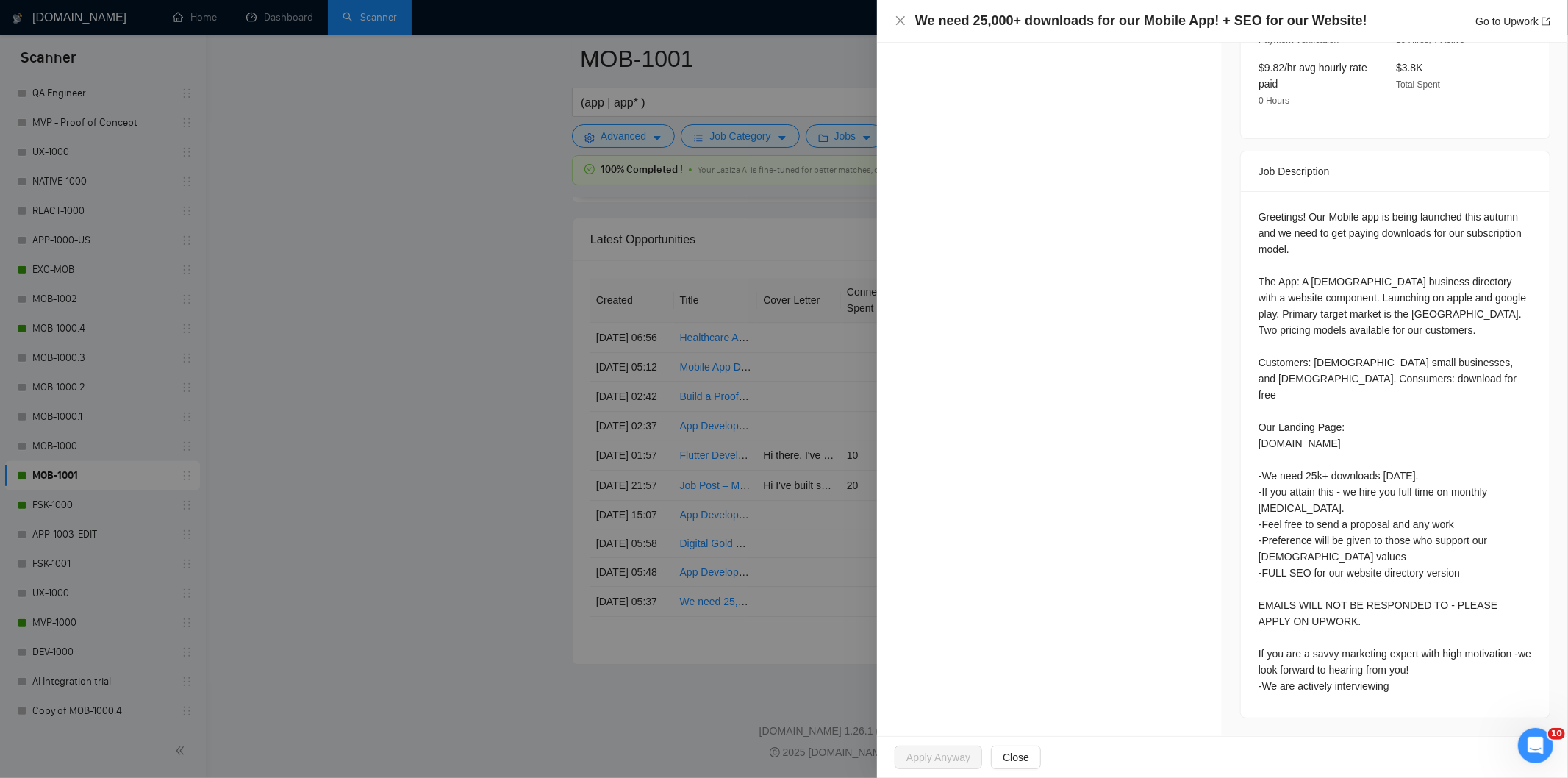
scroll to position [495, 0]
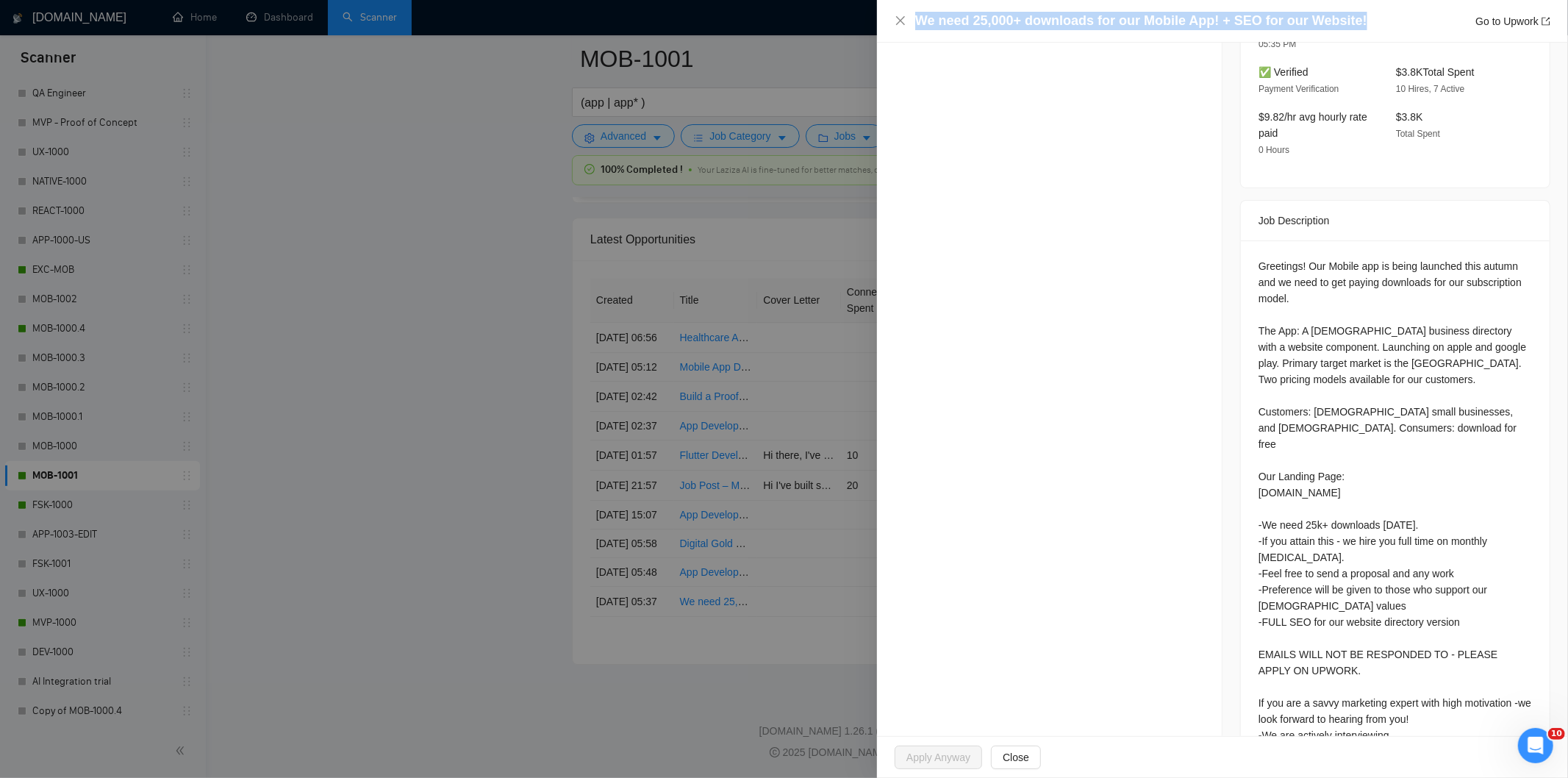
drag, startPoint x: 1378, startPoint y: 16, endPoint x: 912, endPoint y: 26, distance: 466.1
click at [912, 26] on div "We need 25,000+ downloads for our Mobile App! + SEO for our Website! Go to Upwo…" at bounding box center [1222, 20] width 656 height 18
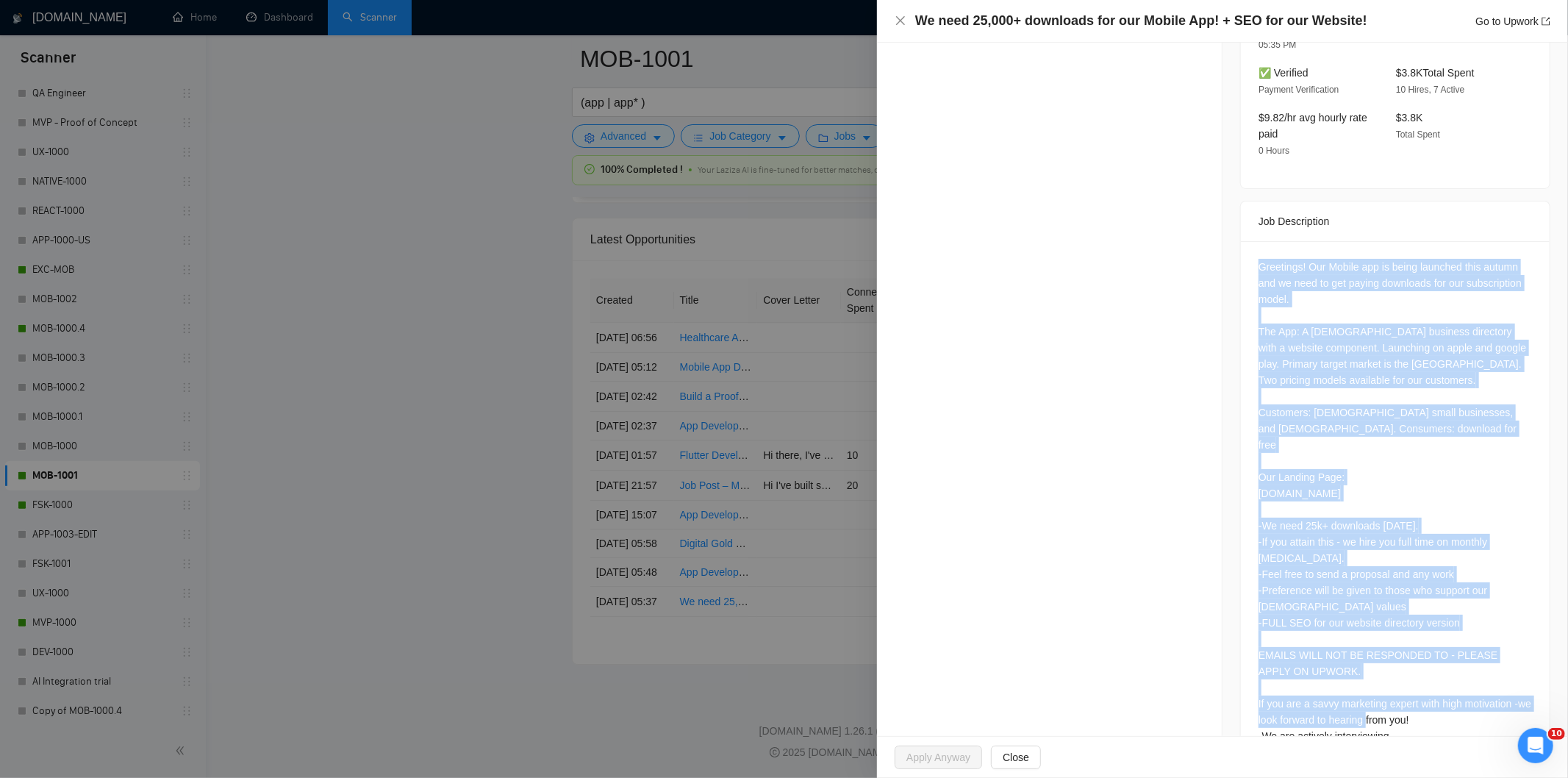
drag, startPoint x: 1246, startPoint y: 231, endPoint x: 1431, endPoint y: 691, distance: 495.8
click at [1431, 691] on div "Greetings! Our Mobile app is being launched this autumn and we need to get payi…" at bounding box center [1395, 504] width 309 height 527
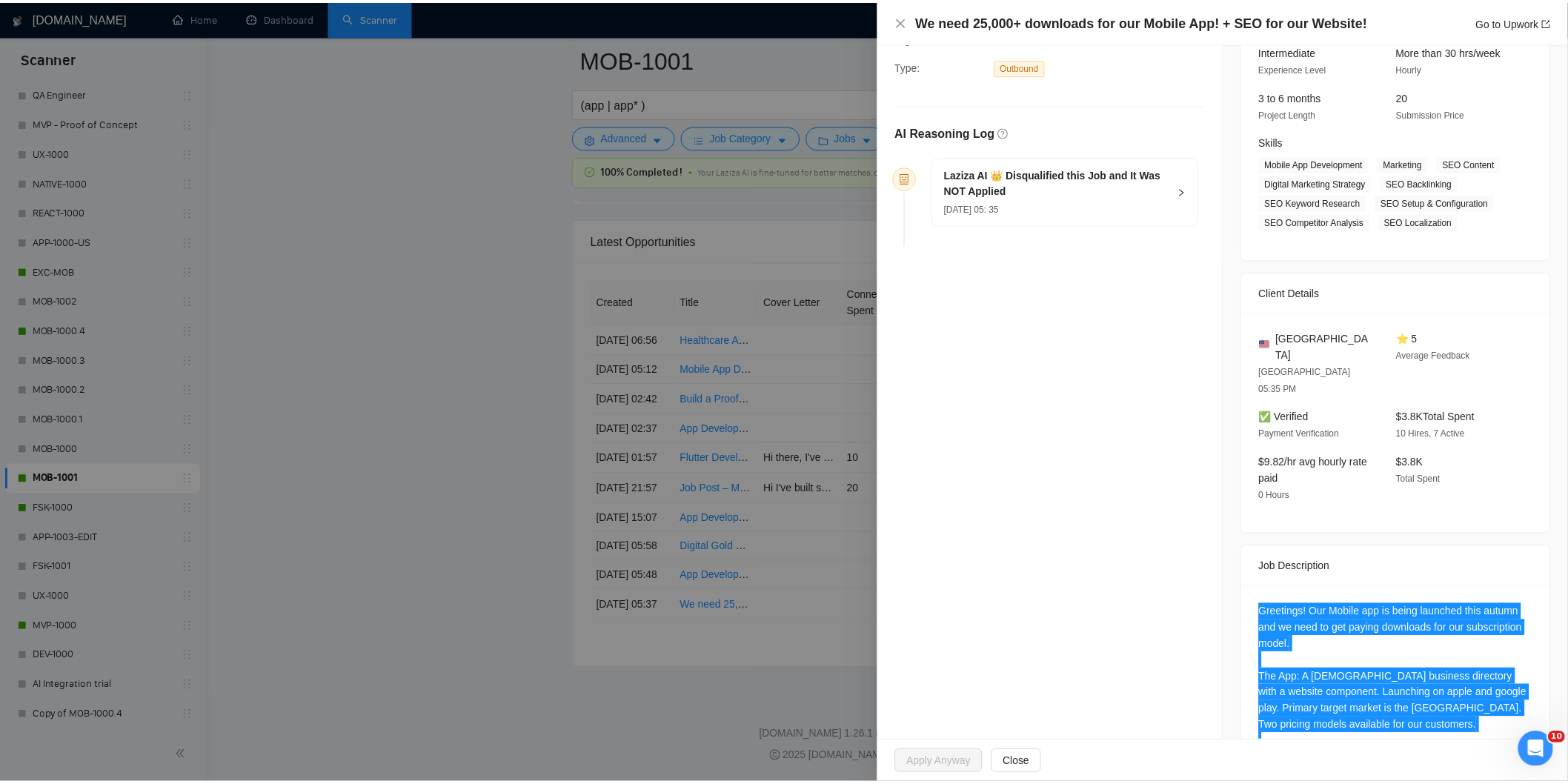
scroll to position [0, 0]
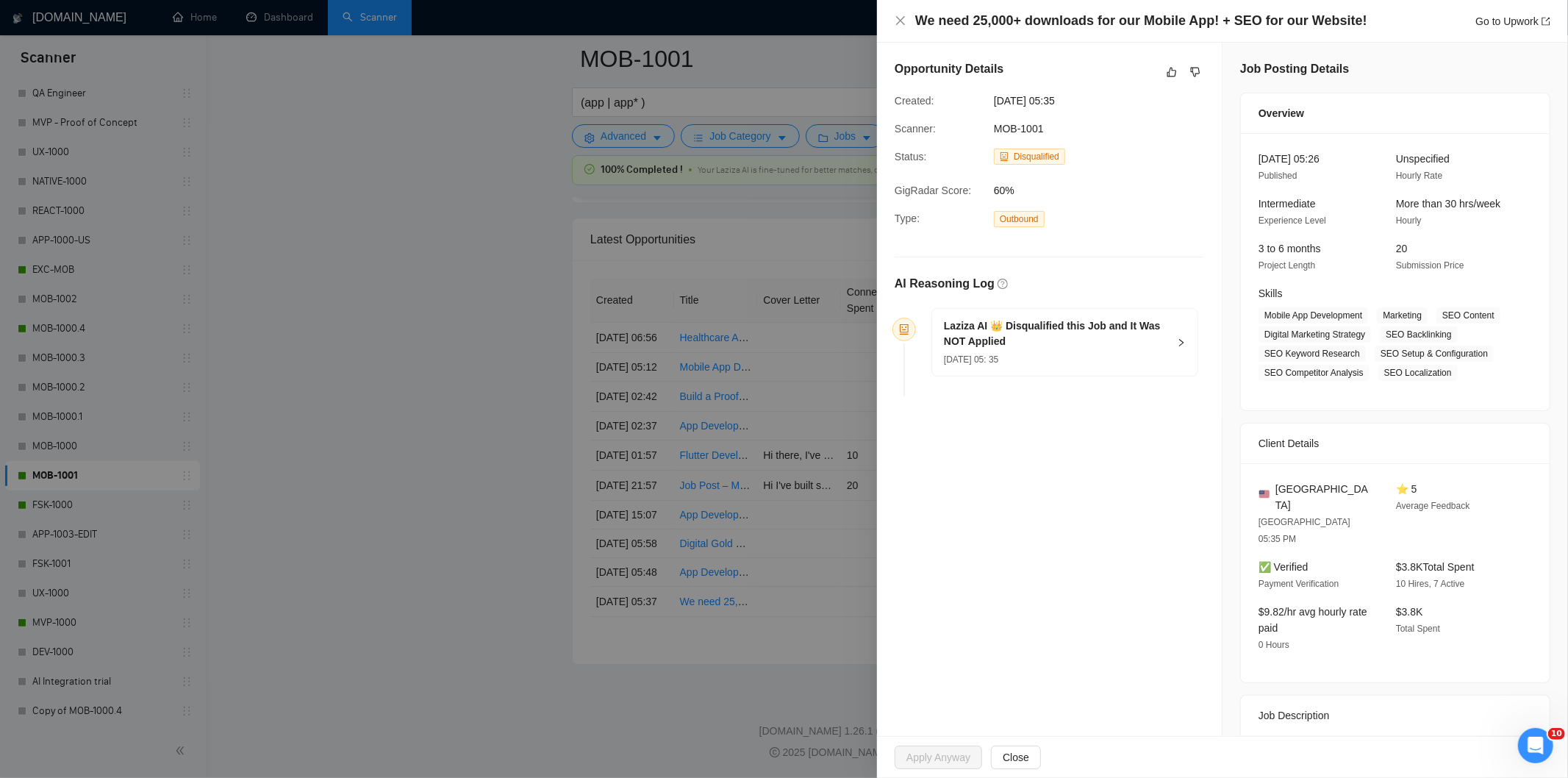
click at [1061, 364] on div "[DATE] 05: 35" at bounding box center [1056, 359] width 224 height 17
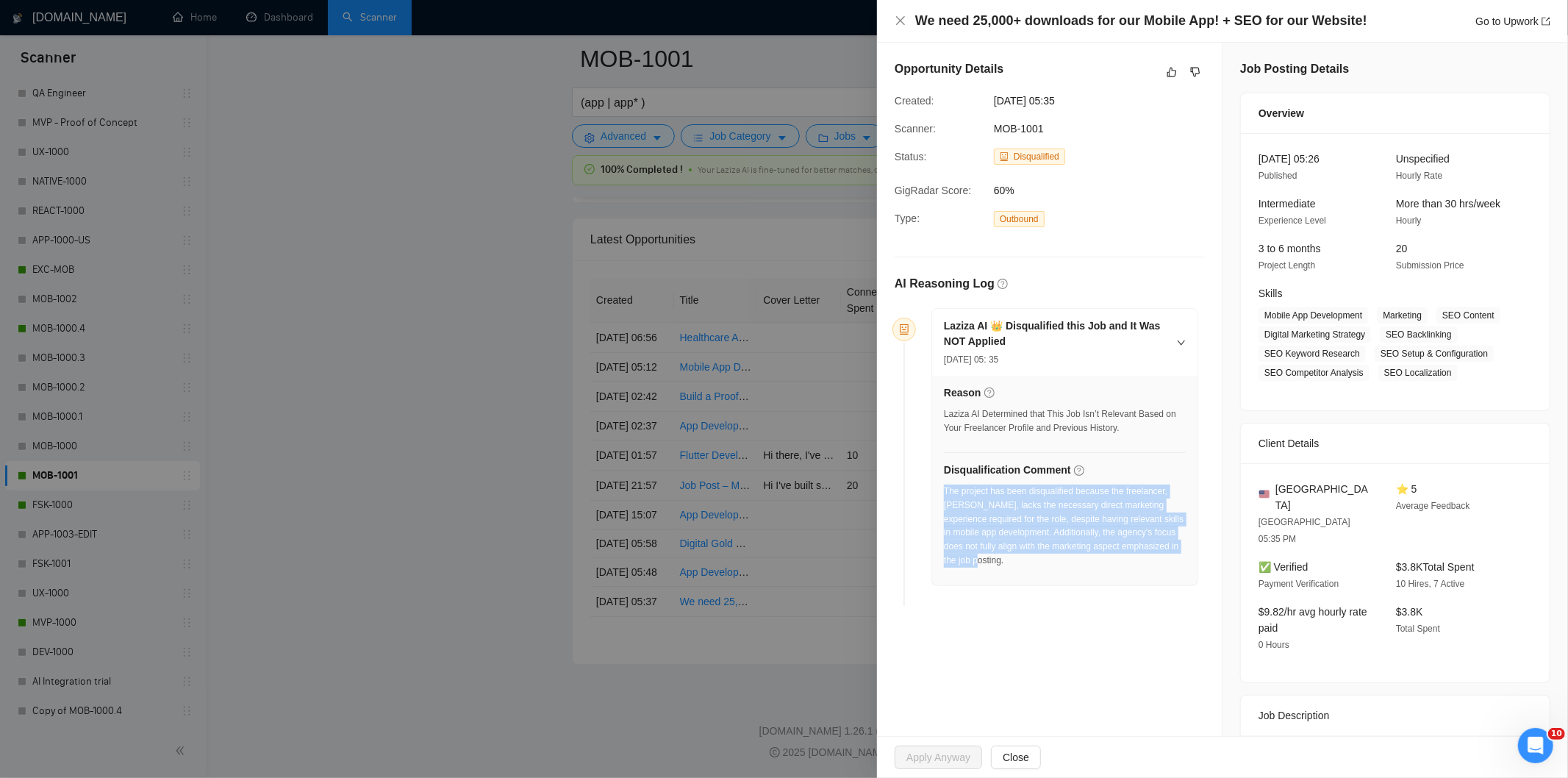
drag, startPoint x: 987, startPoint y: 571, endPoint x: 945, endPoint y: 498, distance: 84.2
click at [945, 498] on div "The project has been disqualified because the freelancer, [PERSON_NAME], lacks …" at bounding box center [1064, 530] width 242 height 92
drag, startPoint x: 900, startPoint y: 20, endPoint x: 959, endPoint y: 355, distance: 340.2
click at [899, 20] on icon "close" at bounding box center [900, 21] width 9 height 9
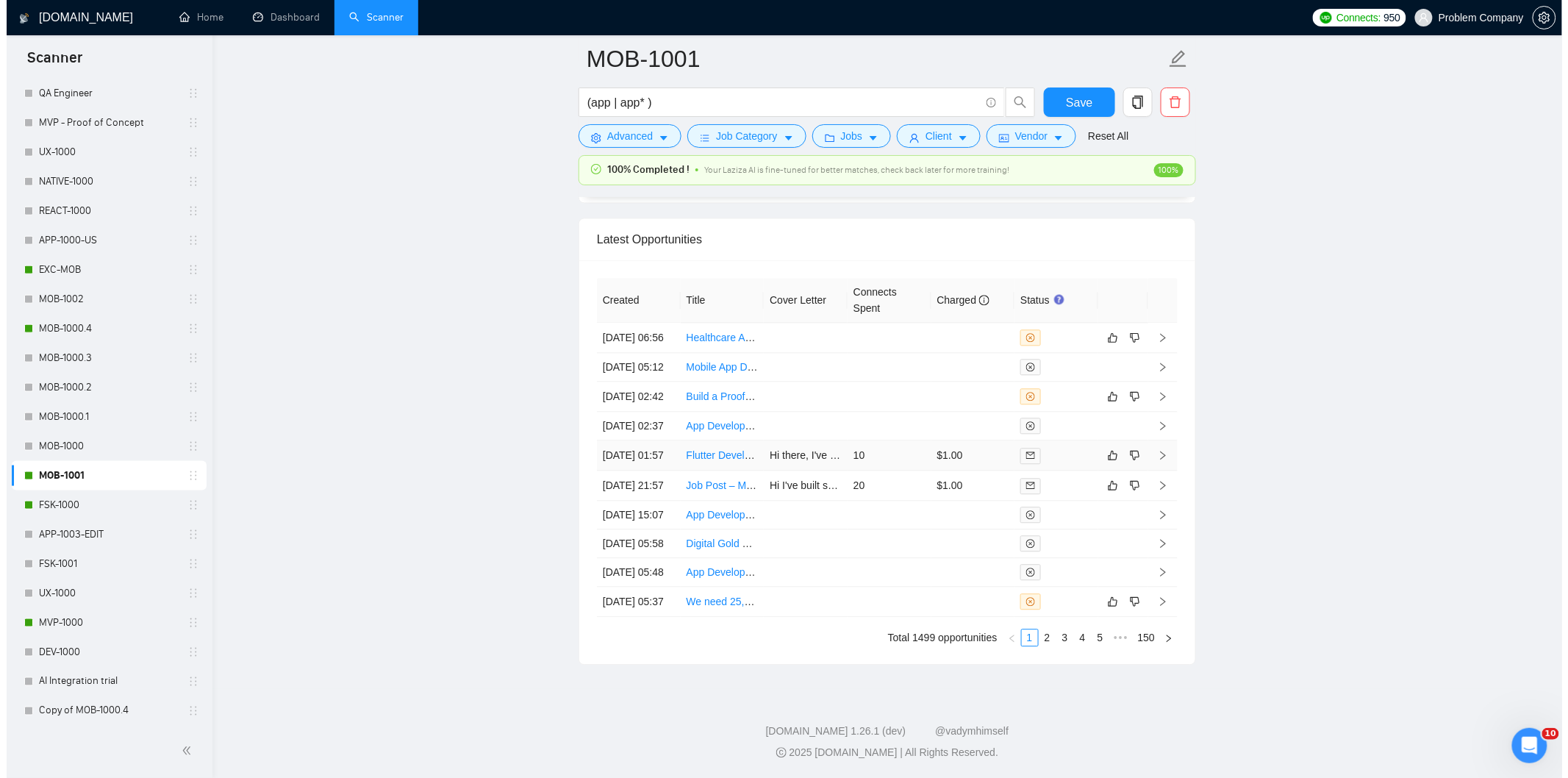
scroll to position [3576, 0]
click at [653, 500] on td "[DATE] 21:57" at bounding box center [632, 485] width 84 height 31
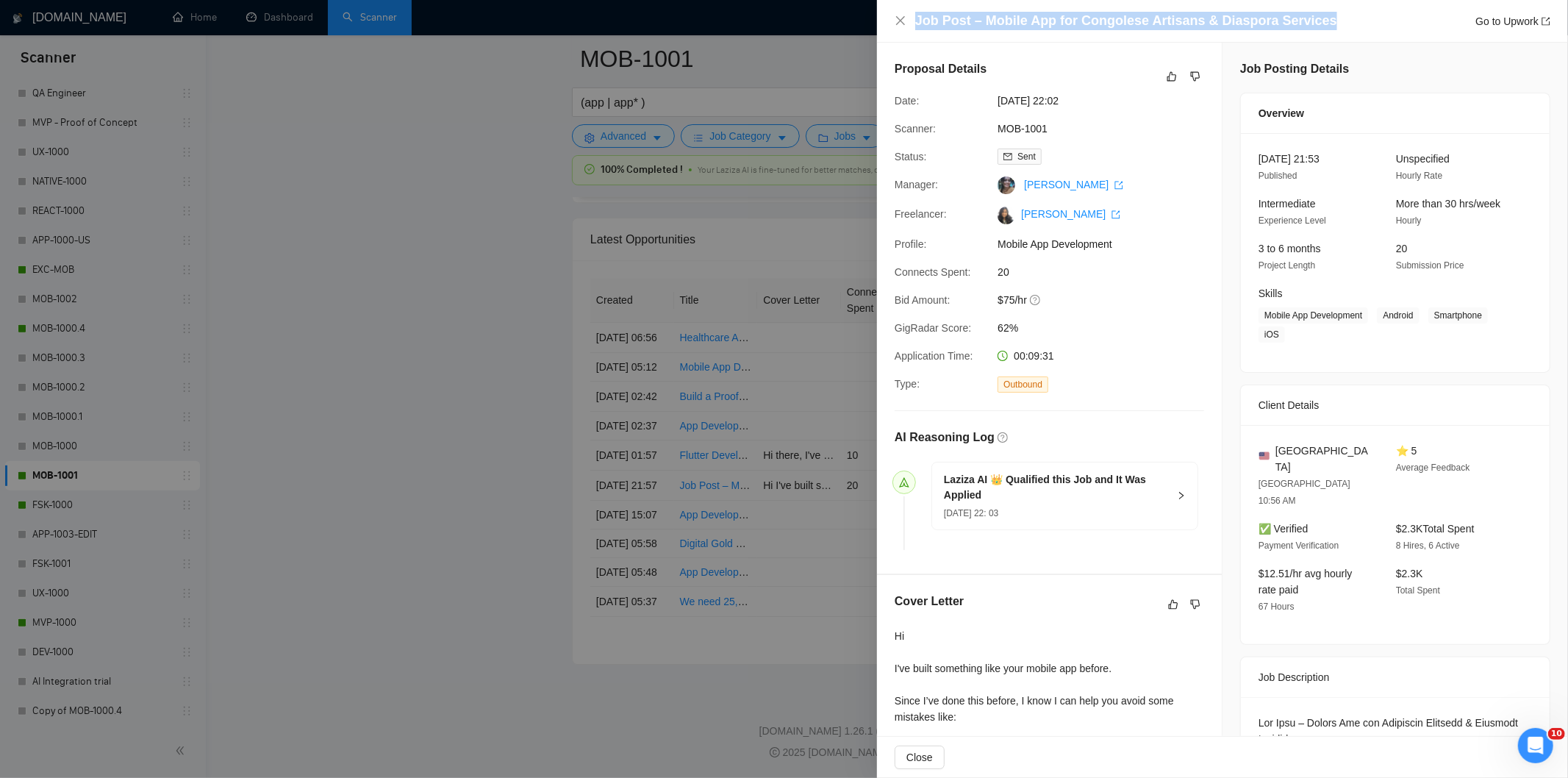
drag, startPoint x: 1324, startPoint y: 17, endPoint x: 943, endPoint y: 10, distance: 381.1
click at [943, 10] on div "Job Post – Mobile App for Congolese Artisans & Diaspora Services Go to Upwork" at bounding box center [1221, 21] width 691 height 43
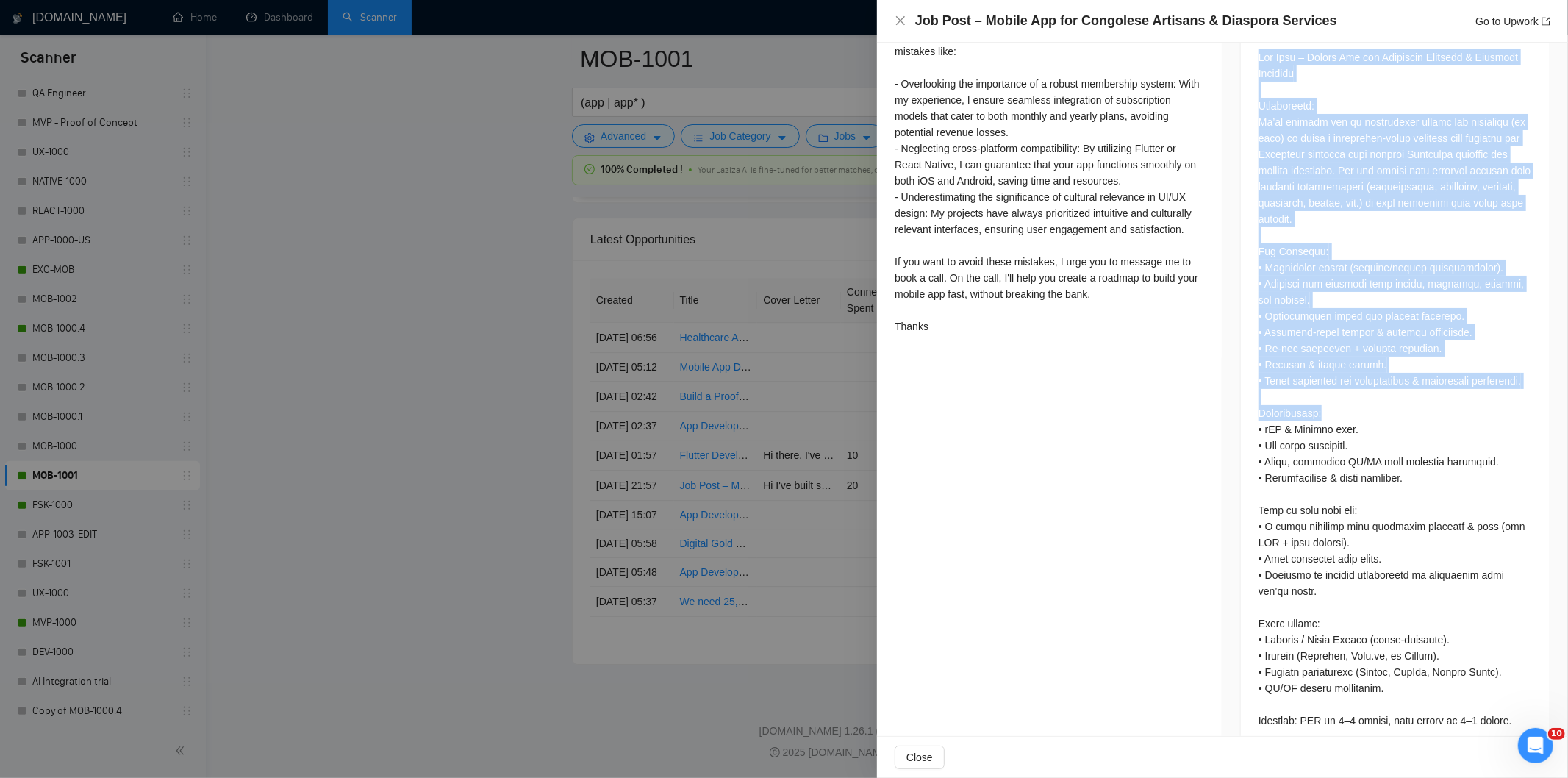
scroll to position [682, 0]
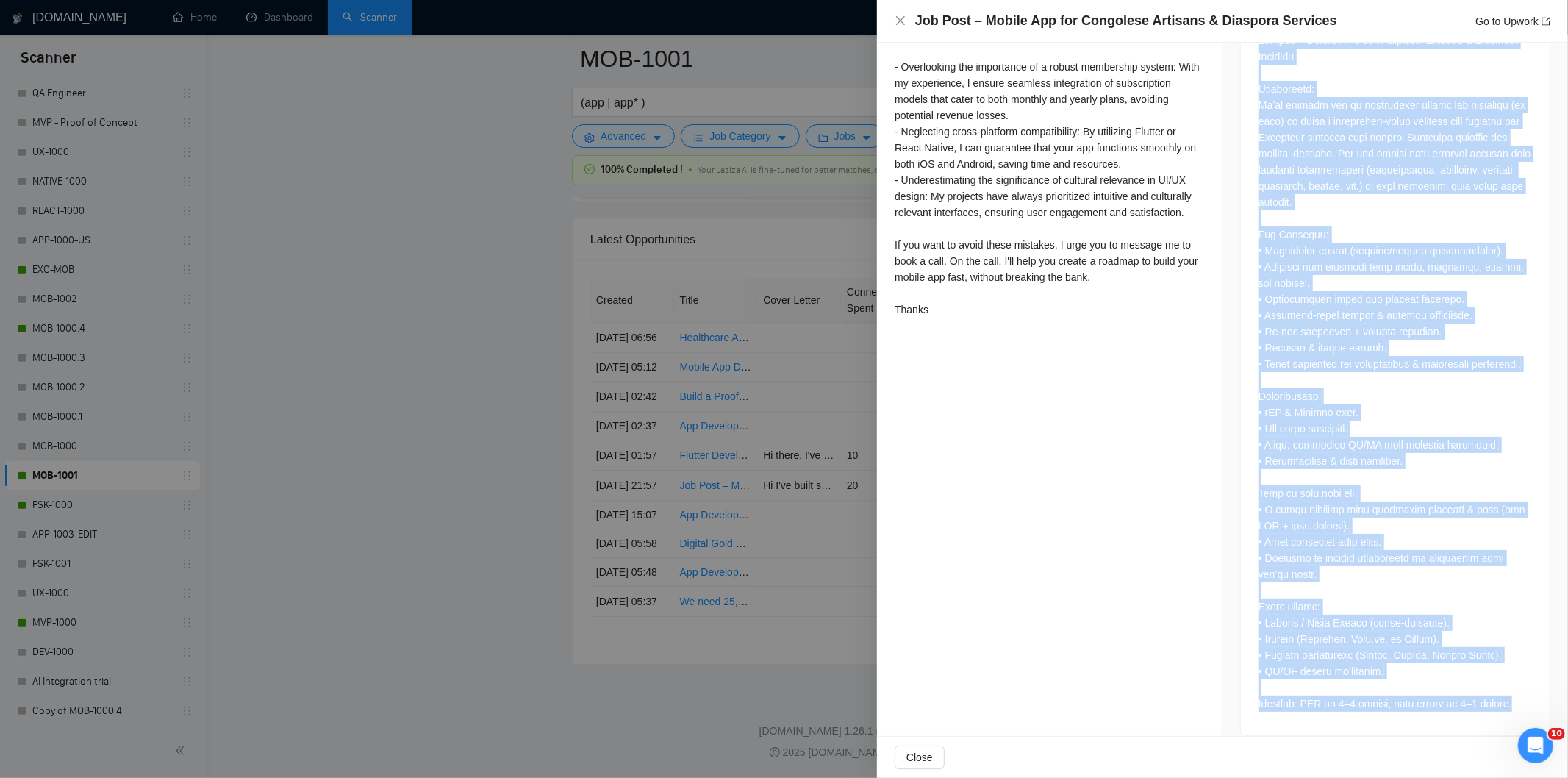
drag, startPoint x: 1249, startPoint y: 198, endPoint x: 1505, endPoint y: 685, distance: 550.2
click at [1505, 685] on div at bounding box center [1395, 375] width 309 height 720
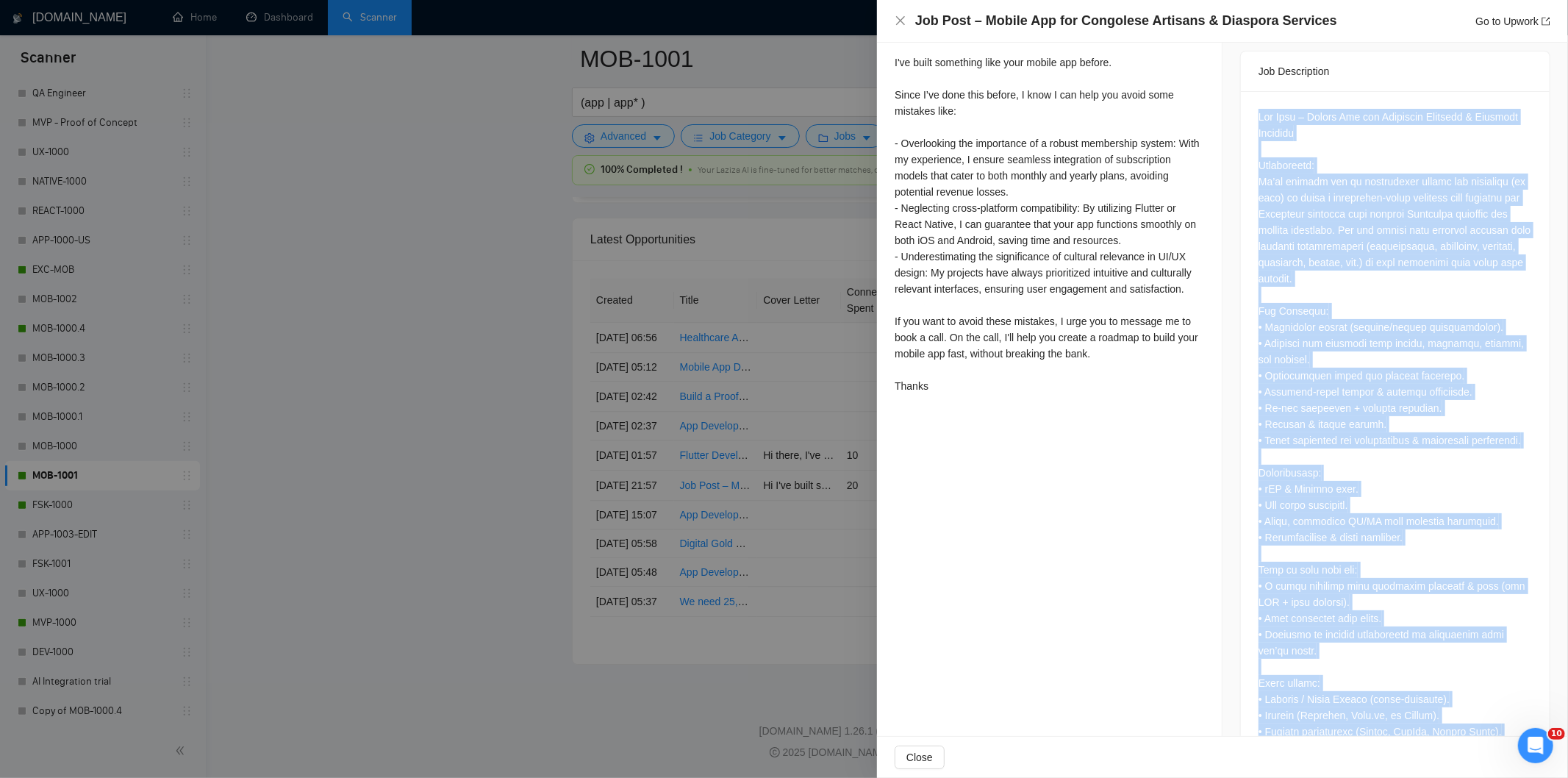
scroll to position [519, 0]
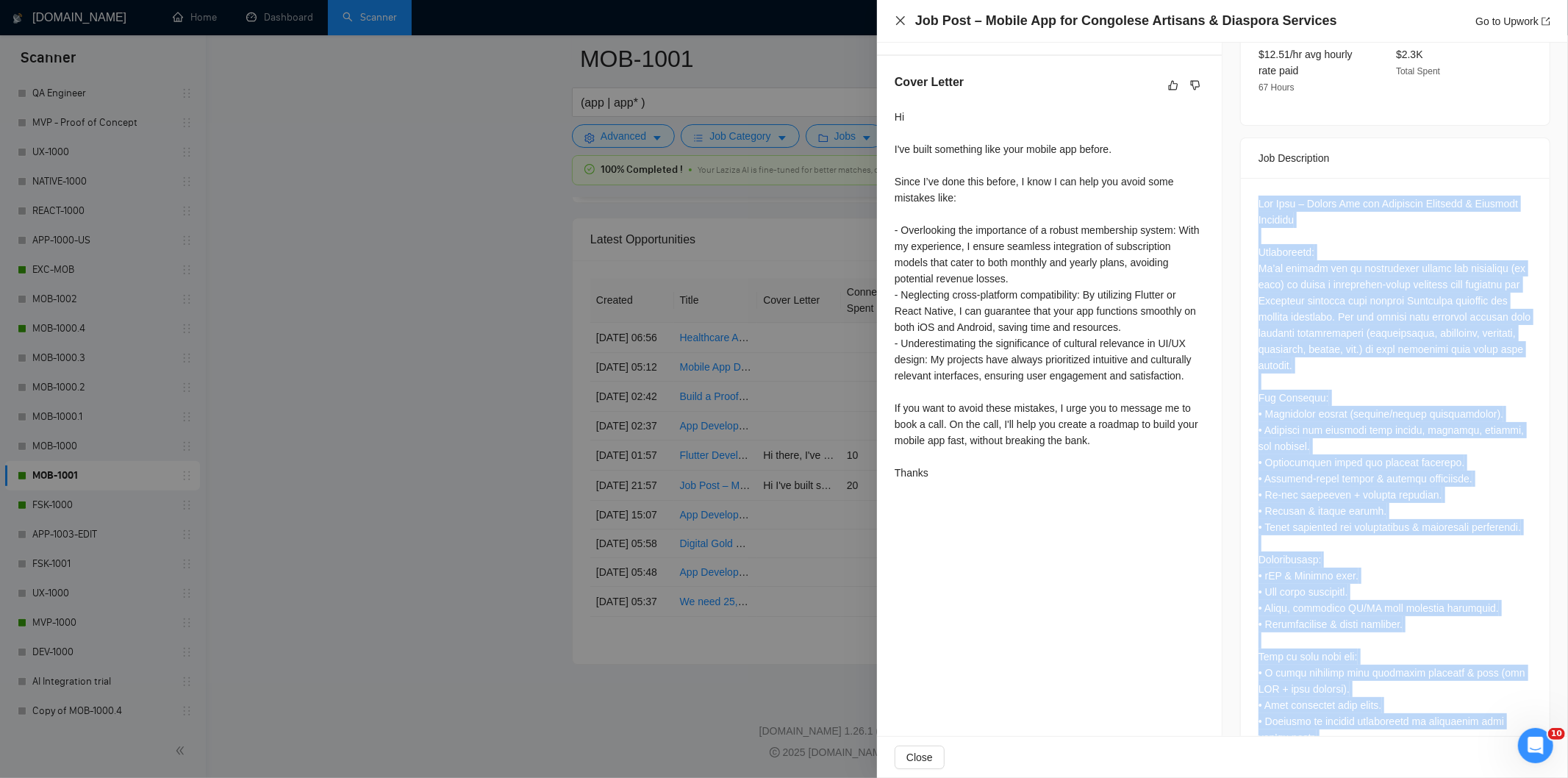
drag, startPoint x: 902, startPoint y: 19, endPoint x: 774, endPoint y: 305, distance: 313.3
click at [901, 21] on icon "close" at bounding box center [900, 20] width 11 height 11
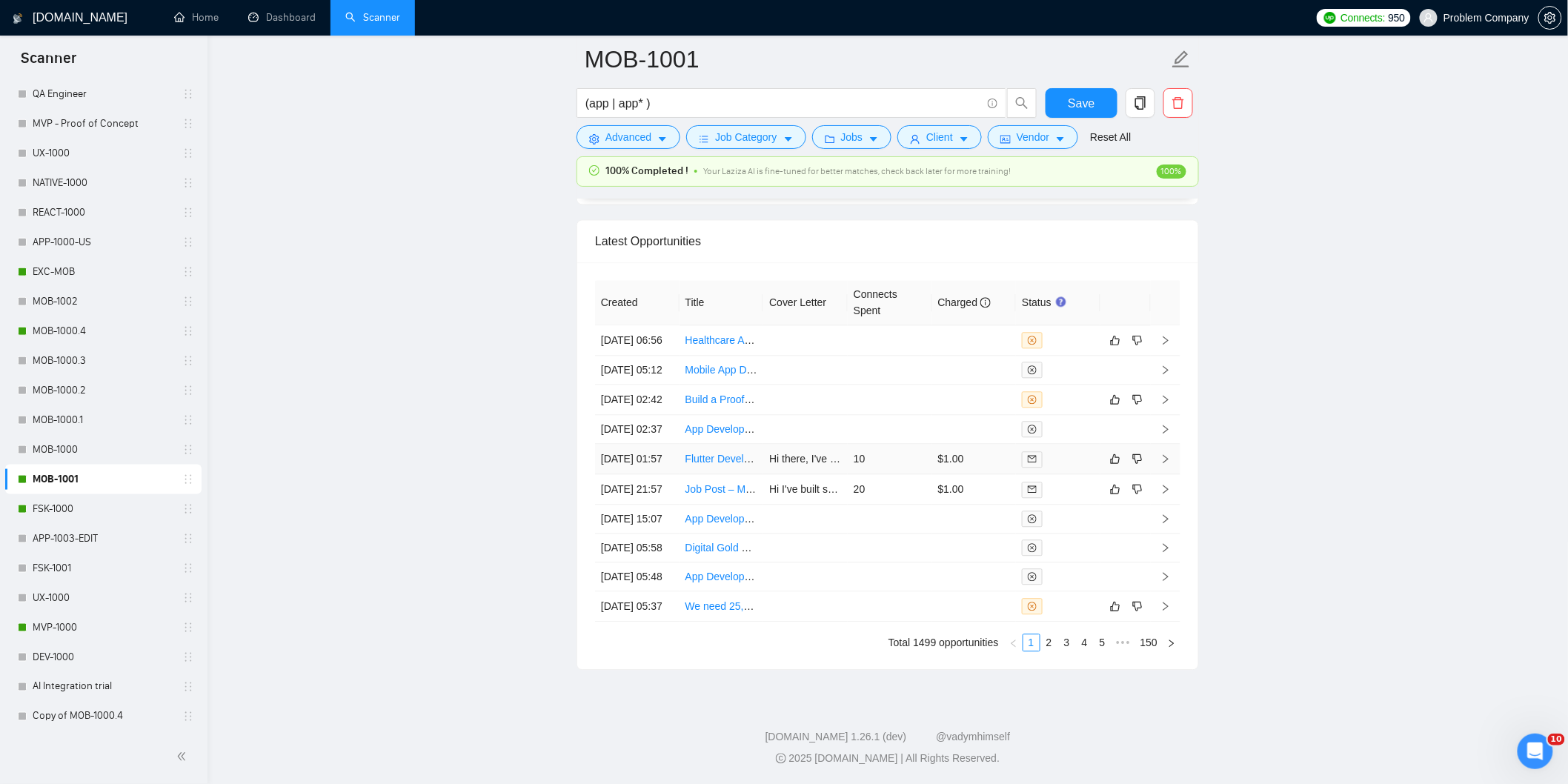
click at [646, 474] on td "[DATE] 01:57" at bounding box center [637, 458] width 84 height 31
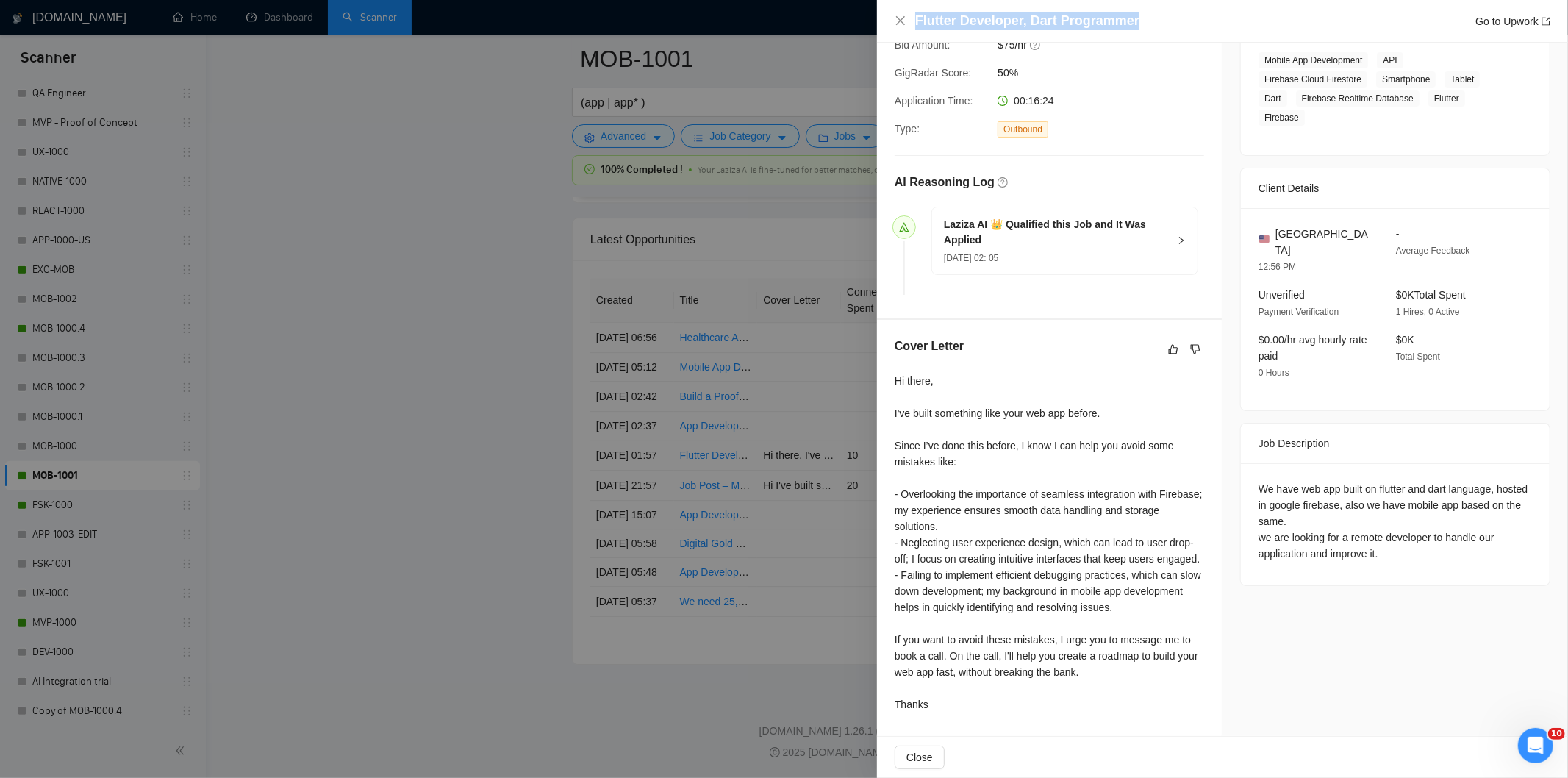
drag, startPoint x: 1159, startPoint y: 22, endPoint x: 914, endPoint y: 19, distance: 245.0
click at [915, 19] on div "Flutter Developer, Dart Programmer Go to Upwork" at bounding box center [1232, 20] width 635 height 18
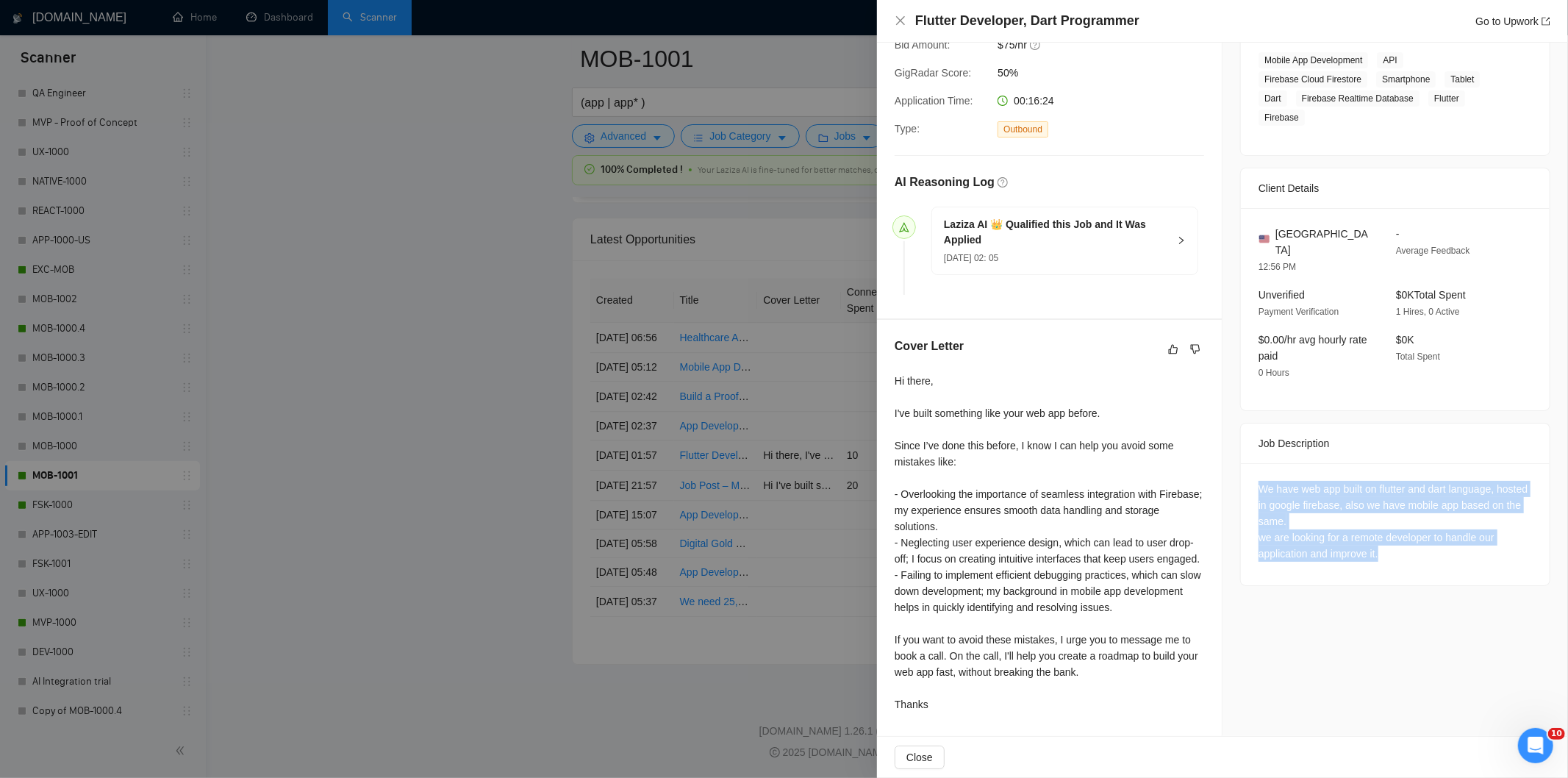
drag, startPoint x: 1398, startPoint y: 526, endPoint x: 1248, endPoint y: 440, distance: 172.9
click at [1248, 463] on div "We have web app built on flutter and dart language, hosted in google firebase, …" at bounding box center [1395, 524] width 309 height 122
click at [897, 20] on icon "close" at bounding box center [900, 20] width 11 height 11
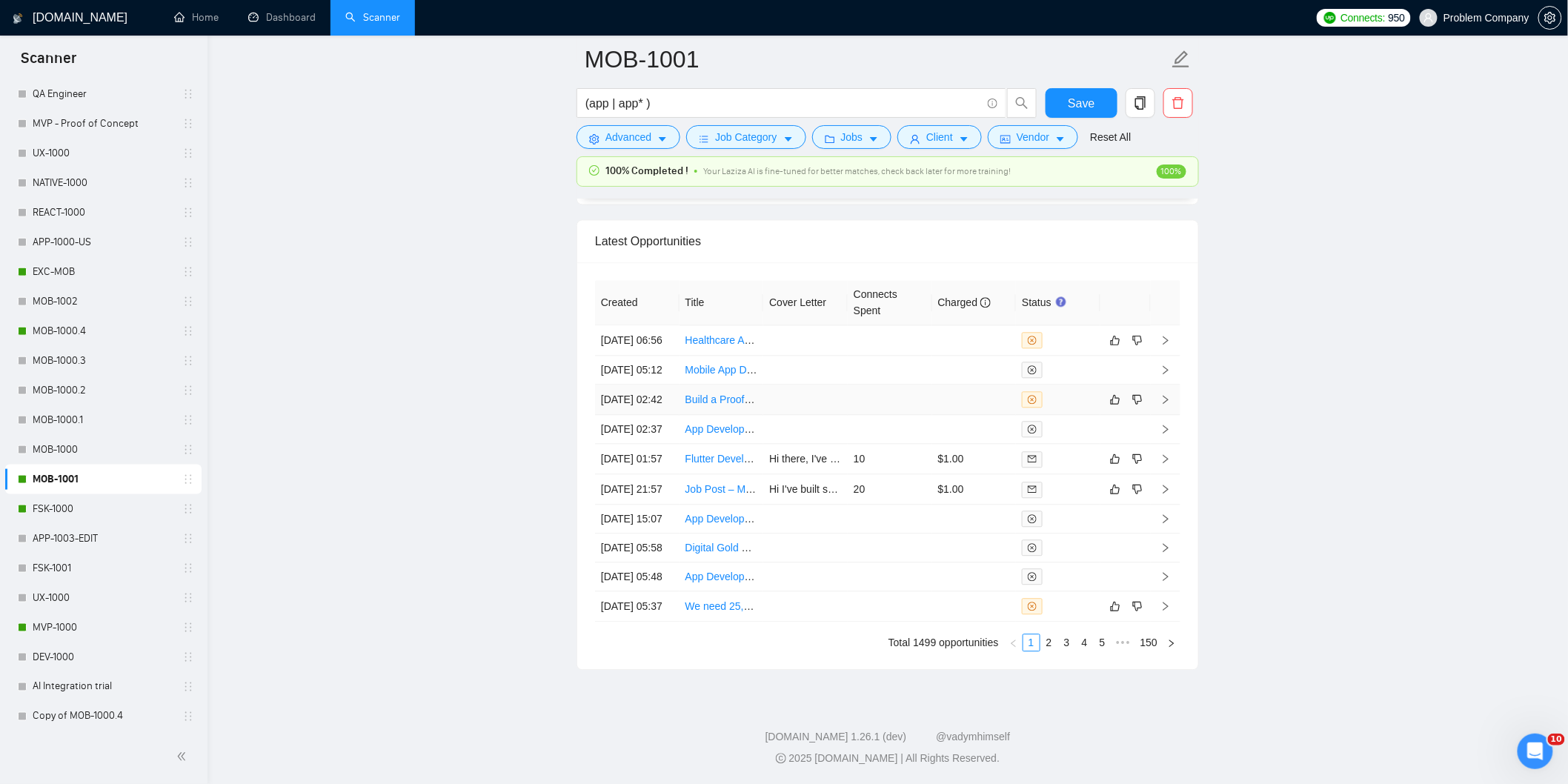
click at [659, 415] on td "[DATE] 02:42" at bounding box center [637, 399] width 84 height 31
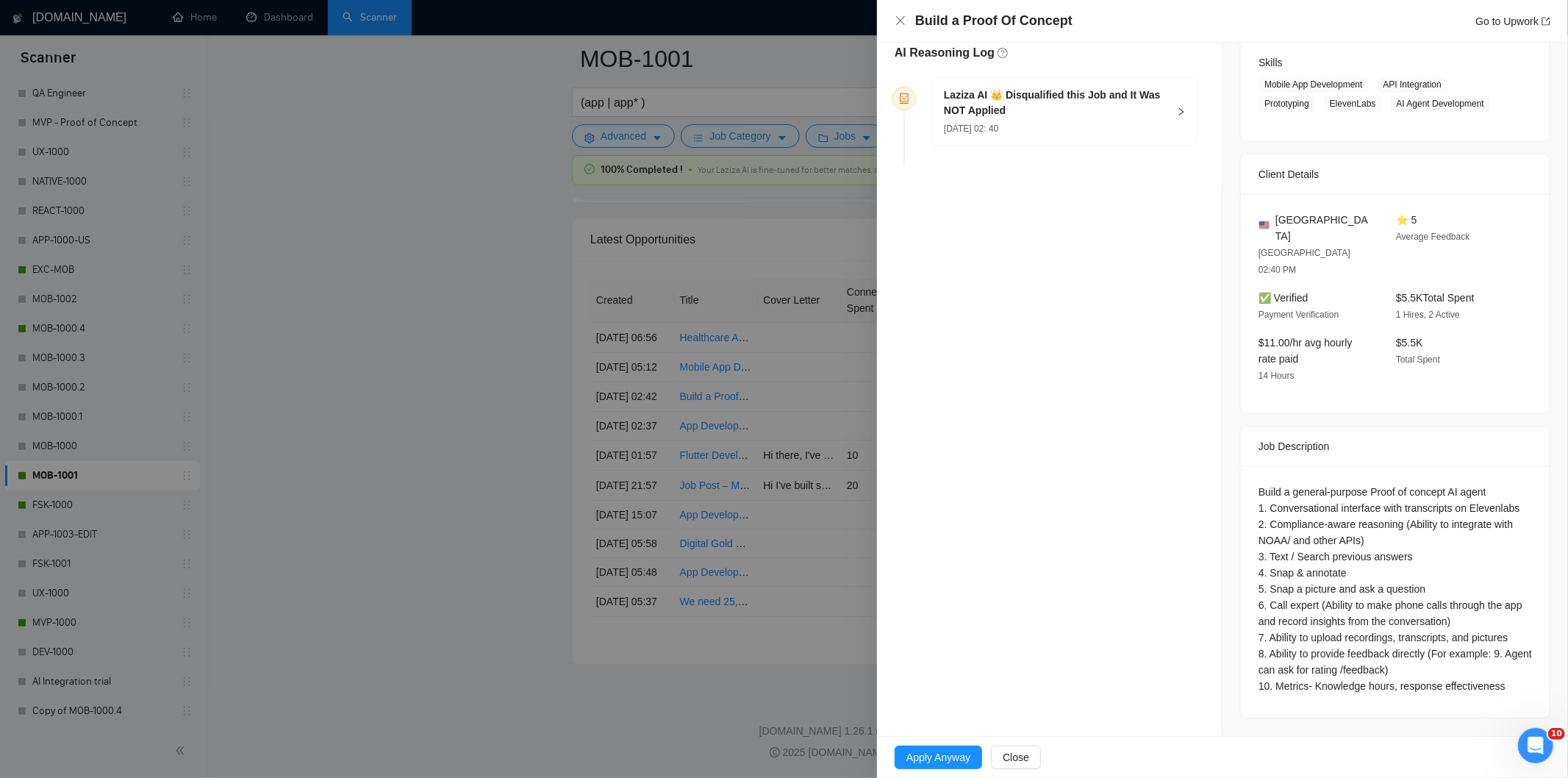
scroll to position [198, 0]
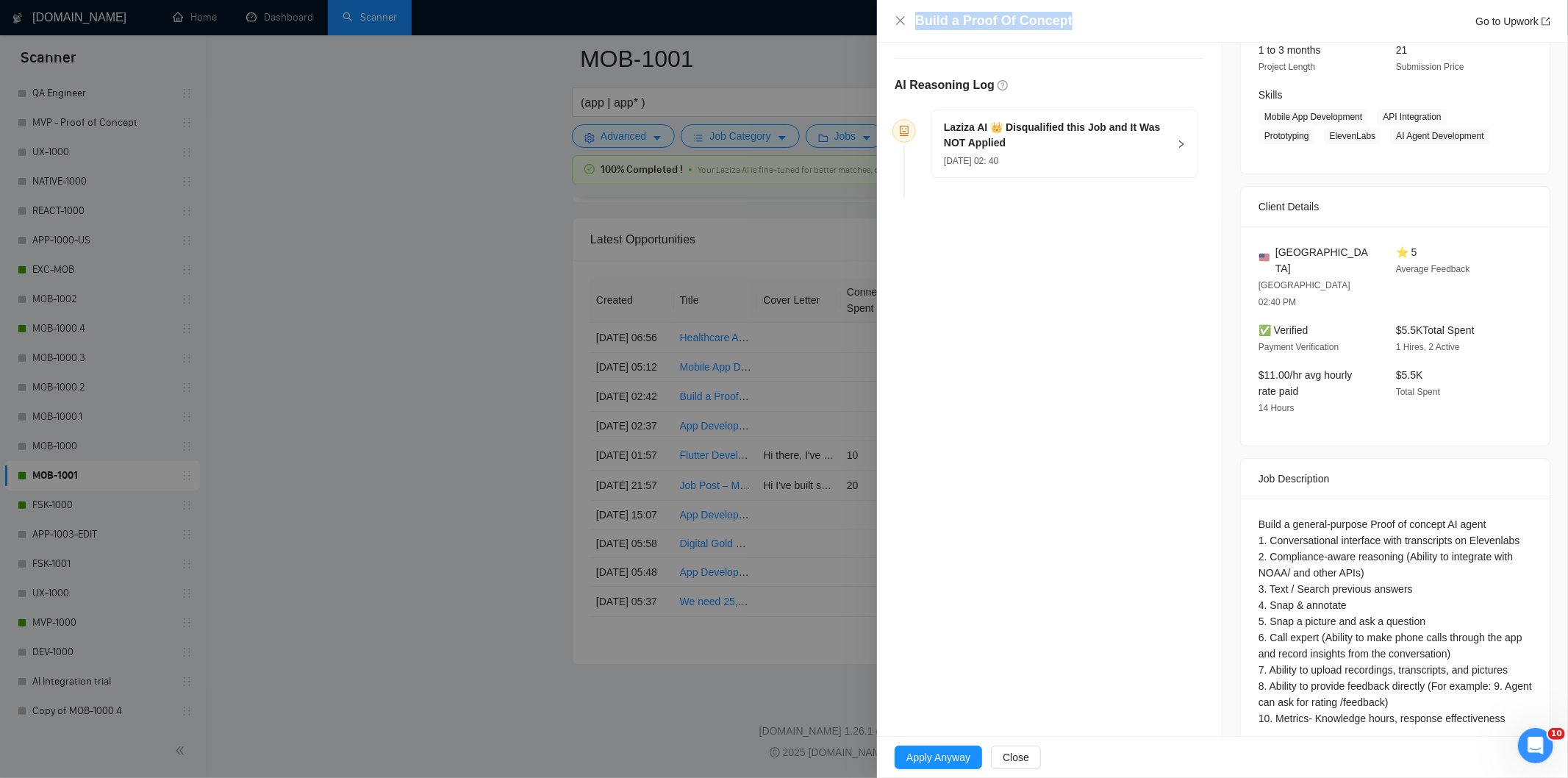
drag, startPoint x: 1111, startPoint y: 18, endPoint x: 898, endPoint y: 30, distance: 213.3
click at [898, 30] on div "Build a Proof Of Concept Go to Upwork" at bounding box center [1222, 20] width 656 height 18
click at [1078, 148] on h5 "Laziza AI 👑 Disqualified this Job and It Was NOT Applied" at bounding box center [1056, 134] width 224 height 31
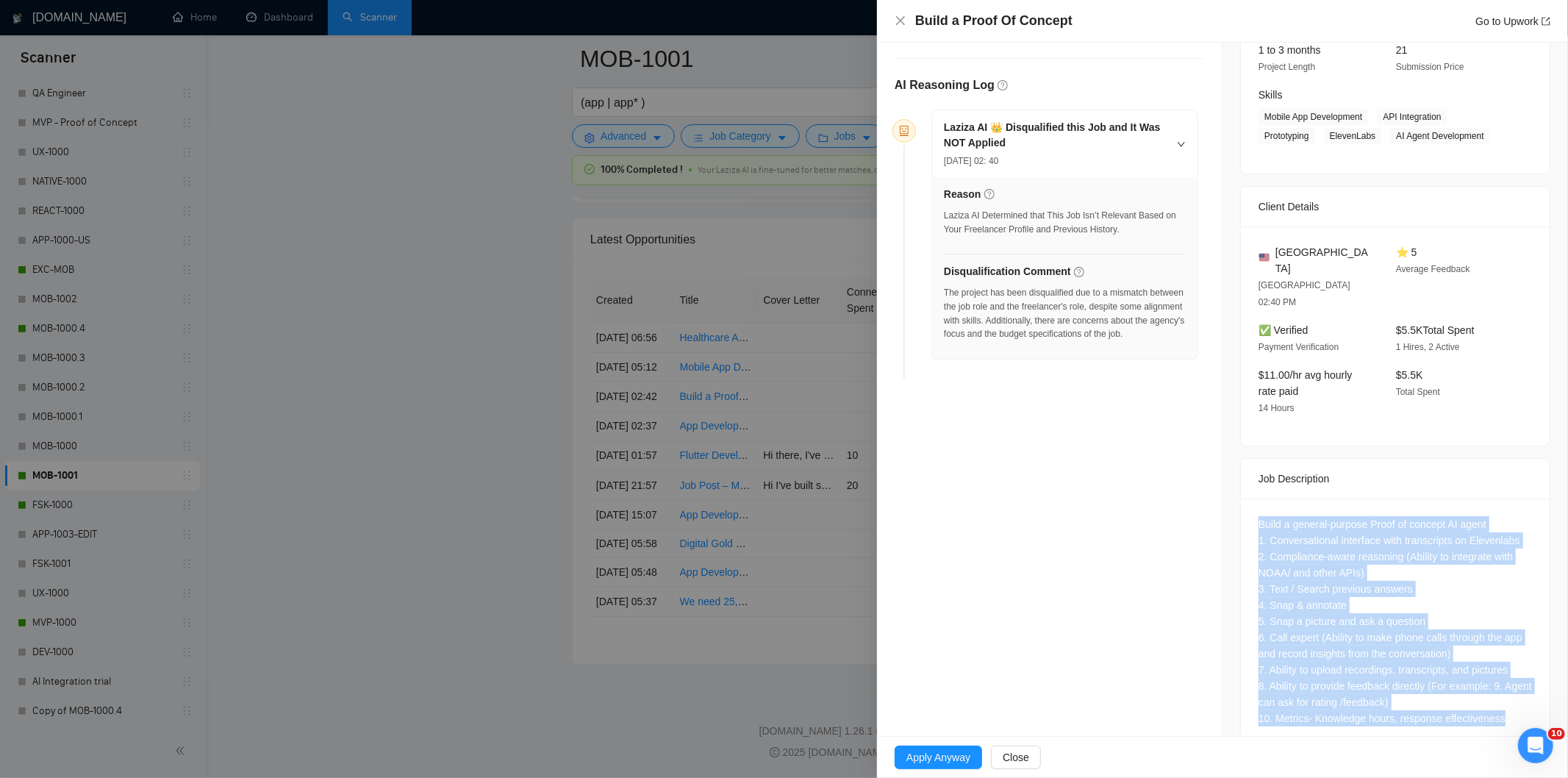
drag, startPoint x: 1503, startPoint y: 687, endPoint x: 1248, endPoint y: 495, distance: 319.2
click at [1248, 499] on div "Build a general-purpose Proof of concept AI agent 1. Conversational interface w…" at bounding box center [1395, 624] width 309 height 251
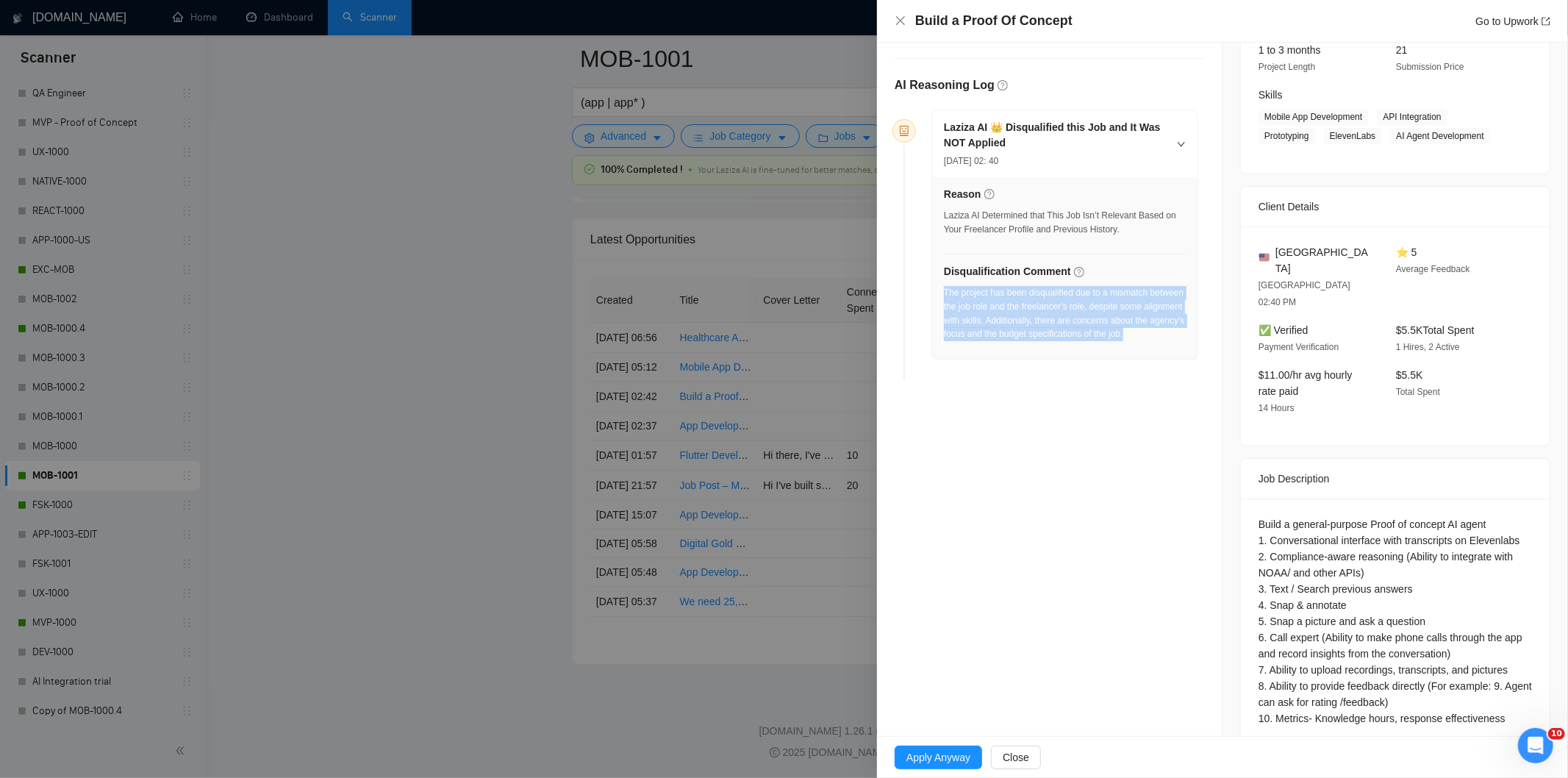
drag, startPoint x: 1182, startPoint y: 342, endPoint x: 946, endPoint y: 296, distance: 240.4
click at [946, 296] on div "Reason Laziza AI Determined that This Job Isn’t Relevant Based on Your Freelanc…" at bounding box center [1065, 268] width 265 height 182
drag, startPoint x: 898, startPoint y: 24, endPoint x: 760, endPoint y: 529, distance: 523.5
click at [898, 24] on icon "close" at bounding box center [900, 20] width 11 height 11
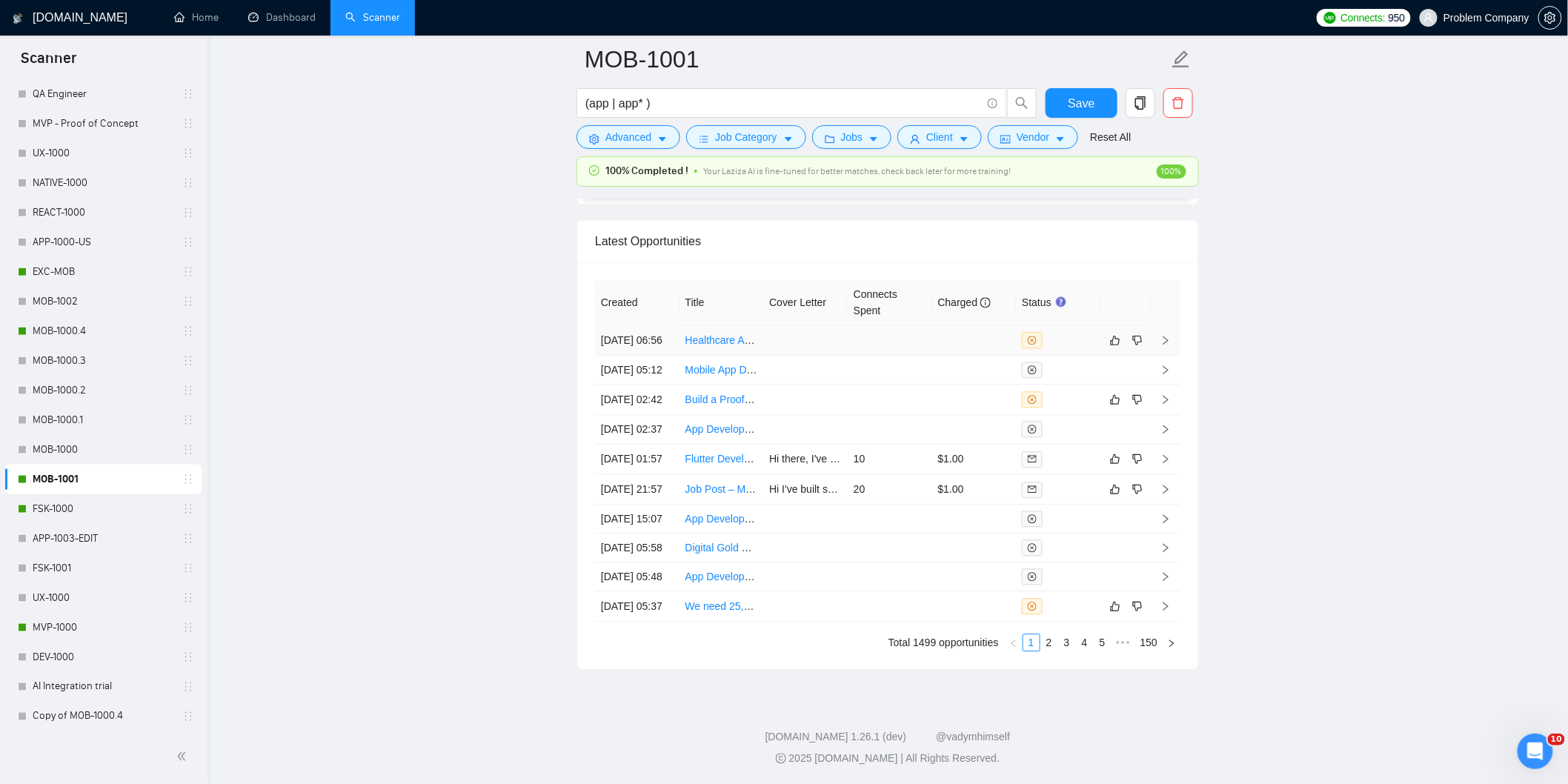
click at [650, 355] on td "[DATE] 06:56" at bounding box center [637, 341] width 84 height 31
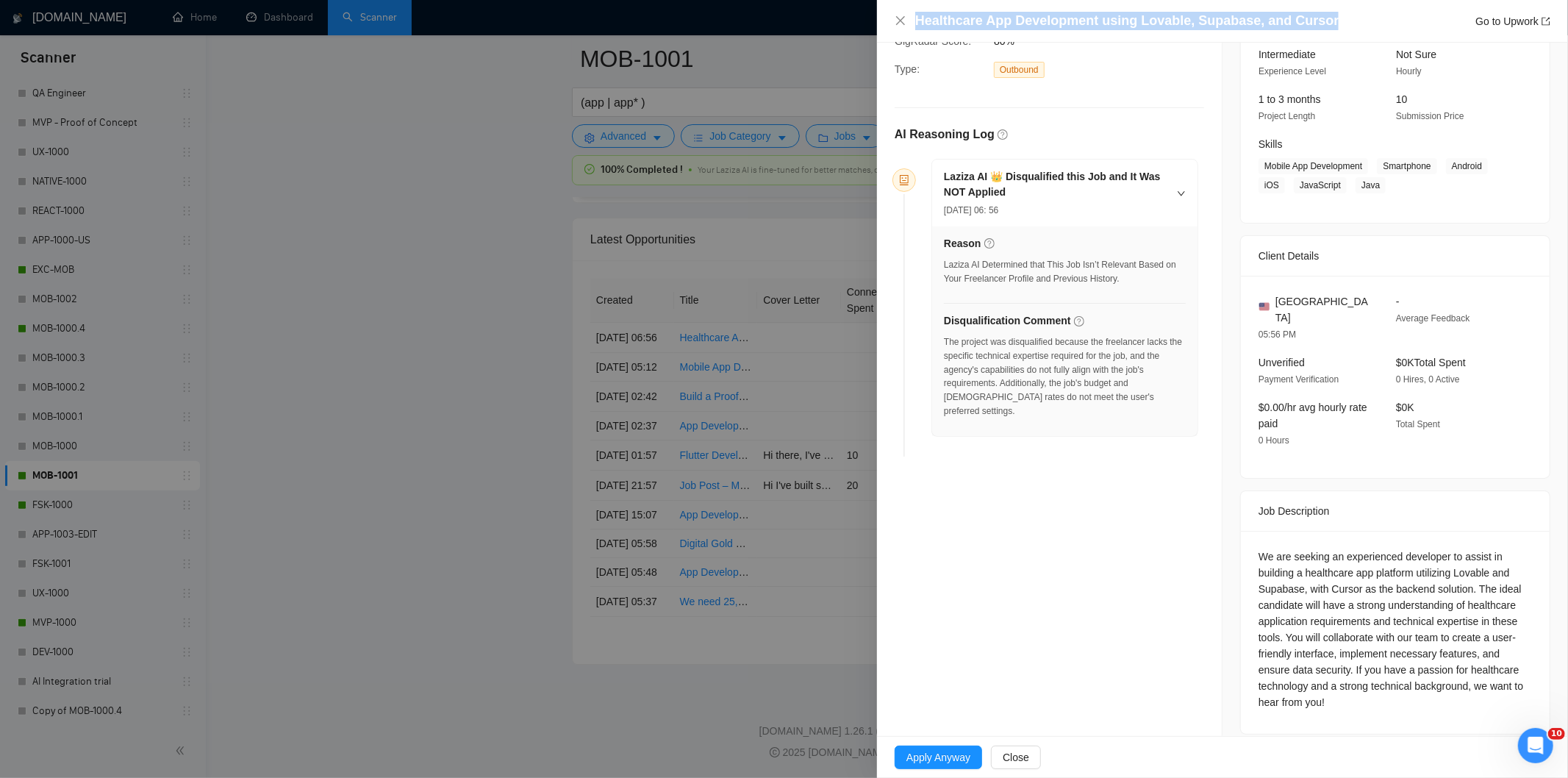
drag, startPoint x: 1338, startPoint y: 17, endPoint x: 888, endPoint y: 26, distance: 450.1
click at [888, 26] on div "Healthcare App Development using Lovable, Supabase, and Cursor Go to Upwork" at bounding box center [1221, 21] width 691 height 43
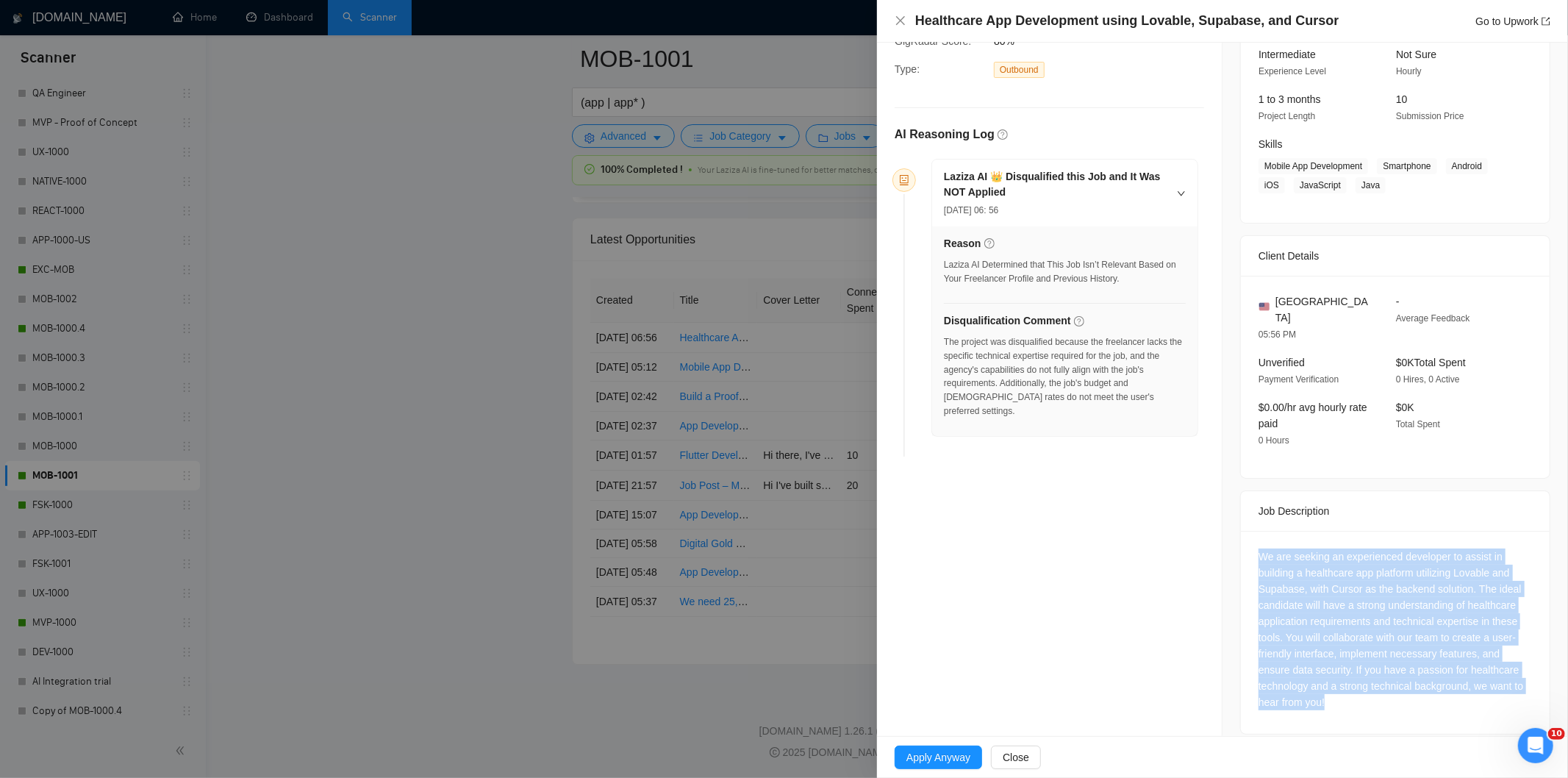
drag, startPoint x: 1240, startPoint y: 529, endPoint x: 1368, endPoint y: 697, distance: 211.2
click at [1368, 697] on div "We are seeking an experienced developer to assist in building a healthcare app …" at bounding box center [1395, 632] width 309 height 203
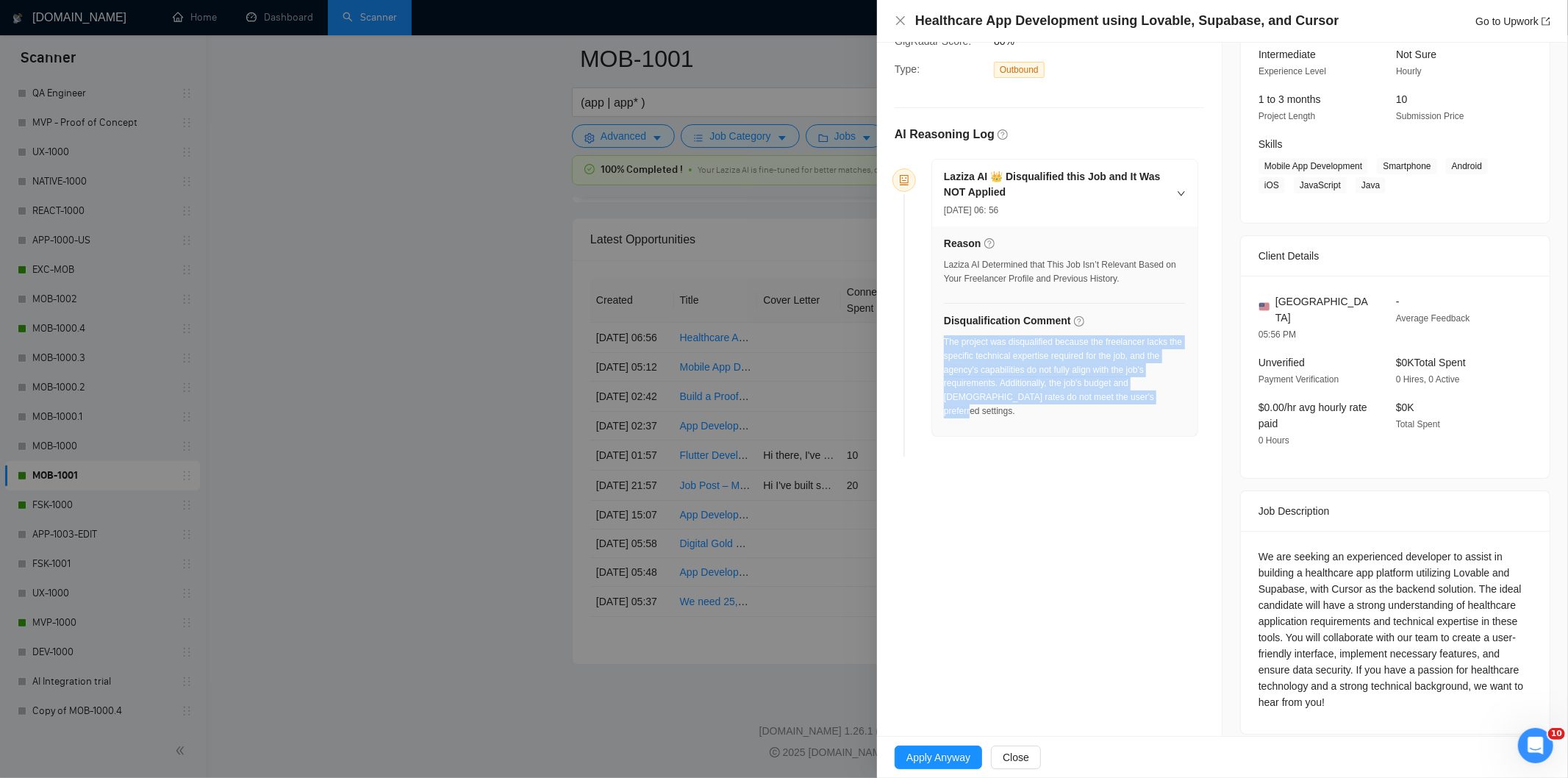
drag, startPoint x: 1139, startPoint y: 417, endPoint x: 943, endPoint y: 341, distance: 210.2
click at [943, 341] on div "Reason Laziza AI Determined that This Job Isn’t Relevant Based on Your Freelanc…" at bounding box center [1065, 331] width 265 height 210
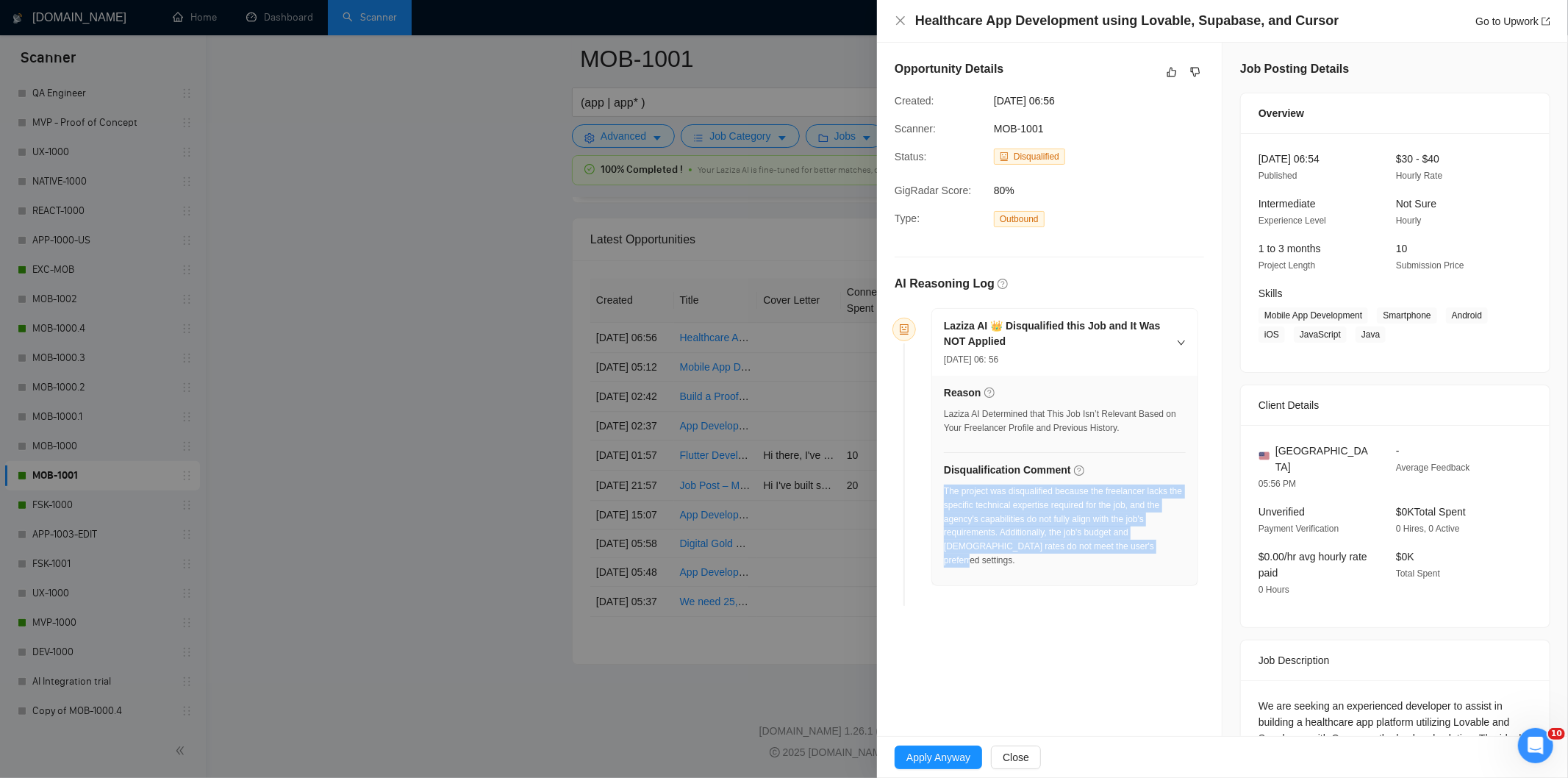
drag, startPoint x: 1090, startPoint y: 104, endPoint x: 985, endPoint y: 99, distance: 105.1
click at [985, 99] on div "Created: [DATE] 06:56" at bounding box center [1037, 100] width 298 height 17
